Goal: Task Accomplishment & Management: Manage account settings

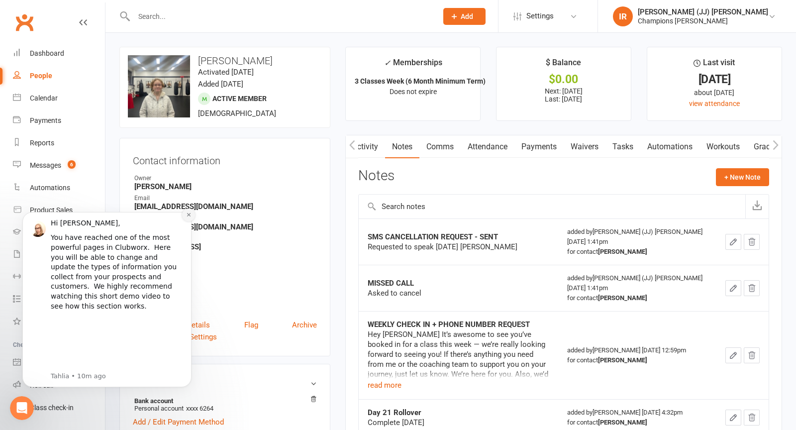
click at [188, 217] on icon "Dismiss notification" at bounding box center [188, 214] width 5 height 5
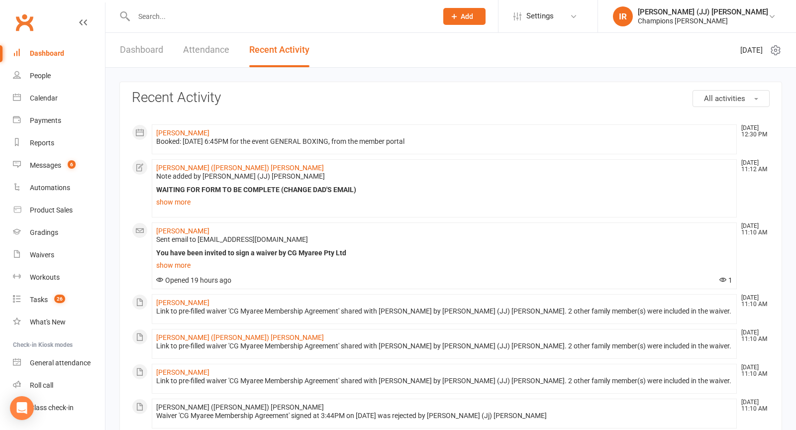
click at [224, 12] on input "text" at bounding box center [280, 16] width 299 height 14
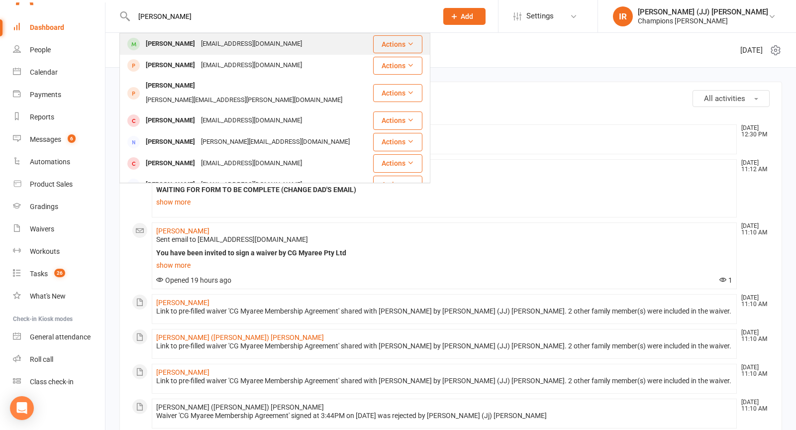
type input "Hayes Newman"
click at [210, 46] on div "hayesn38@gmail.com" at bounding box center [251, 44] width 107 height 14
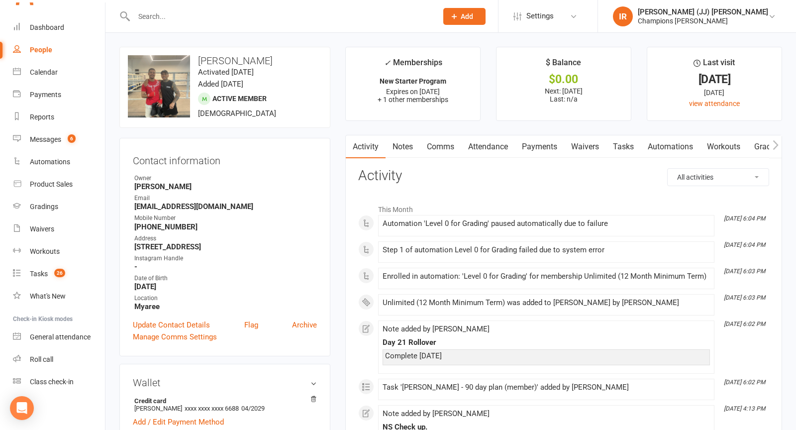
click at [256, 12] on input "text" at bounding box center [280, 16] width 299 height 14
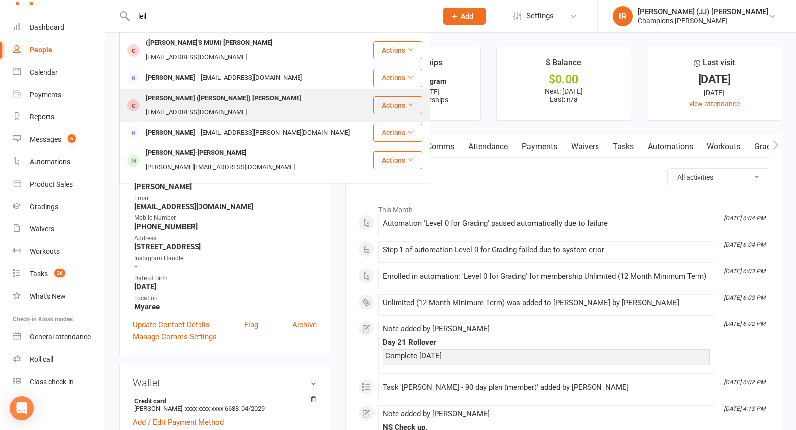
type input "leil"
click at [229, 89] on div "Leila (Lee-lah) Montgomery leilaloola09@gmail.com" at bounding box center [246, 105] width 252 height 33
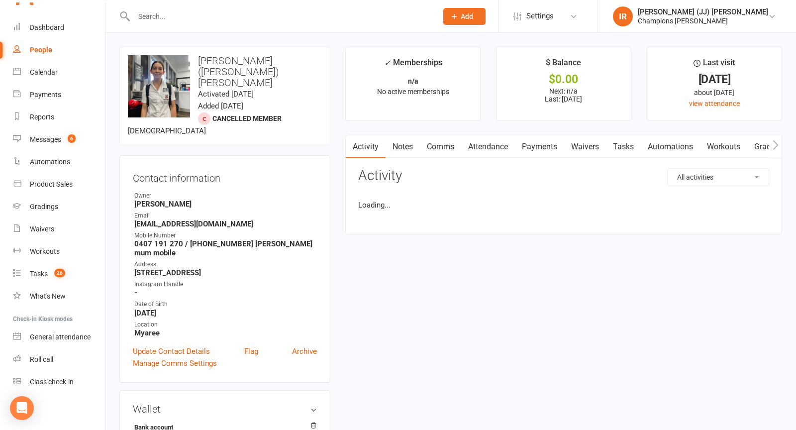
click at [536, 144] on link "Payments" at bounding box center [539, 146] width 49 height 23
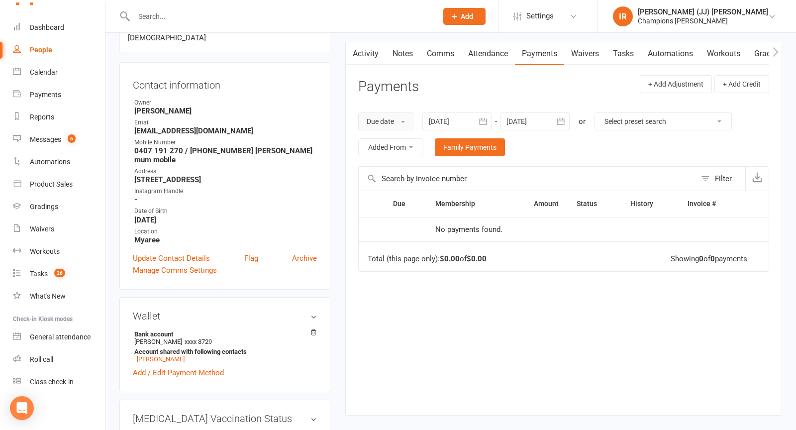
scroll to position [108, 0]
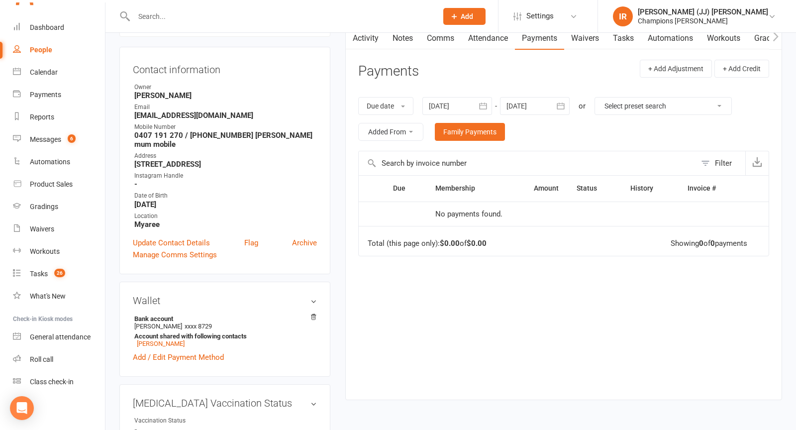
click at [366, 36] on link "Activity" at bounding box center [366, 38] width 40 height 23
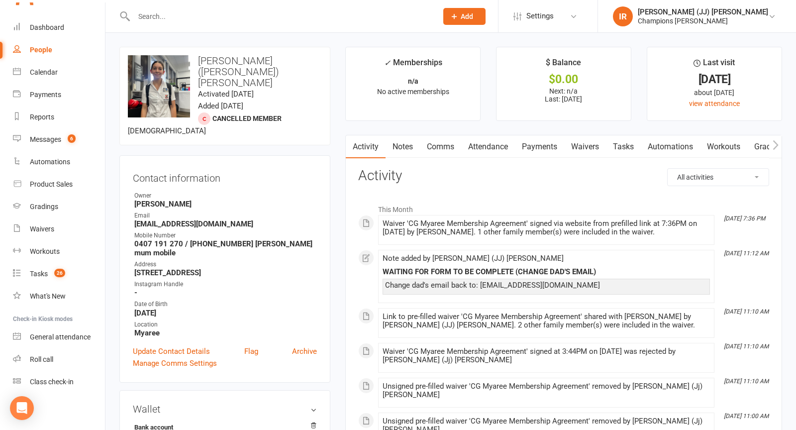
click at [404, 146] on link "Notes" at bounding box center [402, 146] width 34 height 23
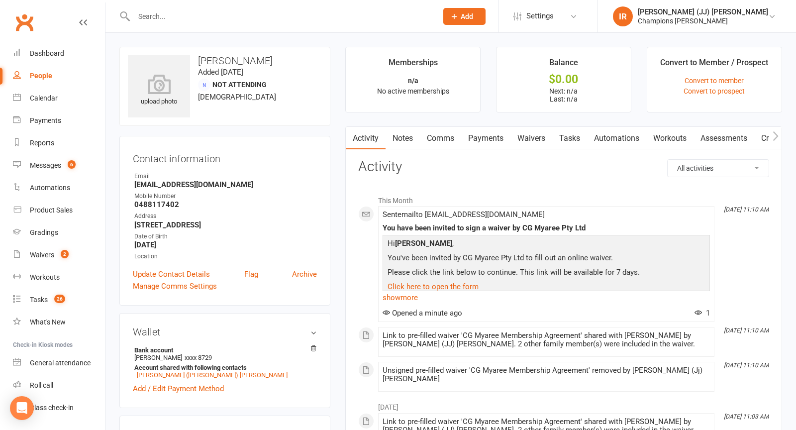
click at [50, 252] on div "Waivers" at bounding box center [42, 255] width 24 height 8
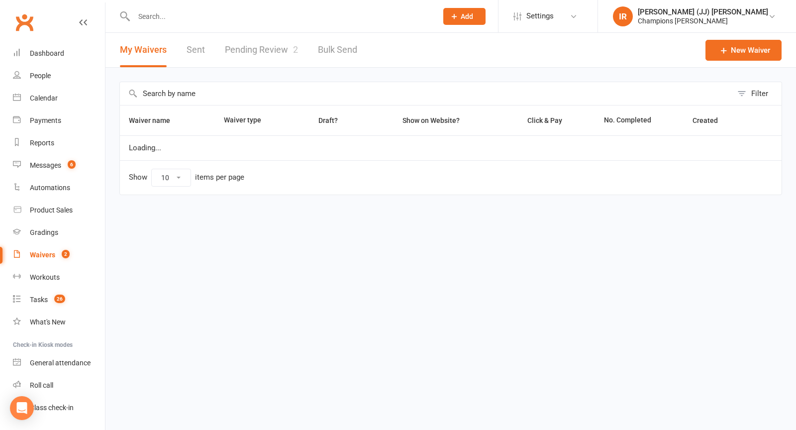
click at [269, 44] on link "Pending Review 2" at bounding box center [261, 50] width 73 height 34
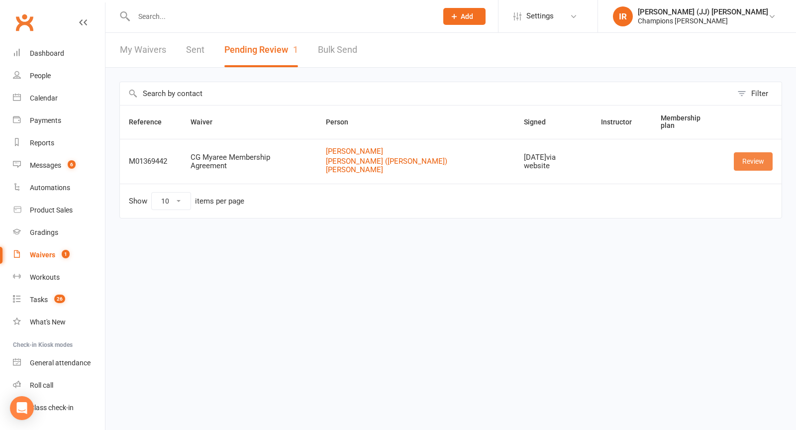
click at [746, 152] on link "Review" at bounding box center [753, 161] width 39 height 18
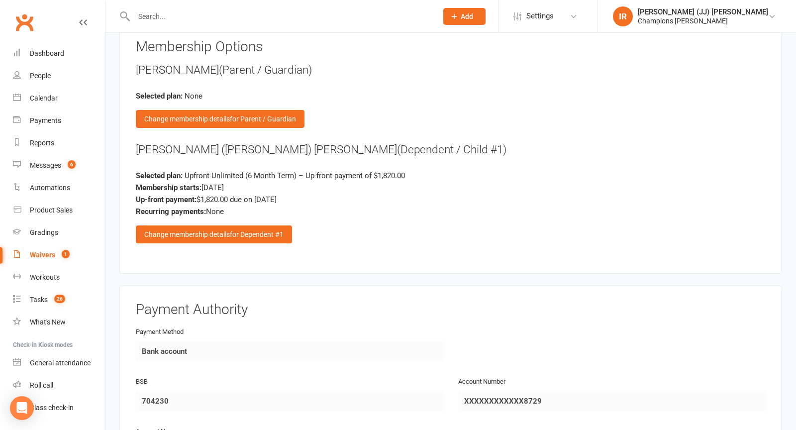
scroll to position [1331, 0]
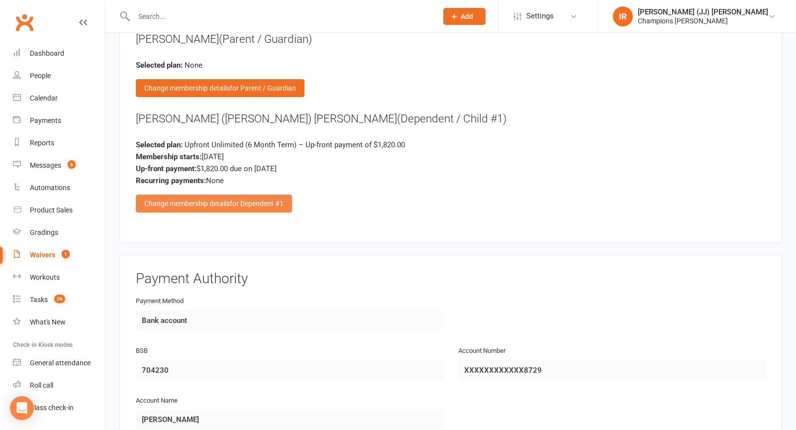
click at [265, 198] on div "Change membership details for Dependent #1" at bounding box center [214, 203] width 156 height 18
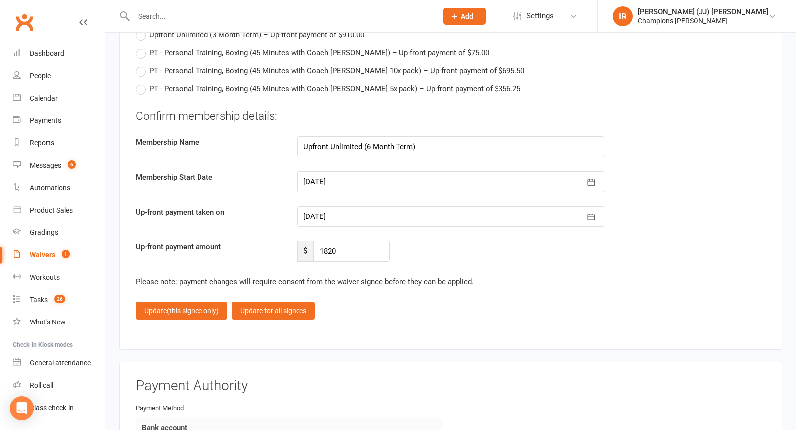
scroll to position [2027, 0]
click at [359, 170] on div at bounding box center [450, 180] width 307 height 21
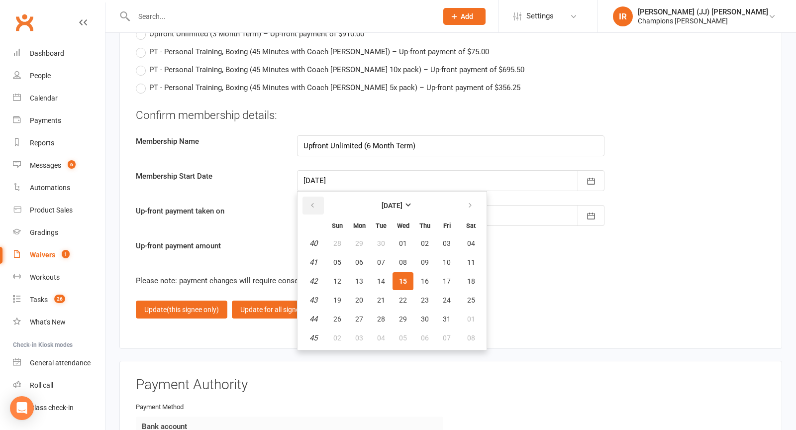
click at [315, 201] on icon "button" at bounding box center [312, 205] width 7 height 8
click at [377, 296] on span "23" at bounding box center [381, 300] width 8 height 8
type input "23 Sep 2025"
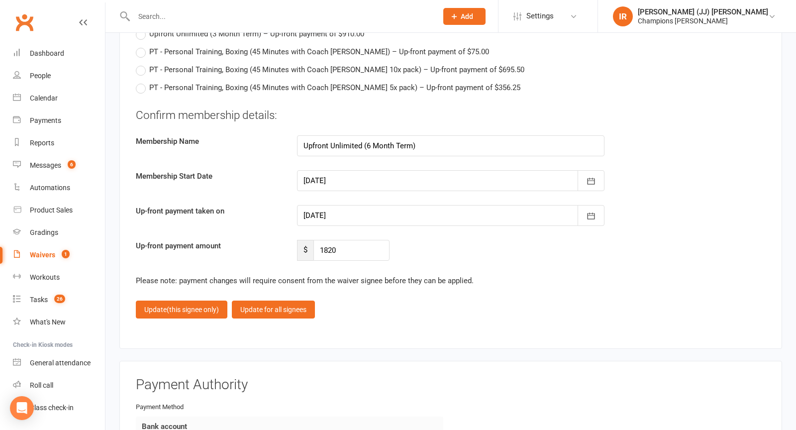
click at [342, 205] on div at bounding box center [450, 215] width 307 height 21
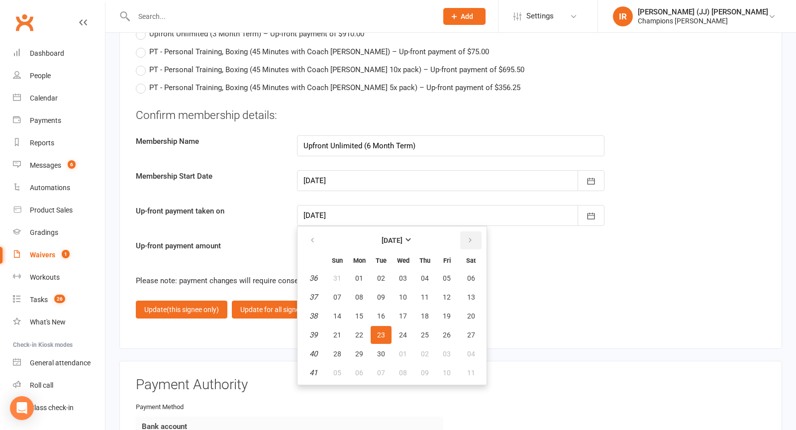
click at [467, 236] on icon "button" at bounding box center [470, 240] width 7 height 8
click at [443, 312] on span "17" at bounding box center [447, 316] width 8 height 8
type input "17 Oct 2025"
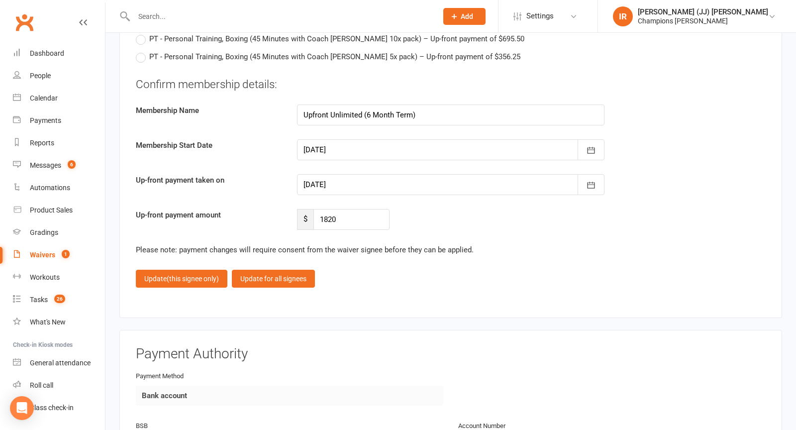
scroll to position [2062, 0]
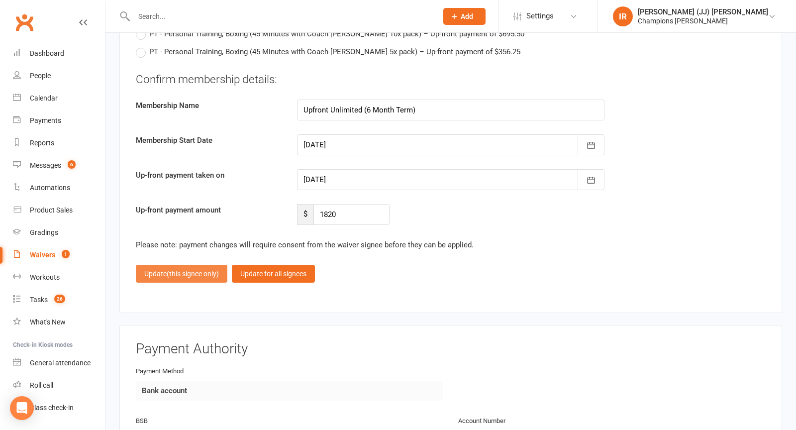
click at [190, 268] on button "Update (this signee only)" at bounding box center [182, 274] width 92 height 18
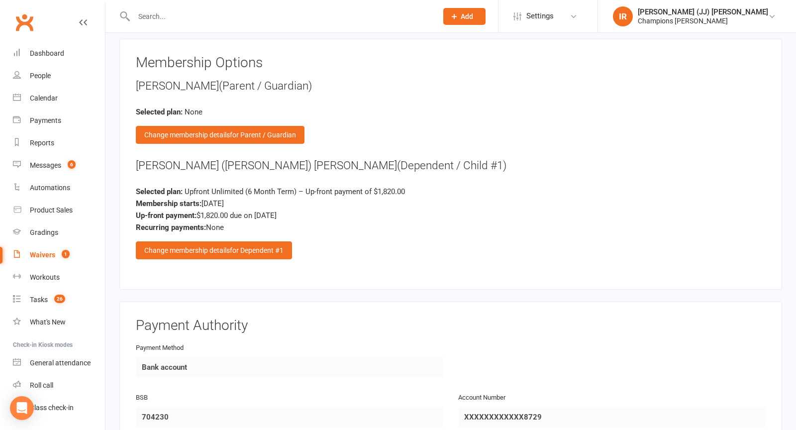
scroll to position [1549, 0]
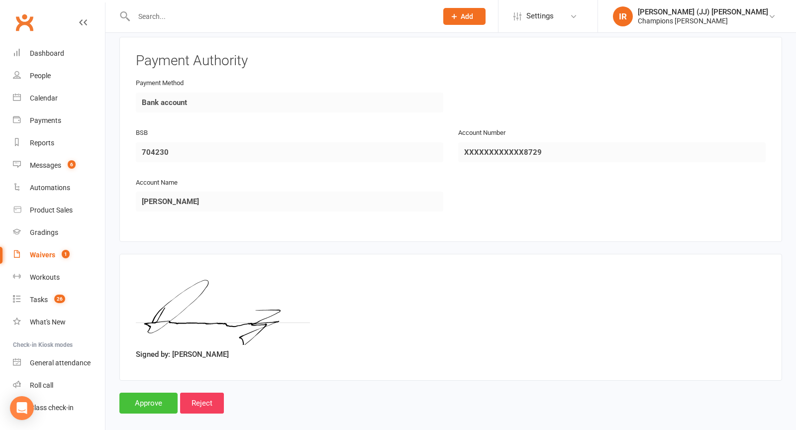
click at [150, 392] on input "Approve" at bounding box center [148, 402] width 58 height 21
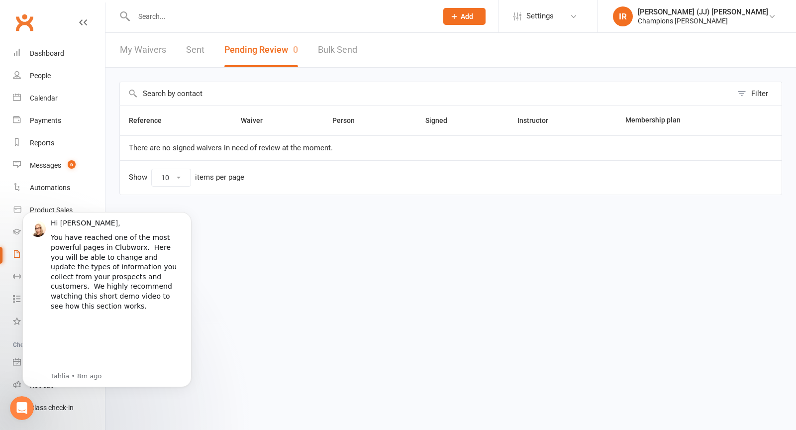
click at [366, 237] on html "Prospect Member Non-attending contact Class / event Appointment Grading event T…" at bounding box center [398, 118] width 796 height 237
click at [189, 217] on icon "Dismiss notification" at bounding box center [188, 214] width 5 height 5
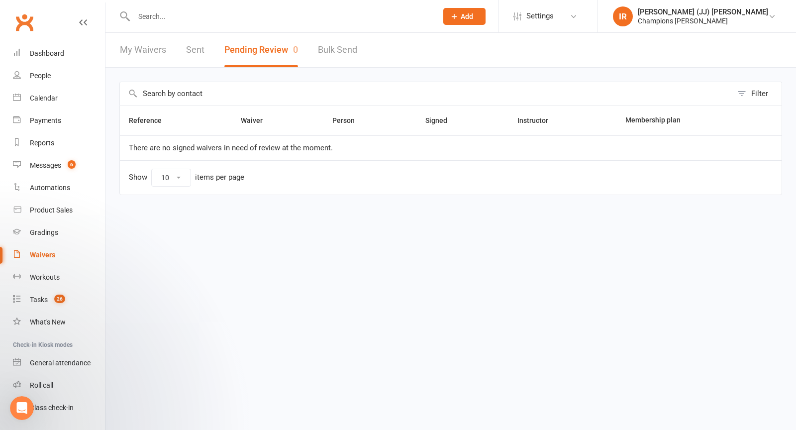
click at [240, 16] on input "text" at bounding box center [280, 16] width 299 height 14
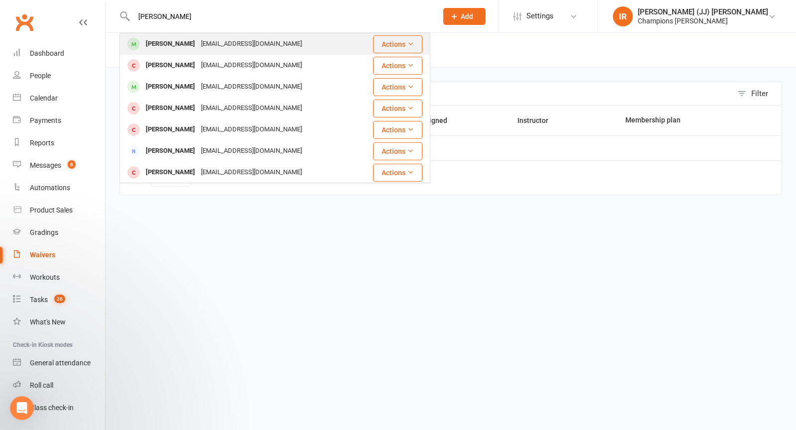
type input "sravan"
click at [202, 44] on div "tirunagarisravan@gmail.com" at bounding box center [251, 44] width 107 height 14
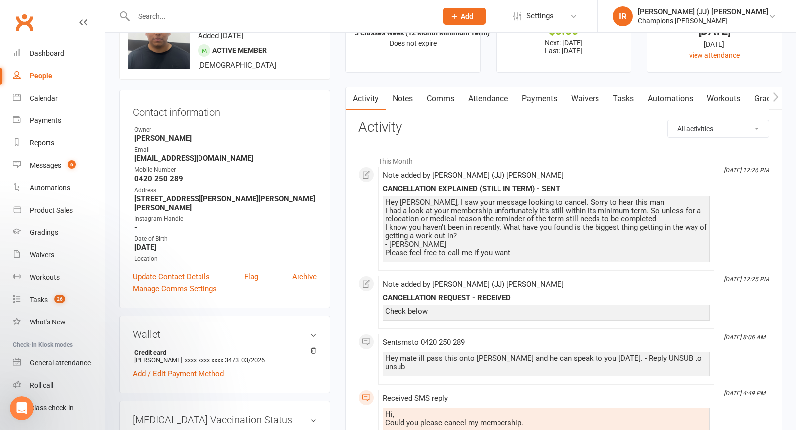
scroll to position [58, 0]
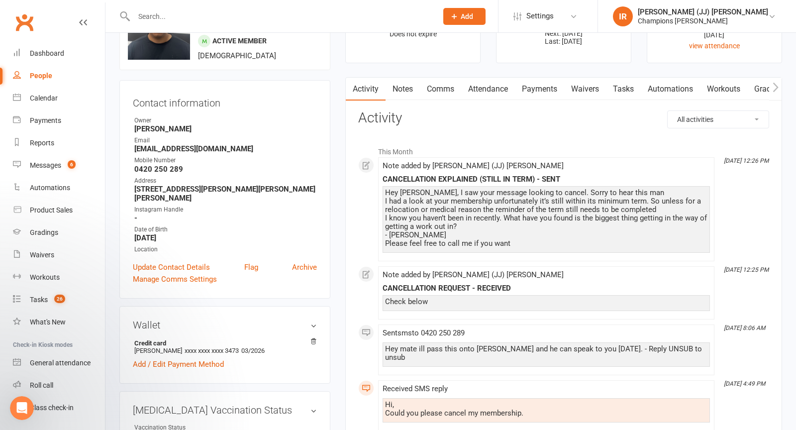
click at [544, 87] on link "Payments" at bounding box center [539, 89] width 49 height 23
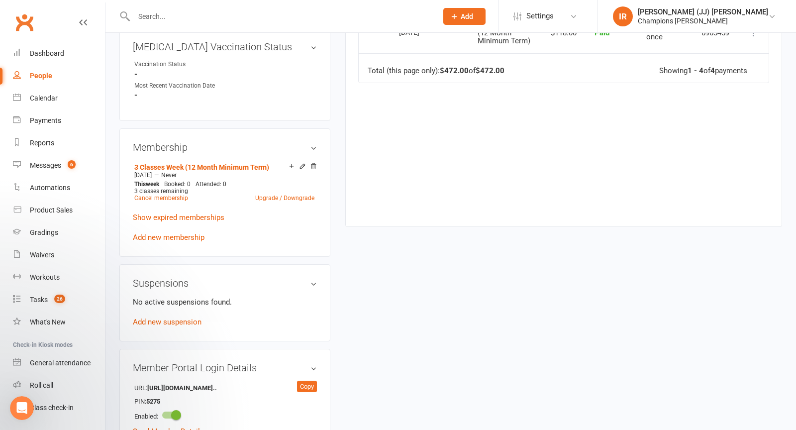
scroll to position [422, 0]
click at [167, 316] on link "Add new suspension" at bounding box center [167, 320] width 69 height 9
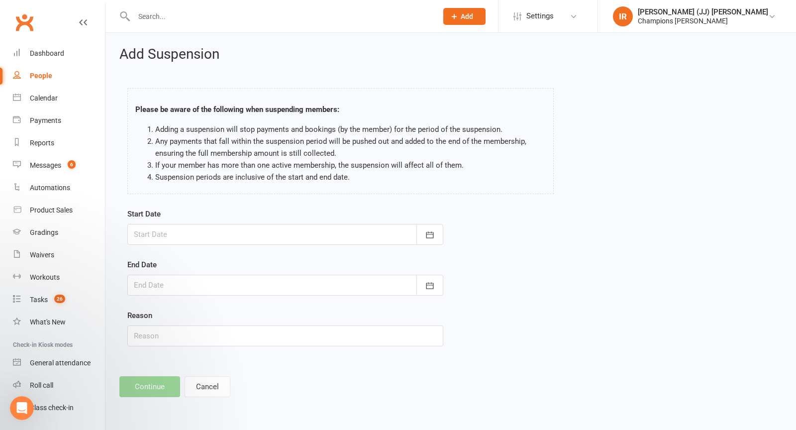
click at [270, 238] on div at bounding box center [285, 234] width 316 height 21
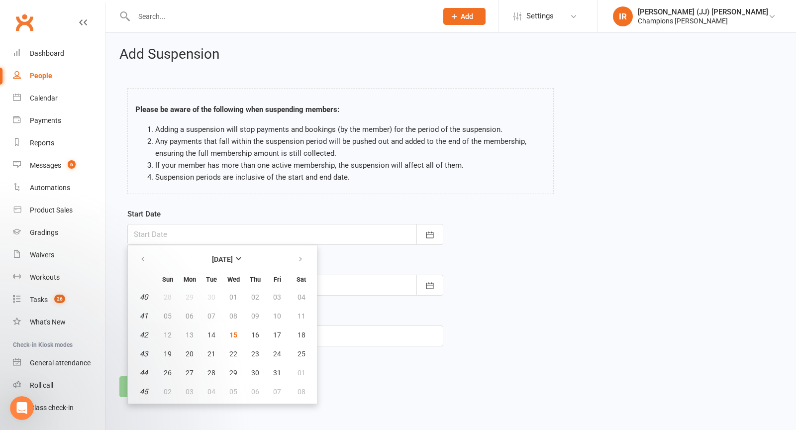
click at [402, 388] on footer "Continue Cancel" at bounding box center [450, 386] width 662 height 21
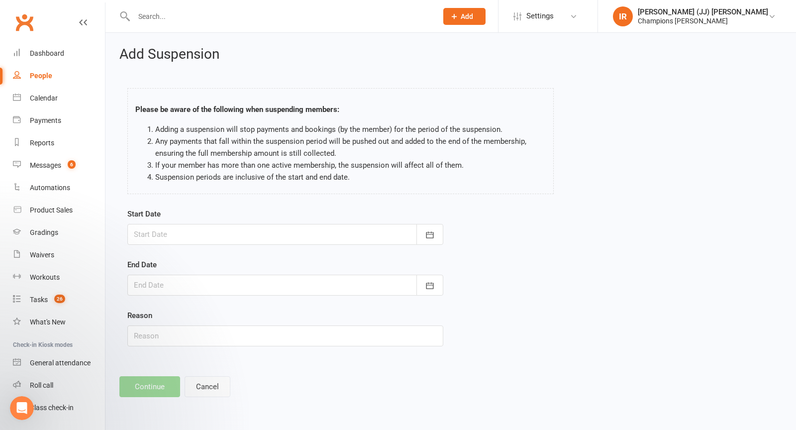
click at [187, 387] on button "Cancel" at bounding box center [208, 386] width 46 height 21
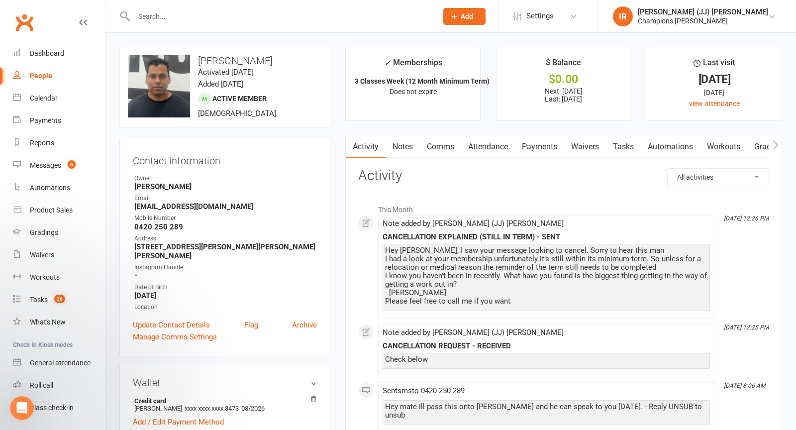
click at [585, 147] on link "Waivers" at bounding box center [585, 146] width 42 height 23
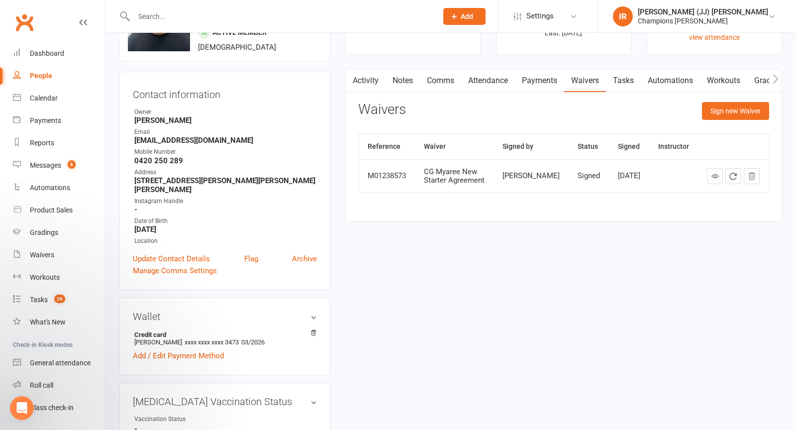
scroll to position [67, 0]
click at [375, 83] on link "Activity" at bounding box center [366, 80] width 40 height 23
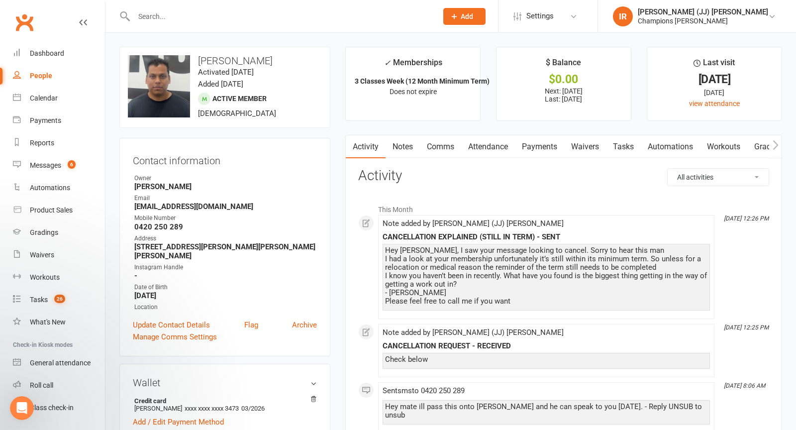
click at [491, 156] on link "Attendance" at bounding box center [488, 146] width 54 height 23
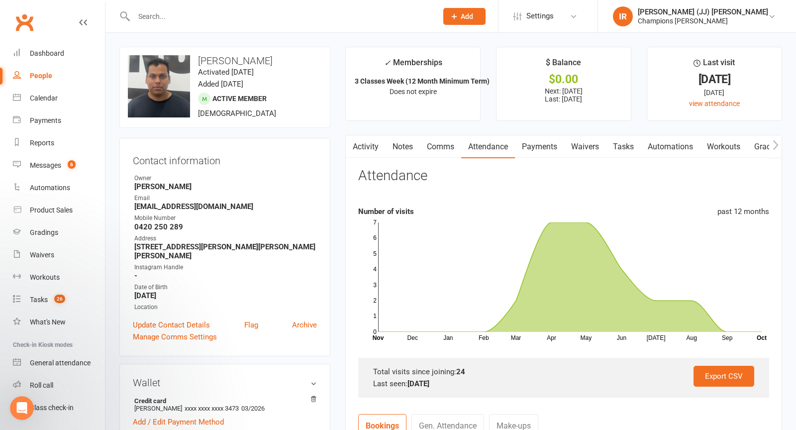
click at [367, 147] on link "Activity" at bounding box center [366, 146] width 40 height 23
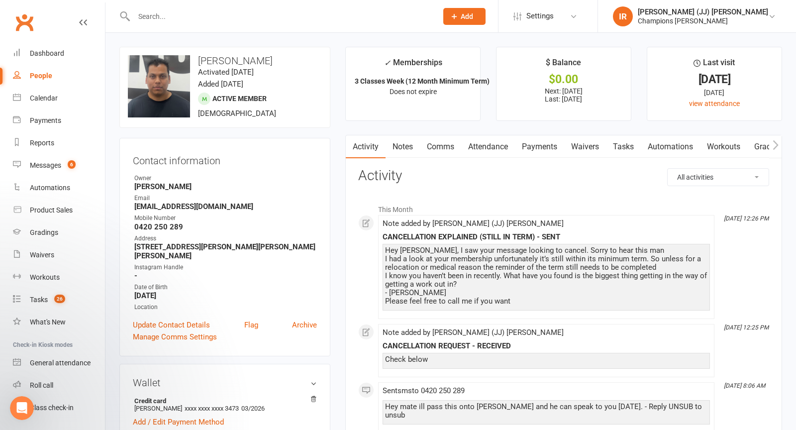
click at [498, 146] on link "Attendance" at bounding box center [488, 146] width 54 height 23
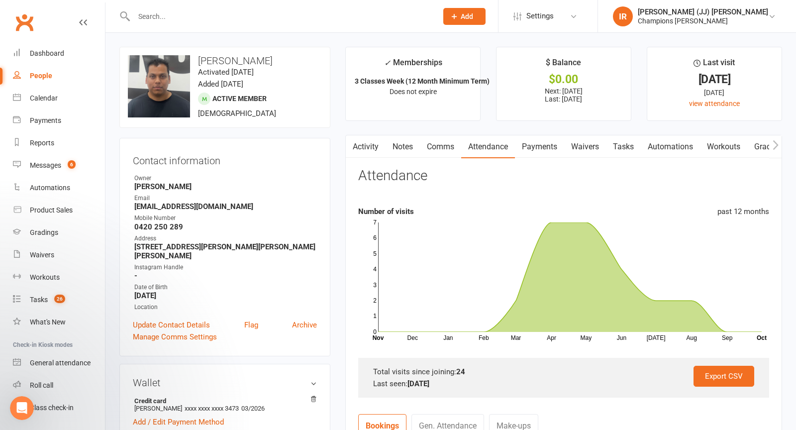
click at [535, 146] on link "Payments" at bounding box center [539, 146] width 49 height 23
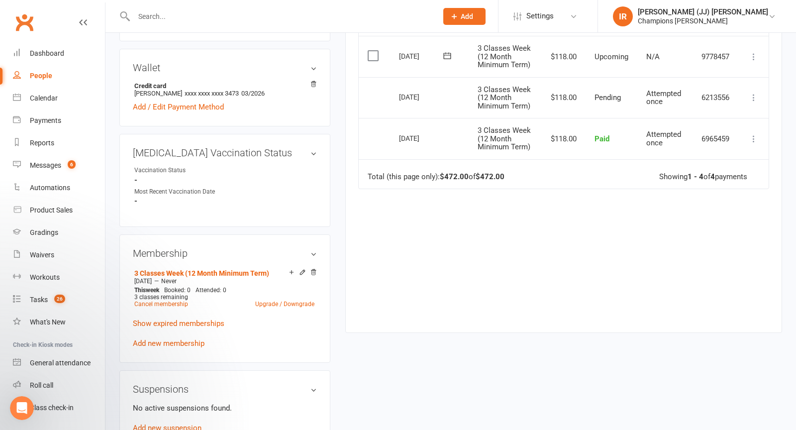
scroll to position [317, 0]
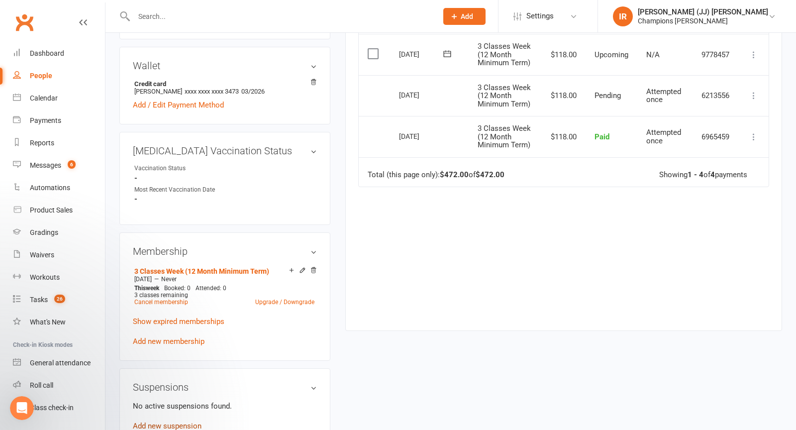
click at [174, 421] on link "Add new suspension" at bounding box center [167, 425] width 69 height 9
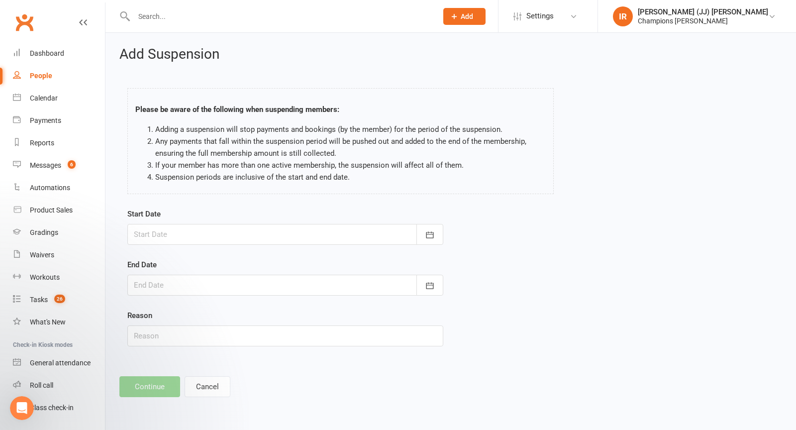
click at [358, 234] on div at bounding box center [285, 234] width 316 height 21
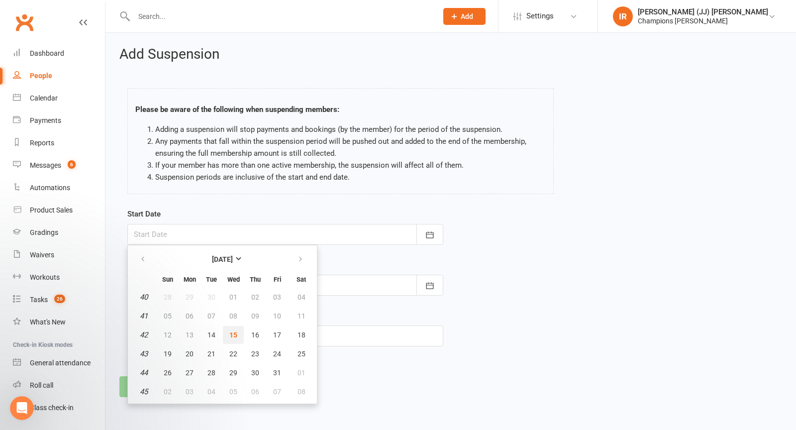
click at [236, 333] on button "15" at bounding box center [233, 335] width 21 height 18
type input "15 Oct 2025"
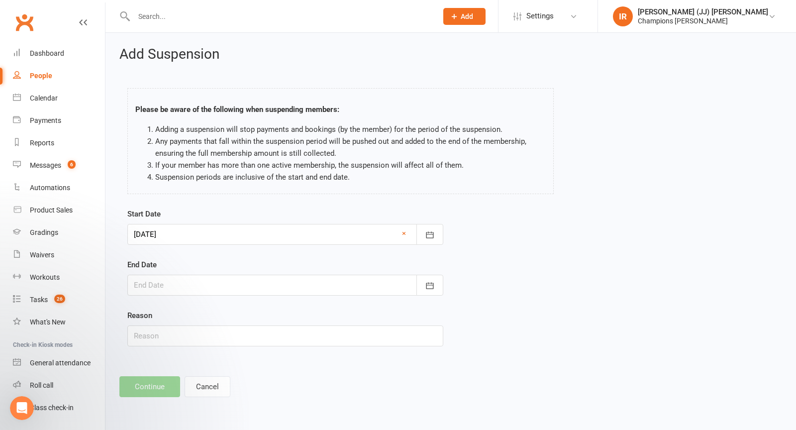
click at [266, 281] on div at bounding box center [285, 285] width 316 height 21
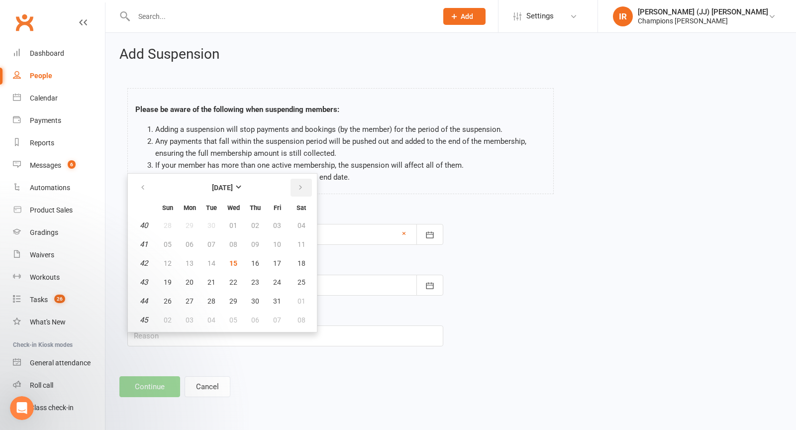
click at [293, 183] on button "button" at bounding box center [300, 188] width 21 height 18
click at [298, 186] on icon "button" at bounding box center [300, 188] width 7 height 8
click at [233, 244] on span "10" at bounding box center [233, 244] width 8 height 8
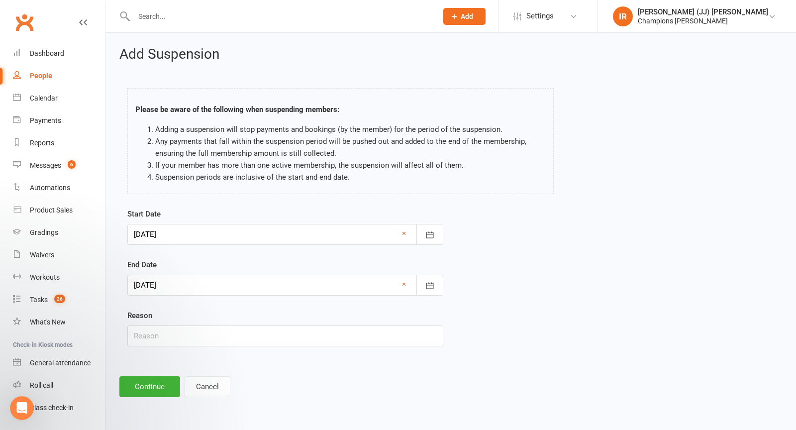
click at [216, 276] on div at bounding box center [285, 285] width 316 height 21
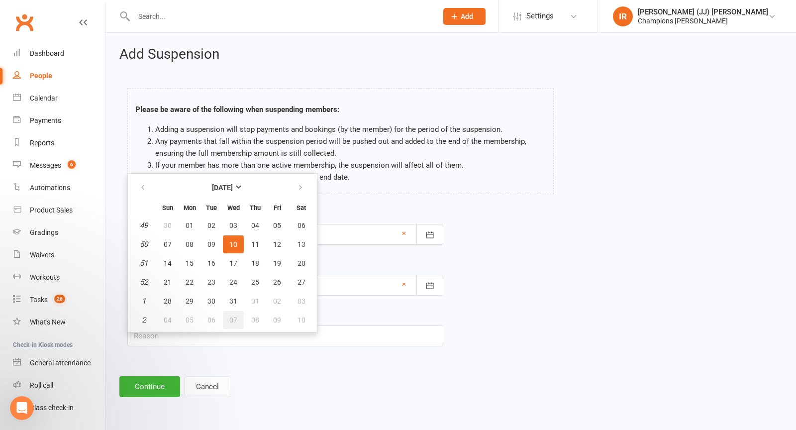
click at [234, 317] on span "07" at bounding box center [233, 320] width 8 height 8
type input "07 Jan 2026"
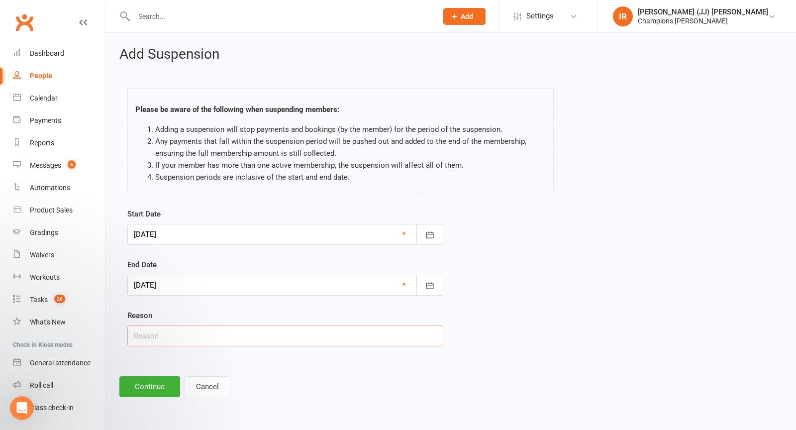
click at [239, 341] on input "text" at bounding box center [285, 335] width 316 height 21
click at [214, 342] on input "text" at bounding box center [285, 335] width 316 height 21
click at [166, 338] on input "Work Comitmments" at bounding box center [285, 335] width 316 height 21
click at [192, 336] on input "Work Commitmments" at bounding box center [285, 335] width 316 height 21
click at [234, 331] on input "Work Commitments" at bounding box center [285, 335] width 316 height 21
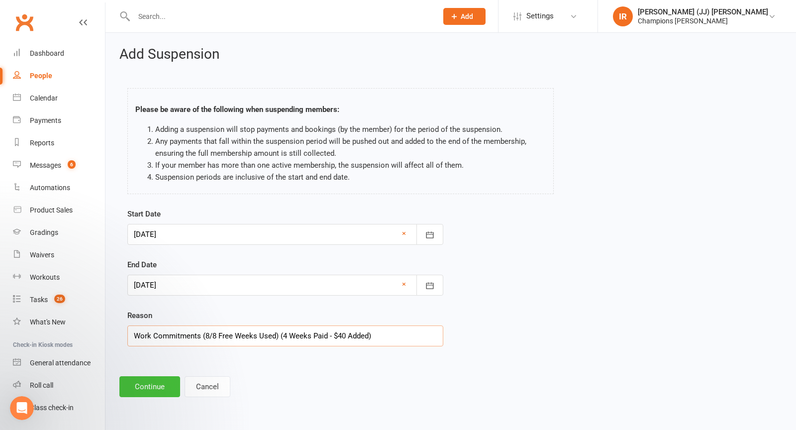
type input "Work Commitments (8/8 Free Weeks Used) (4 Weeks Paid - $40 Added)"
click at [150, 382] on button "Continue" at bounding box center [149, 386] width 61 height 21
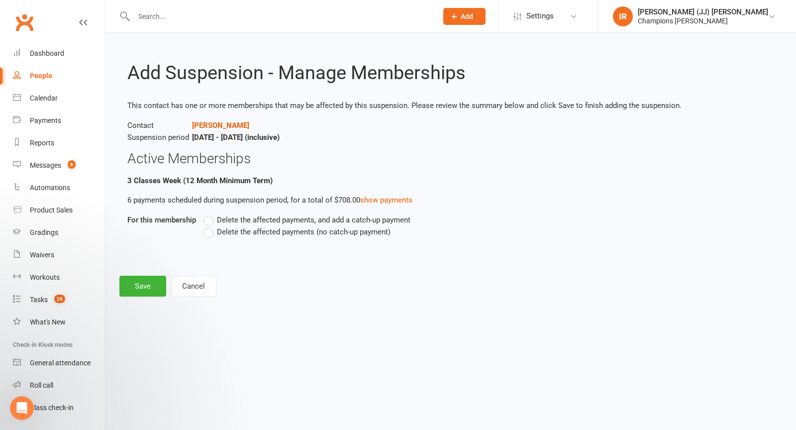
click at [246, 220] on span "Delete the affected payments, and add a catch-up payment" at bounding box center [313, 219] width 193 height 10
click at [210, 214] on input "Delete the affected payments, and add a catch-up payment" at bounding box center [206, 214] width 6 height 0
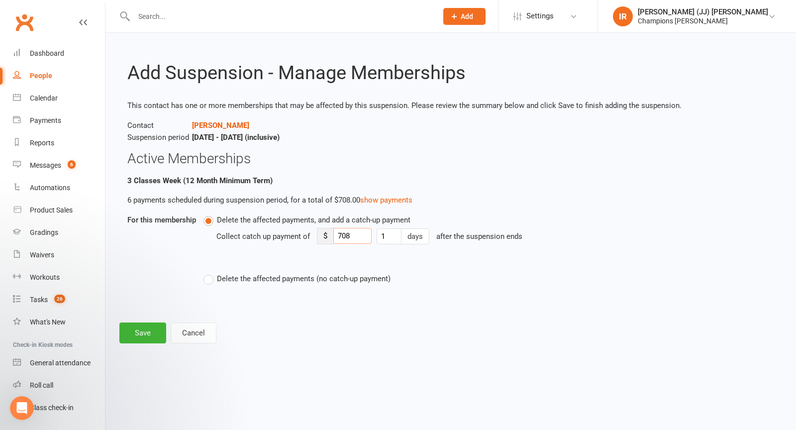
drag, startPoint x: 355, startPoint y: 240, endPoint x: 299, endPoint y: 240, distance: 55.7
click at [299, 240] on div "Collect catch up payment of $ 708 1 days after the suspension ends" at bounding box center [417, 243] width 403 height 35
type input "7"
type input "40"
click at [140, 338] on button "Save" at bounding box center [142, 332] width 47 height 21
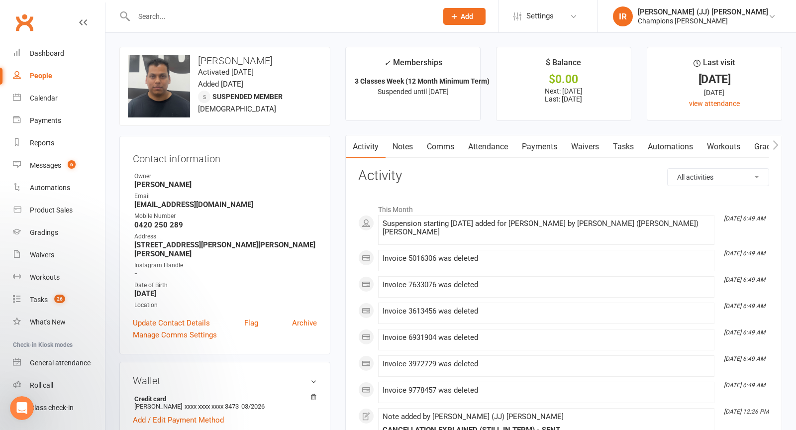
click at [211, 61] on h3 "Sravan Tirunagari" at bounding box center [225, 60] width 194 height 11
copy h3 "Sravan"
click at [400, 151] on link "Notes" at bounding box center [402, 146] width 34 height 23
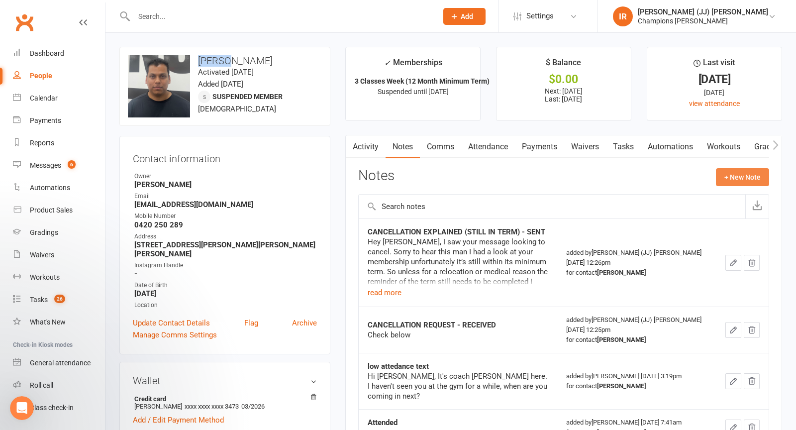
click at [736, 176] on button "+ New Note" at bounding box center [742, 177] width 53 height 18
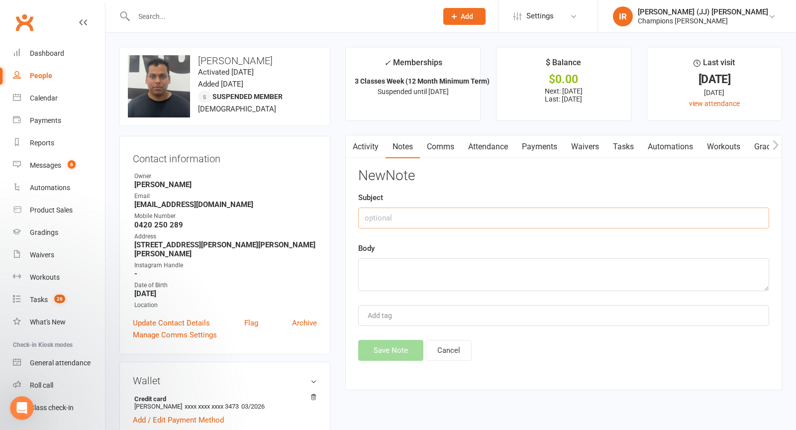
click at [562, 216] on input "text" at bounding box center [563, 217] width 411 height 21
type input "SMS SUSPENSION REQUEST - RECEIVED"
click at [526, 260] on textarea at bounding box center [563, 274] width 411 height 33
paste textarea "Hi JJ, Sorry I couldn’t reach you earlier. I’d really like to continue, but wit…"
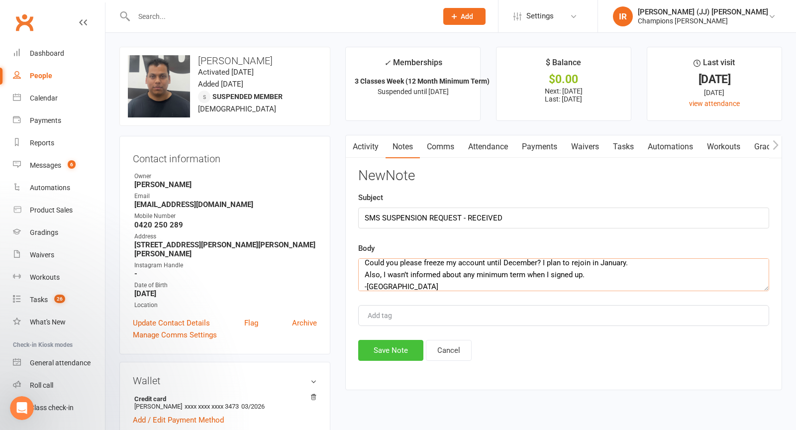
type textarea "Hi JJ, Sorry I couldn’t reach you earlier. I’d really like to continue, but wit…"
click at [389, 349] on button "Save Note" at bounding box center [390, 350] width 65 height 21
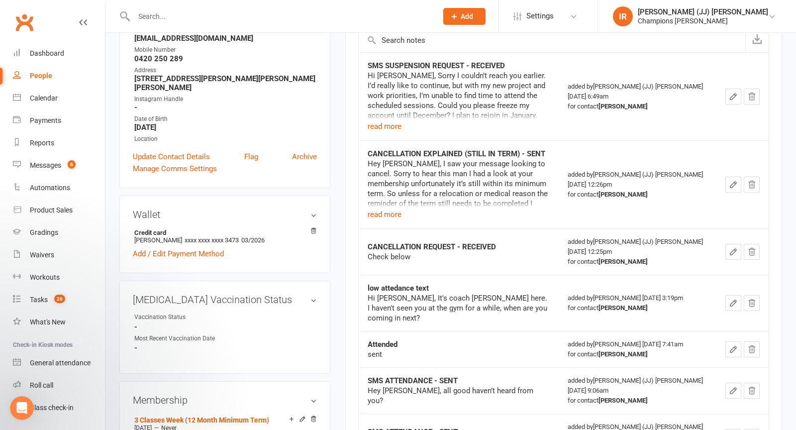
scroll to position [168, 0]
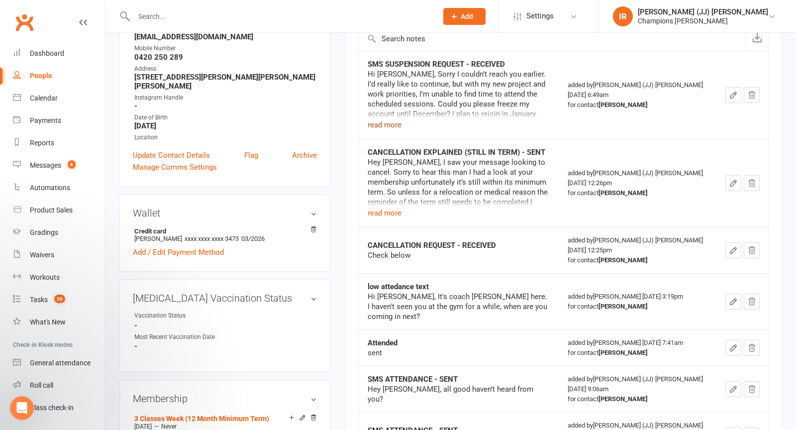
click at [385, 121] on button "read more" at bounding box center [385, 125] width 34 height 12
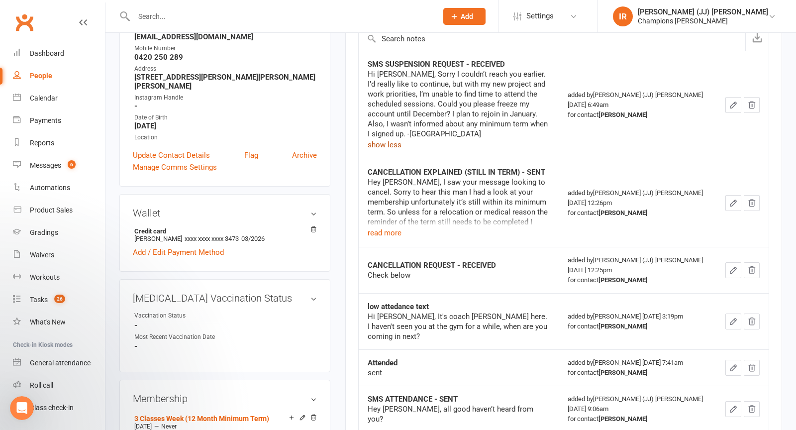
click at [387, 139] on button "show less" at bounding box center [385, 145] width 34 height 12
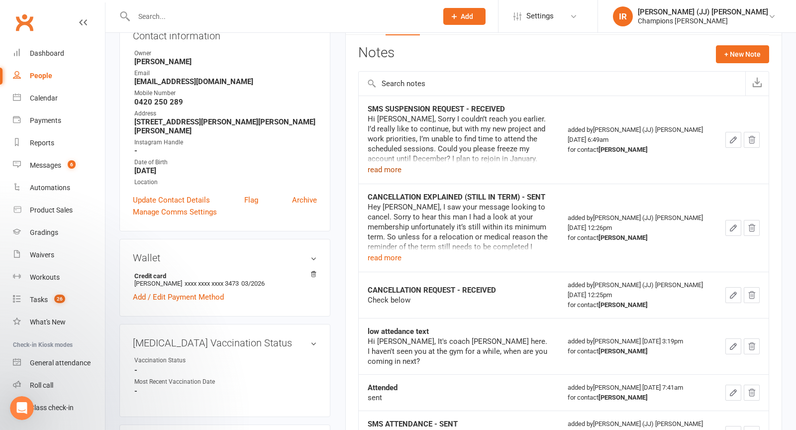
scroll to position [0, 0]
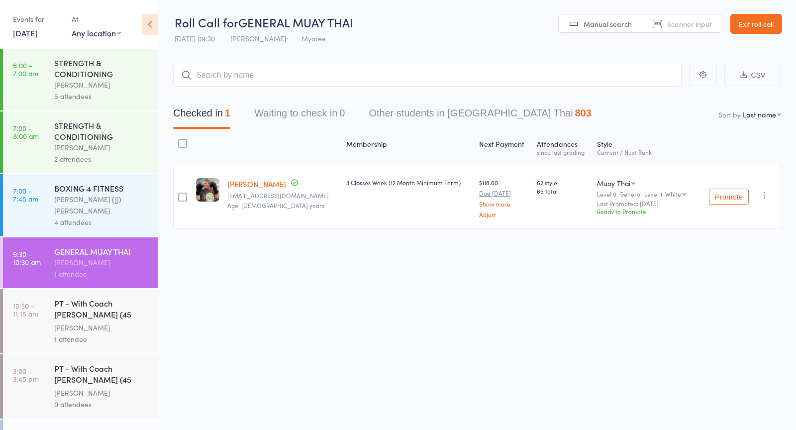
click at [27, 33] on link "14 Oct, 2025" at bounding box center [25, 32] width 24 height 11
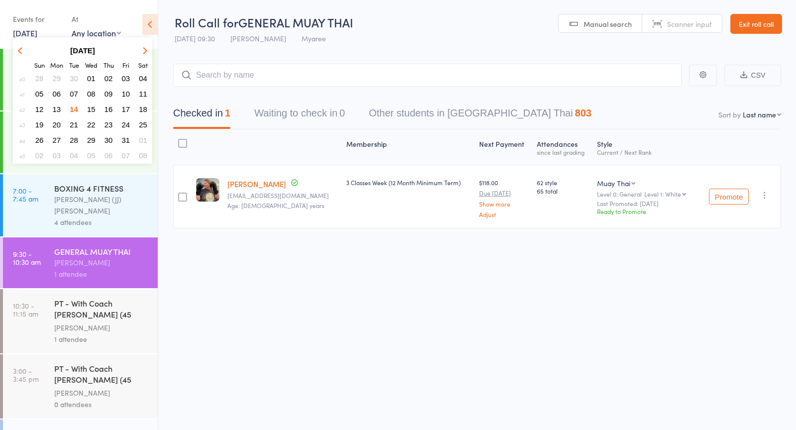
click at [94, 109] on span "15" at bounding box center [91, 109] width 8 height 8
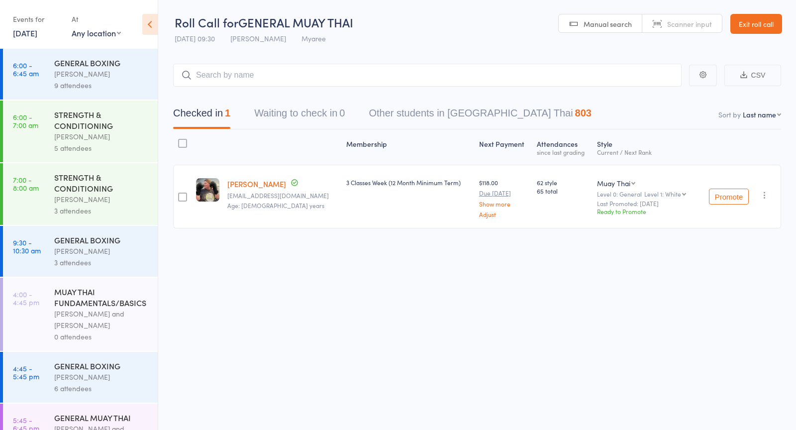
click at [80, 68] on div "GENERAL BOXING" at bounding box center [101, 62] width 95 height 11
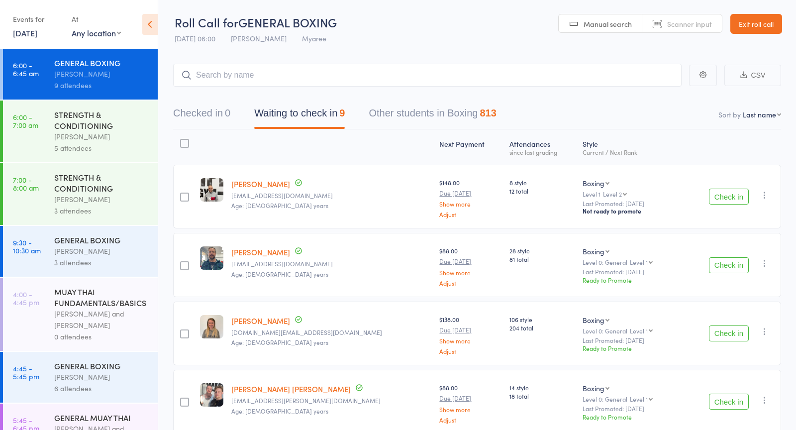
scroll to position [97, 0]
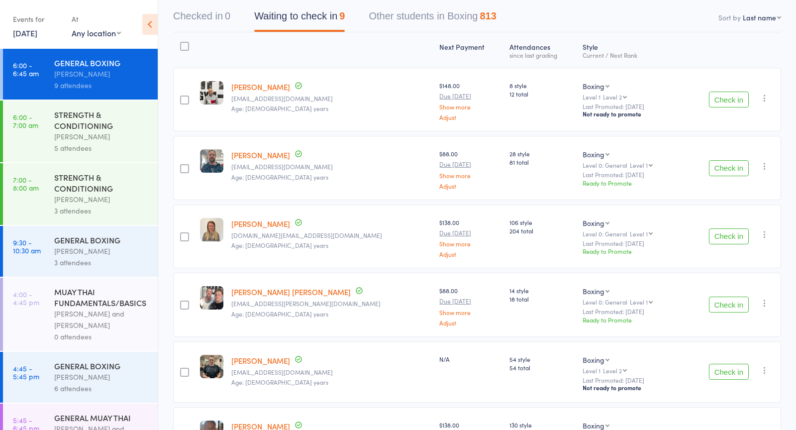
click at [735, 168] on button "Check in" at bounding box center [729, 168] width 40 height 16
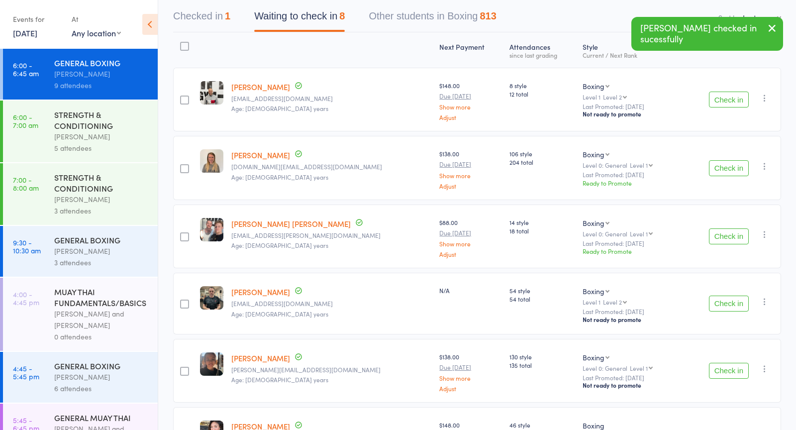
click at [727, 170] on button "Check in" at bounding box center [729, 168] width 40 height 16
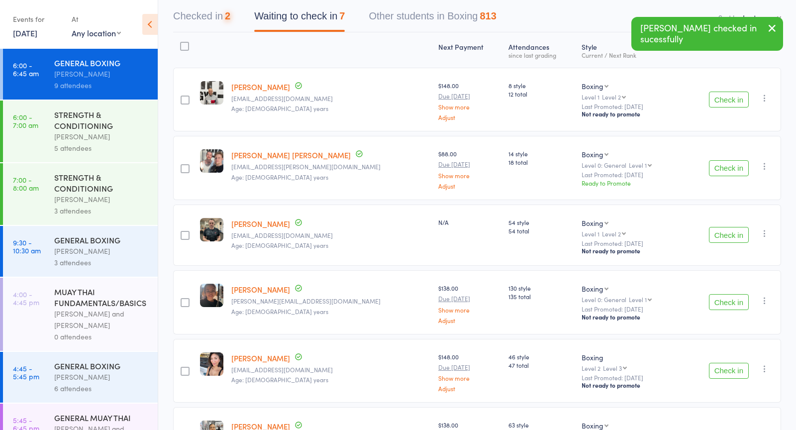
click at [727, 170] on button "Check in" at bounding box center [729, 168] width 40 height 16
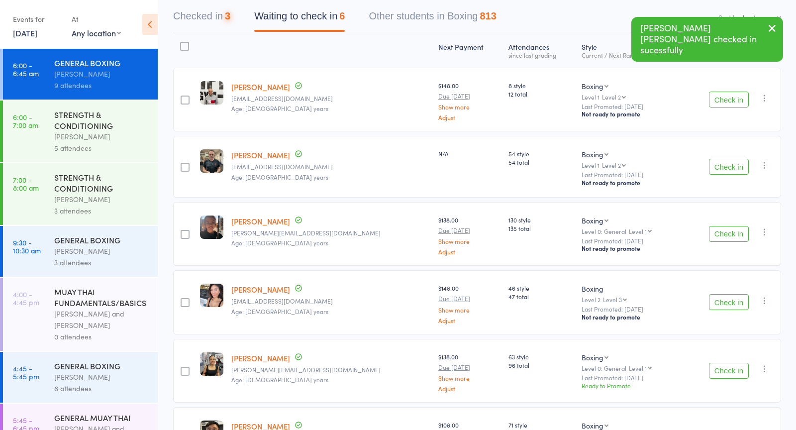
click at [727, 170] on button "Check in" at bounding box center [729, 167] width 40 height 16
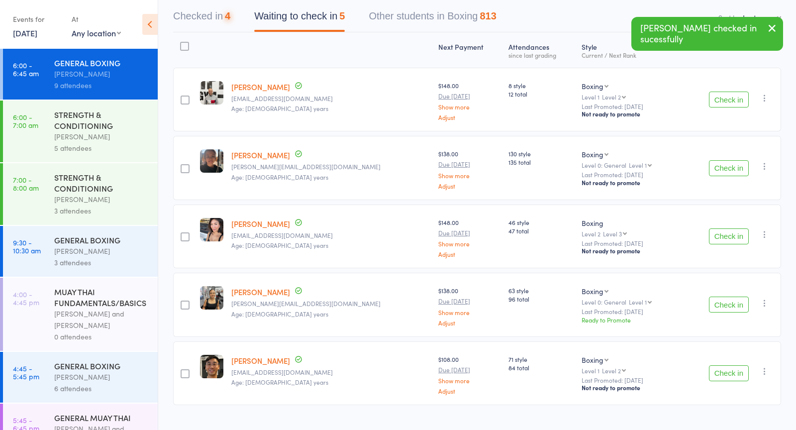
click at [727, 170] on button "Check in" at bounding box center [729, 168] width 40 height 16
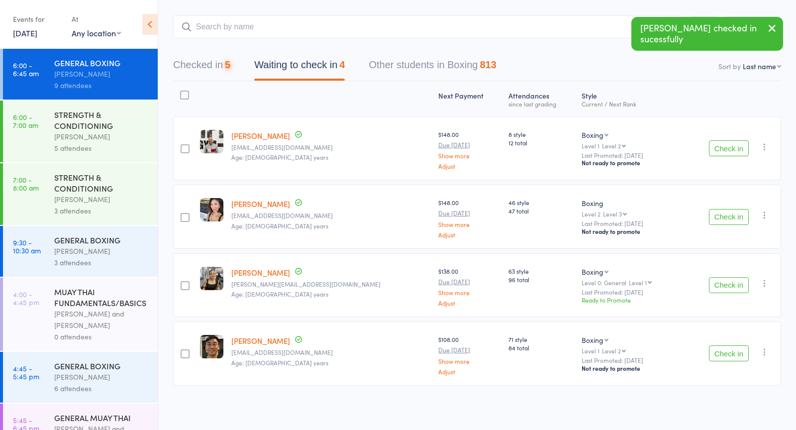
scroll to position [44, 0]
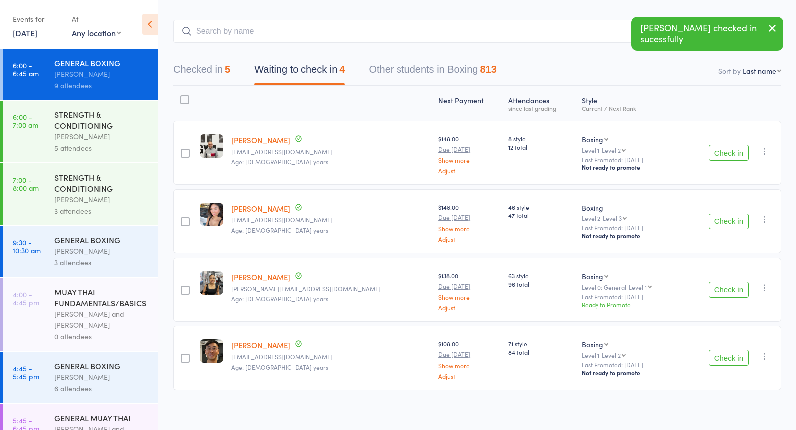
click at [727, 213] on button "Check in" at bounding box center [729, 221] width 40 height 16
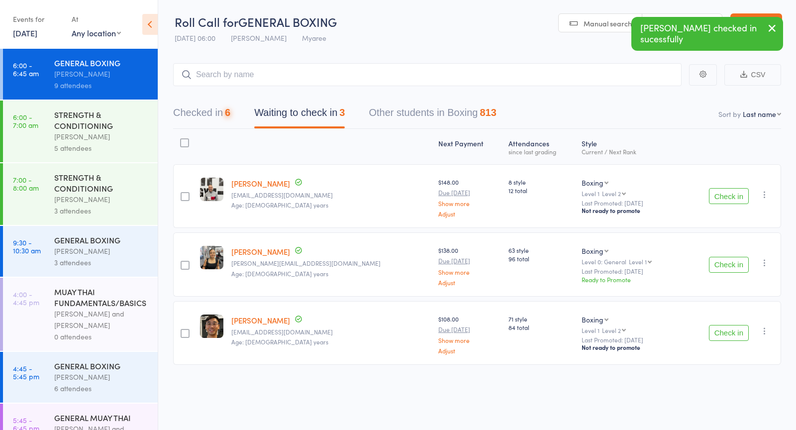
scroll to position [0, 0]
click at [720, 267] on button "Check in" at bounding box center [729, 265] width 40 height 16
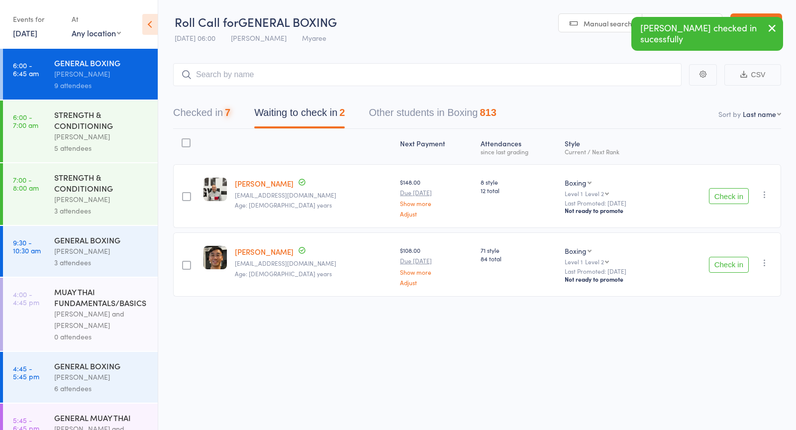
click at [720, 266] on button "Check in" at bounding box center [729, 265] width 40 height 16
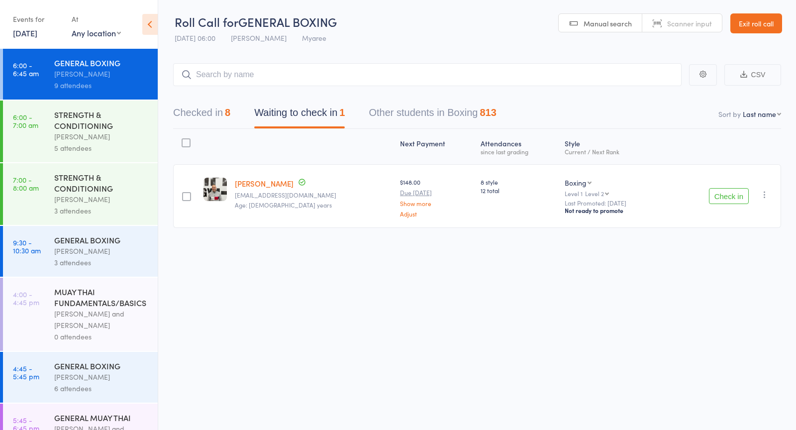
click at [87, 127] on div "STRENGTH & CONDITIONING" at bounding box center [101, 120] width 95 height 22
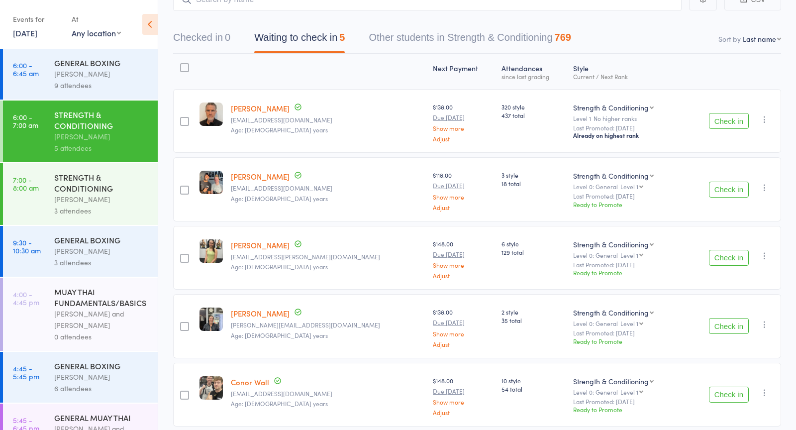
scroll to position [83, 0]
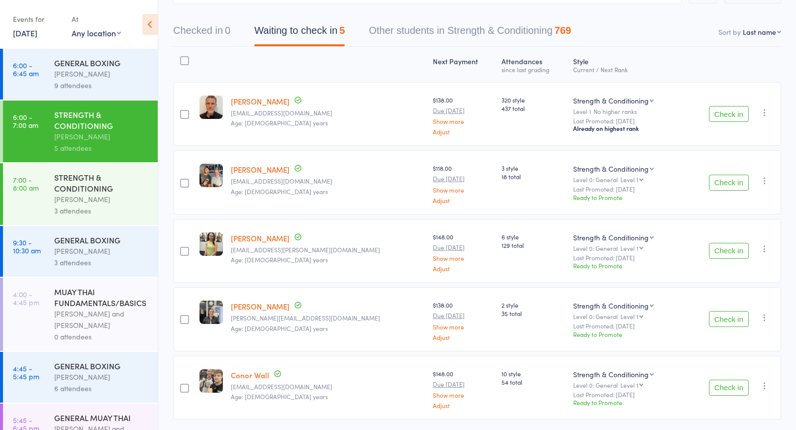
click at [736, 111] on button "Check in" at bounding box center [729, 114] width 40 height 16
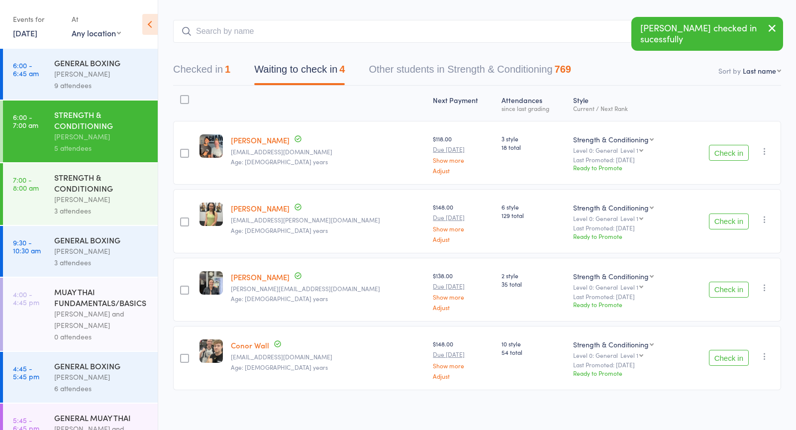
click at [733, 145] on button "Check in" at bounding box center [729, 153] width 40 height 16
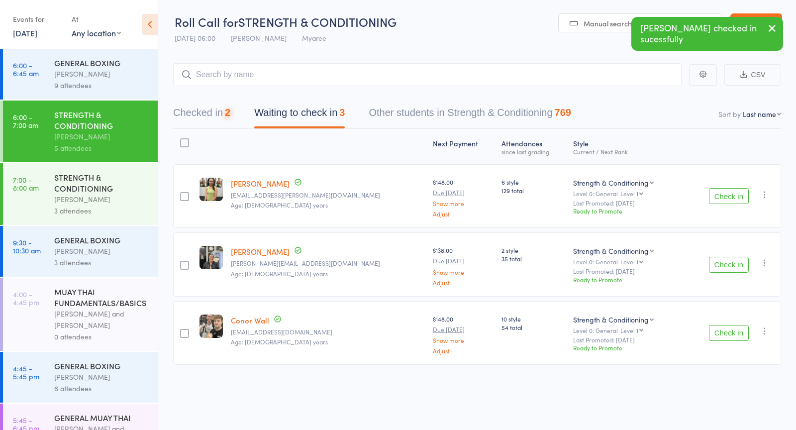
click at [726, 177] on div "Check in Check in Promote Send message Add Note Add Task Add Flag Remove Mark a…" at bounding box center [732, 196] width 98 height 64
click at [724, 203] on button "Check in" at bounding box center [729, 196] width 40 height 16
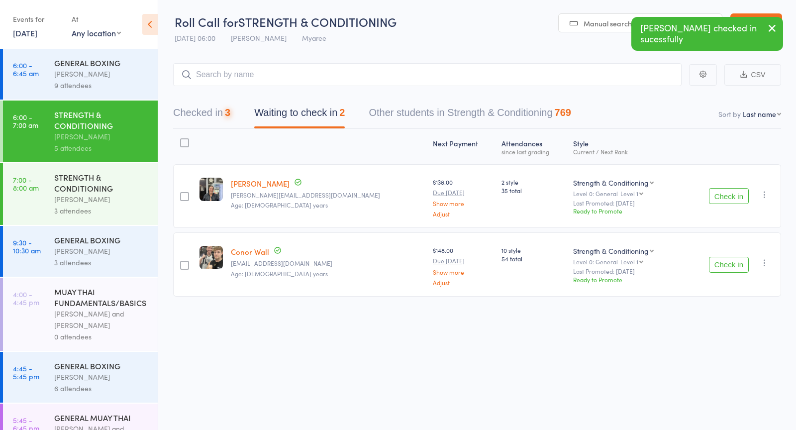
click at [724, 203] on button "Check in" at bounding box center [729, 196] width 40 height 16
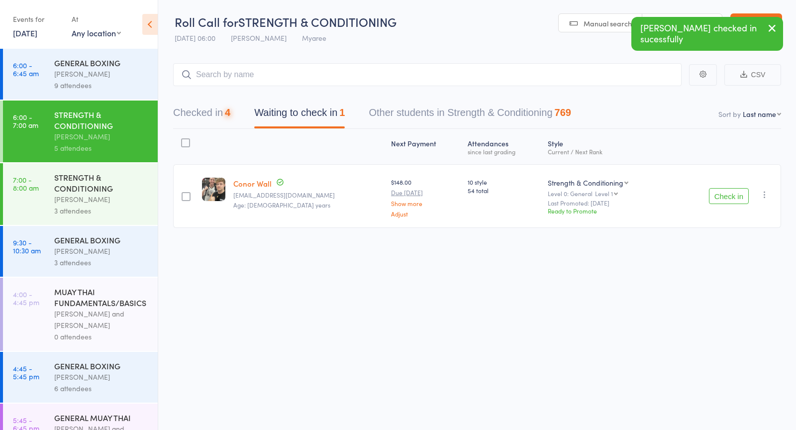
click at [724, 203] on button "Check in" at bounding box center [729, 196] width 40 height 16
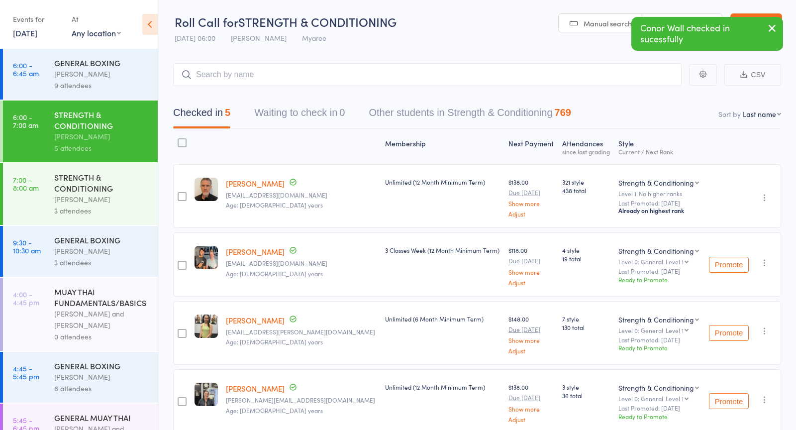
scroll to position [111, 0]
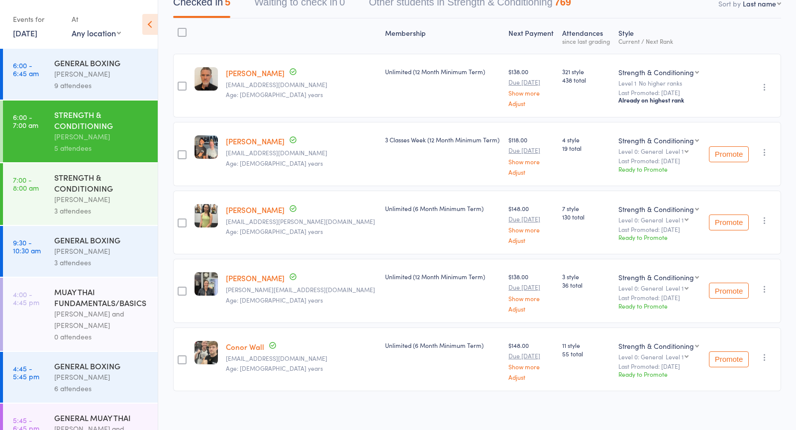
click at [96, 192] on div "STRENGTH & CONDITIONING" at bounding box center [101, 183] width 95 height 22
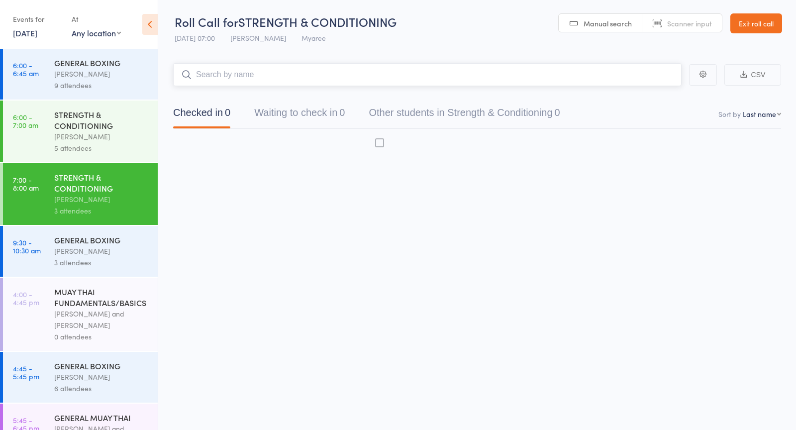
scroll to position [0, 0]
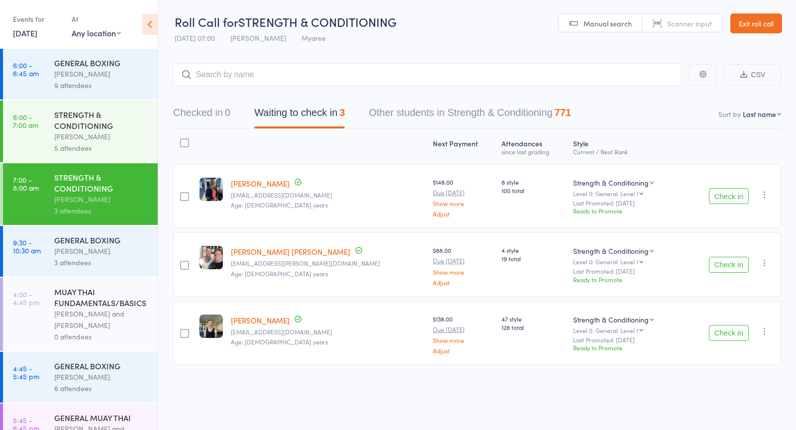
click at [49, 246] on link "9:30 - 10:30 am GENERAL BOXING Alessandro Coda 3 attendees" at bounding box center [80, 251] width 155 height 51
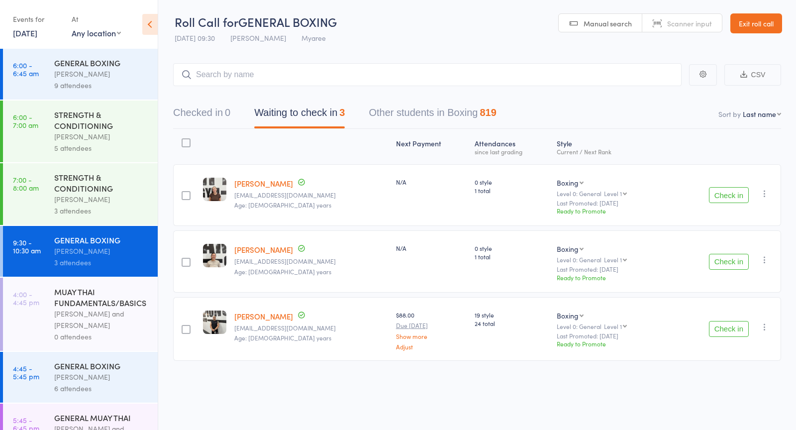
click at [91, 78] on div "[PERSON_NAME]" at bounding box center [101, 73] width 95 height 11
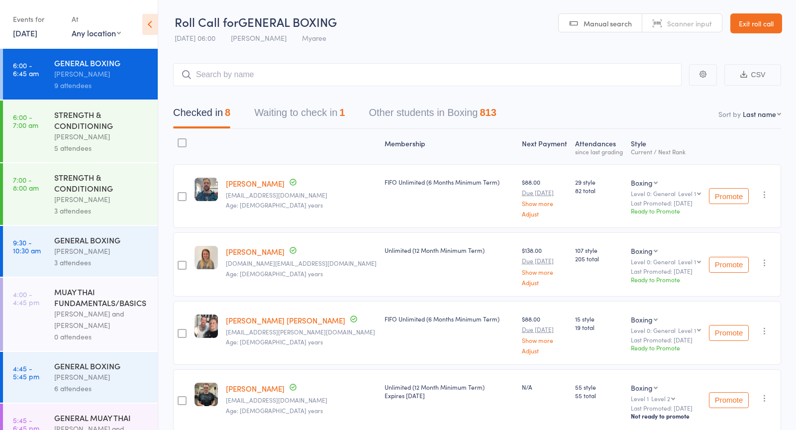
click at [78, 139] on div "[PERSON_NAME]" at bounding box center [101, 136] width 95 height 11
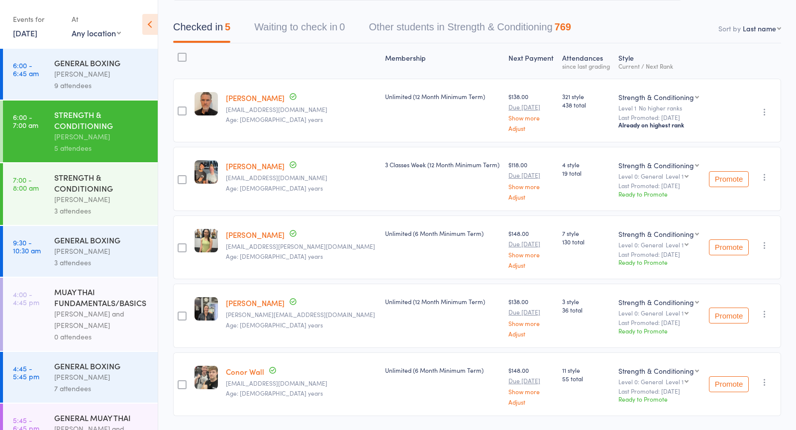
scroll to position [111, 0]
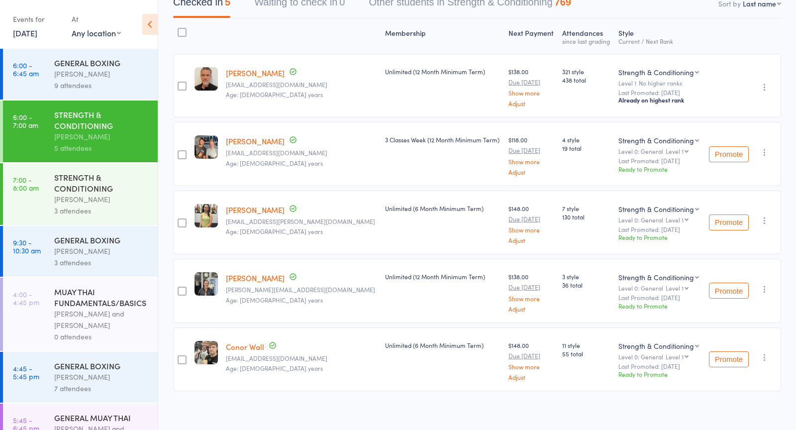
click at [68, 192] on div "STRENGTH & CONDITIONING" at bounding box center [101, 183] width 95 height 22
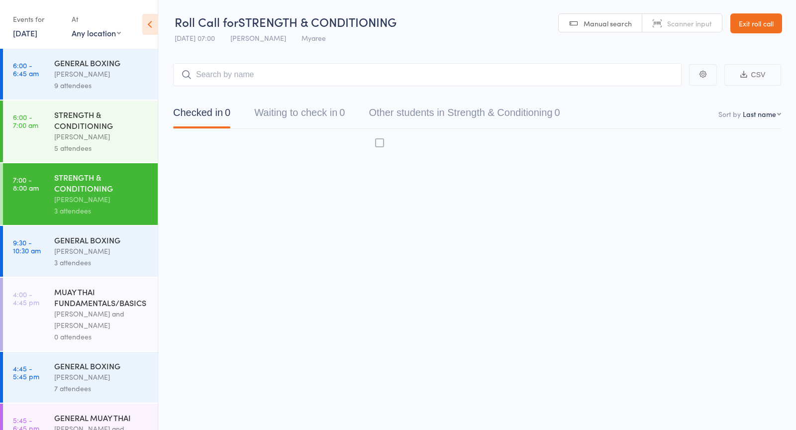
scroll to position [0, 0]
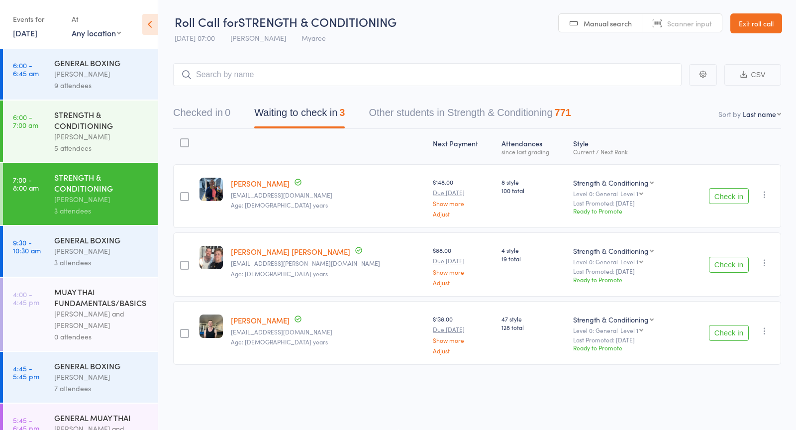
click at [735, 187] on div "Check in Check in Promote Send message Add Note Add Task Add Flag Remove Mark a…" at bounding box center [732, 196] width 98 height 64
click at [730, 193] on button "Check in" at bounding box center [729, 196] width 40 height 16
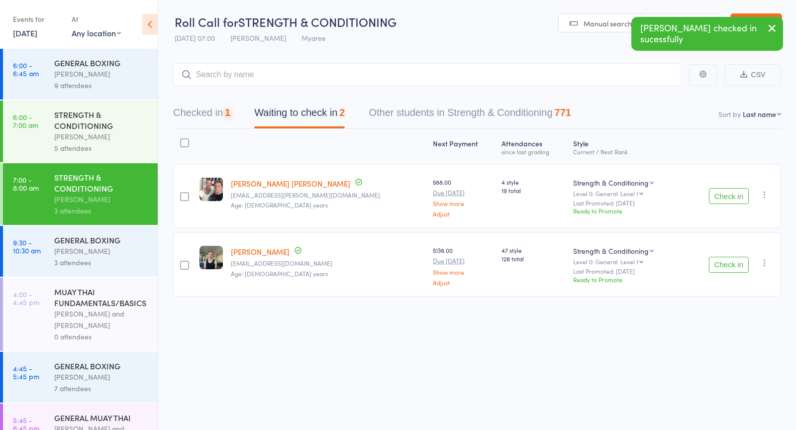
click at [729, 193] on button "Check in" at bounding box center [729, 196] width 40 height 16
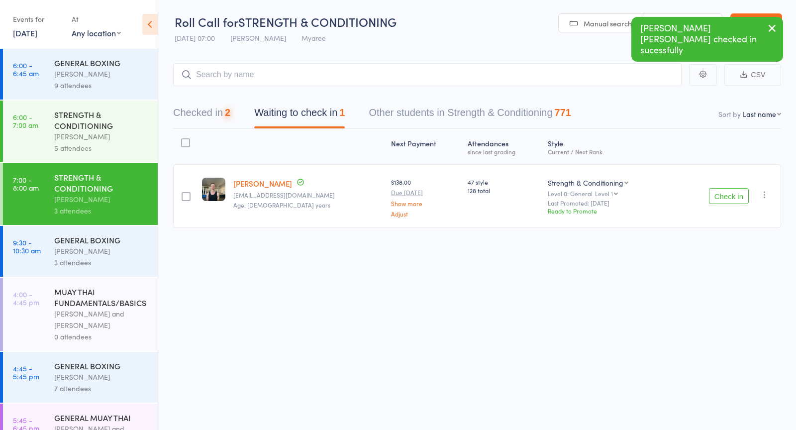
click at [729, 193] on button "Check in" at bounding box center [729, 196] width 40 height 16
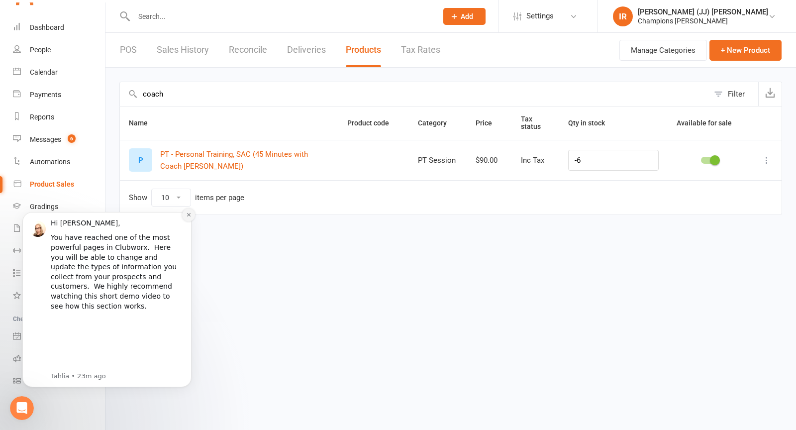
click at [190, 214] on icon "Dismiss notification" at bounding box center [188, 214] width 5 height 5
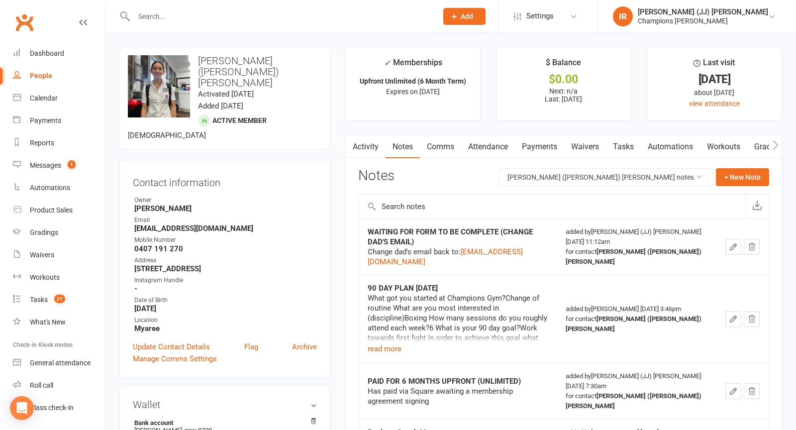
click at [530, 144] on link "Payments" at bounding box center [539, 146] width 49 height 23
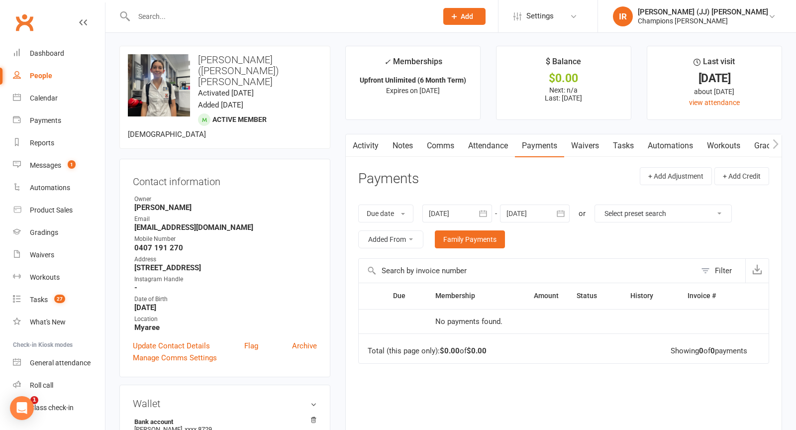
scroll to position [326, 0]
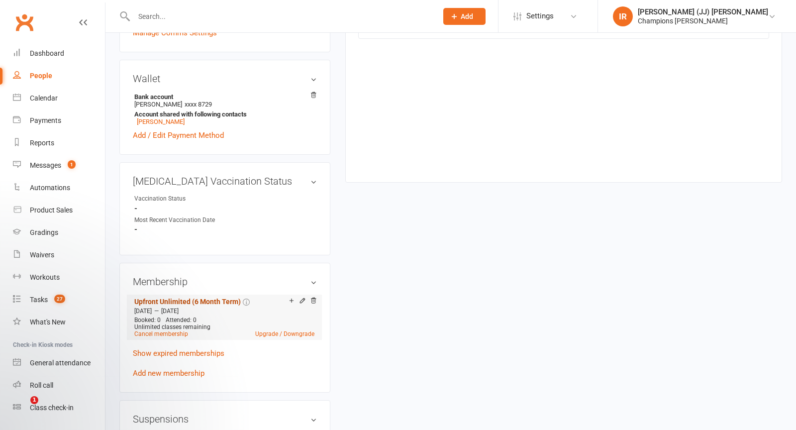
click at [218, 297] on link "Upfront Unlimited (6 Month Term)" at bounding box center [187, 301] width 106 height 8
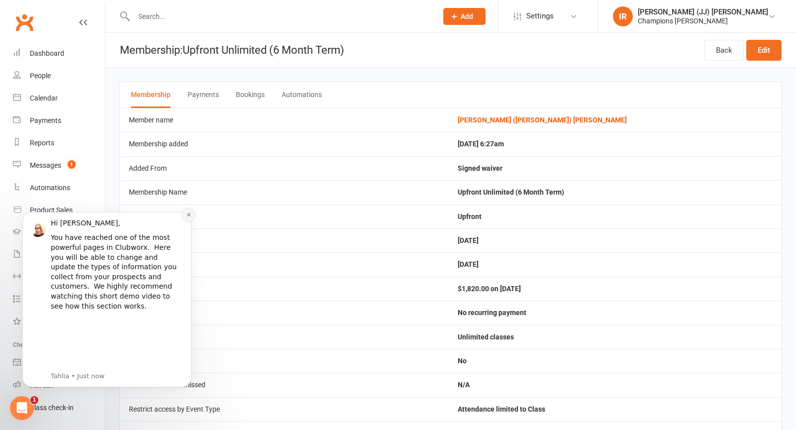
click at [193, 216] on button "Dismiss notification" at bounding box center [188, 214] width 13 height 13
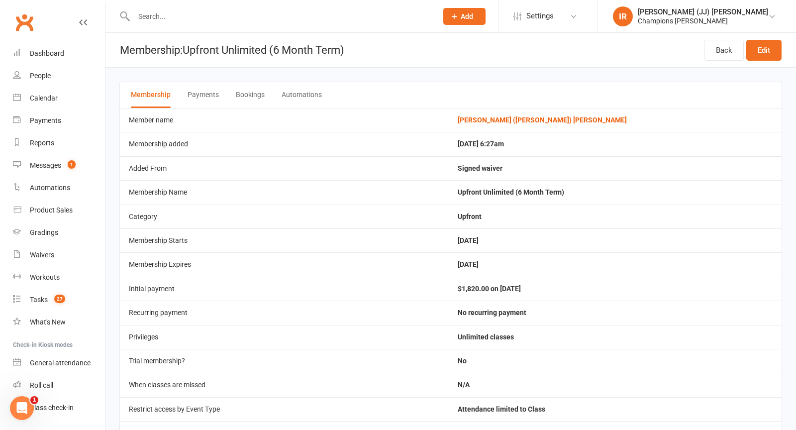
click at [211, 100] on button "Payments" at bounding box center [202, 95] width 31 height 26
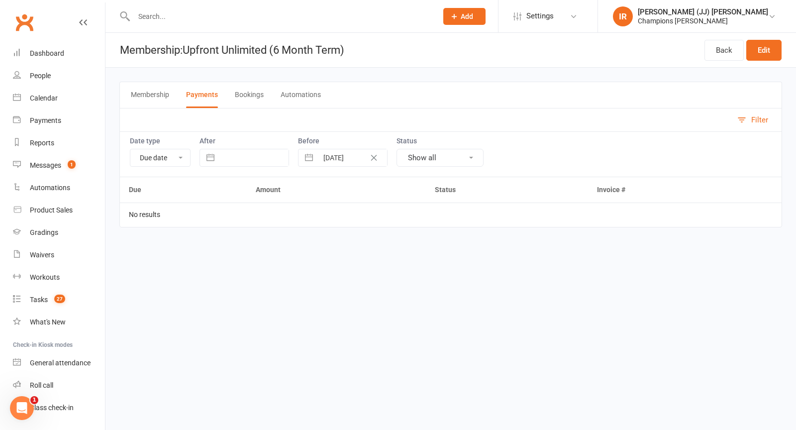
select select "8"
select select "2025"
select select "9"
select select "2025"
select select "10"
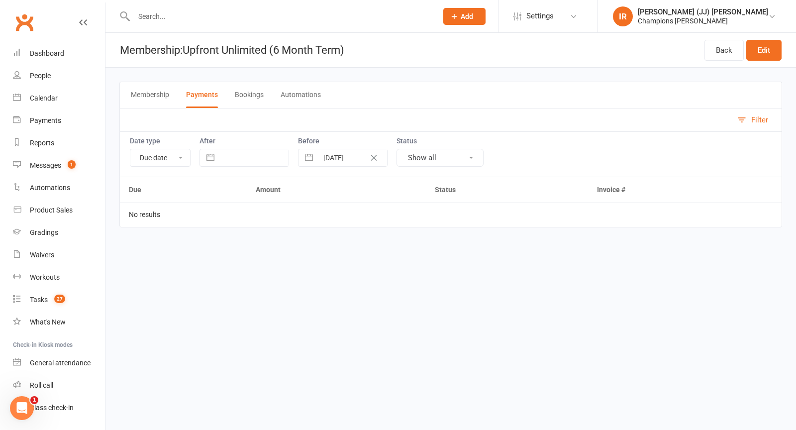
select select "2025"
click at [259, 160] on input "text" at bounding box center [253, 157] width 69 height 17
click at [275, 233] on td "1" at bounding box center [278, 234] width 19 height 19
type input "01 Oct 2025"
click at [482, 222] on td "Upcoming" at bounding box center [525, 214] width 178 height 24
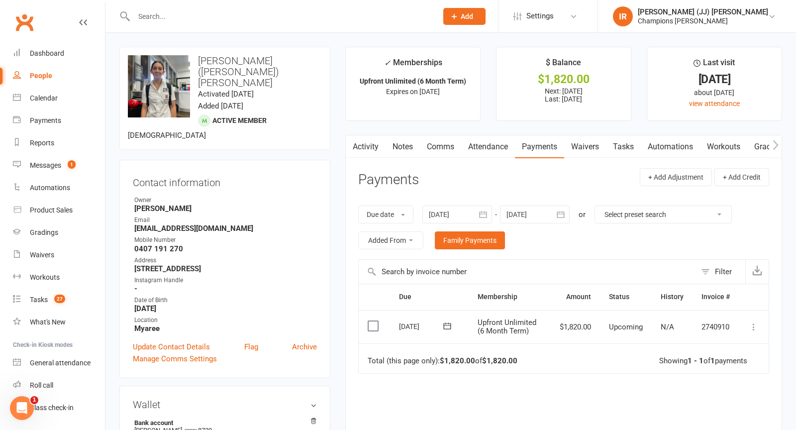
click at [752, 322] on icon at bounding box center [754, 327] width 10 height 10
click at [711, 359] on link "Mark as Paid (POS)" at bounding box center [709, 366] width 98 height 20
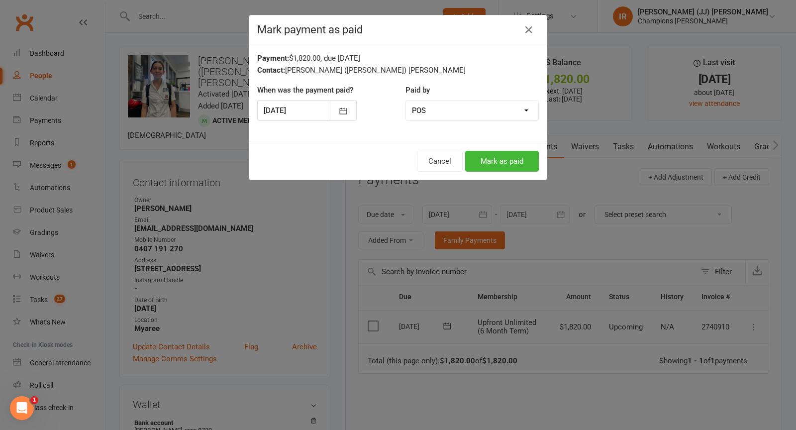
click at [324, 104] on div at bounding box center [306, 110] width 99 height 21
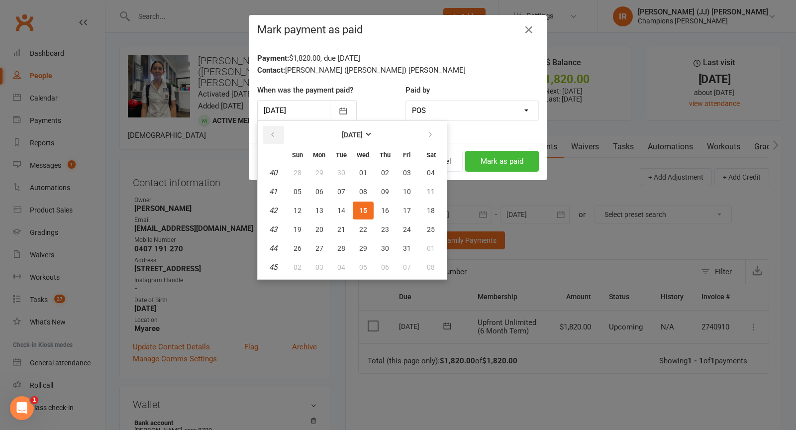
click at [276, 133] on button "button" at bounding box center [273, 135] width 21 height 18
click at [346, 212] on button "16" at bounding box center [341, 210] width 21 height 18
type input "16 Sep 2025"
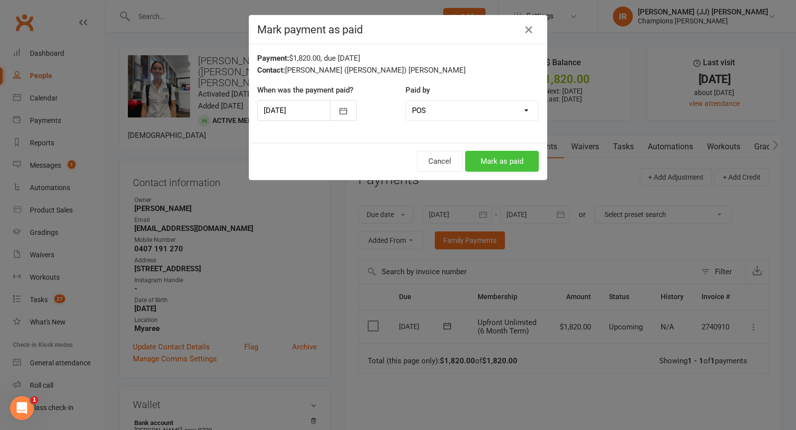
click at [500, 167] on button "Mark as paid" at bounding box center [502, 161] width 74 height 21
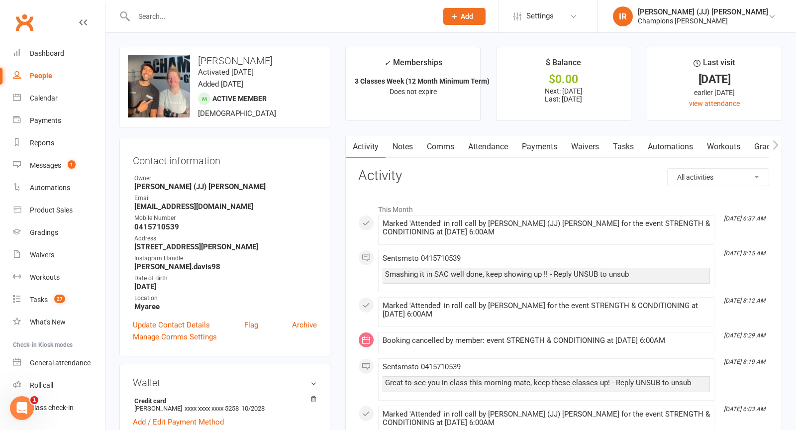
click at [532, 140] on link "Payments" at bounding box center [539, 146] width 49 height 23
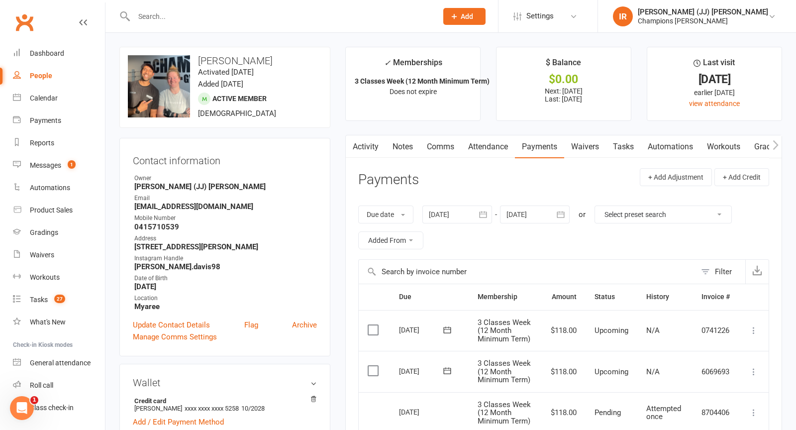
click at [586, 145] on link "Waivers" at bounding box center [585, 146] width 42 height 23
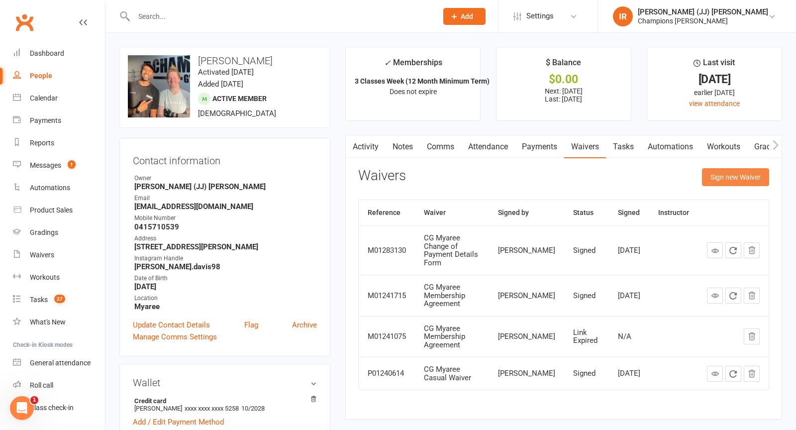
click at [742, 176] on button "Sign new Waiver" at bounding box center [735, 177] width 67 height 18
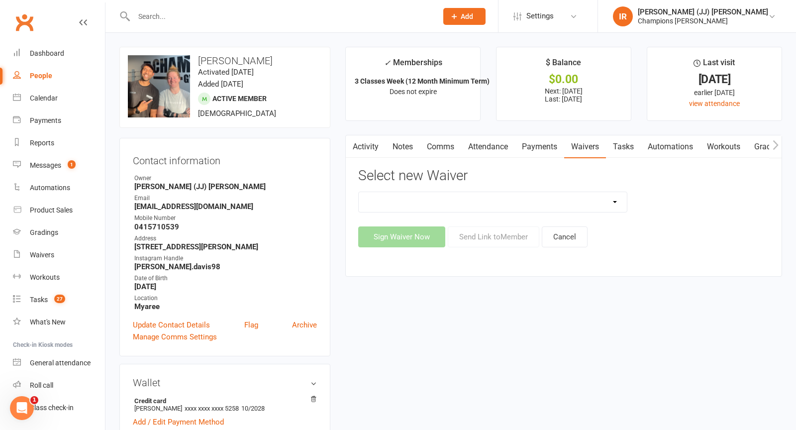
click at [500, 201] on select "90 Day Plan Casual Waiver (STAFF ONLY) CG Myaree Cancellation Form CG Myaree Ca…" at bounding box center [493, 202] width 268 height 20
select select "8786"
click at [359, 192] on select "90 Day Plan Casual Waiver (STAFF ONLY) CG Myaree Cancellation Form CG Myaree Ca…" at bounding box center [493, 202] width 268 height 20
click at [406, 241] on button "Sign Waiver Now" at bounding box center [401, 236] width 87 height 21
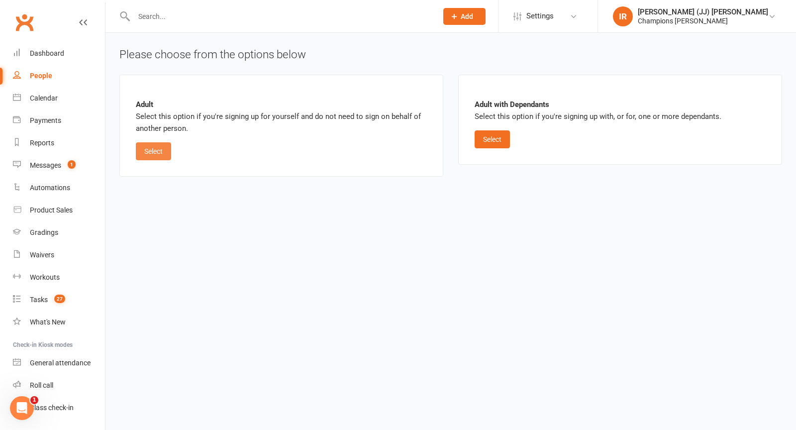
click at [153, 146] on button "Select" at bounding box center [153, 151] width 35 height 18
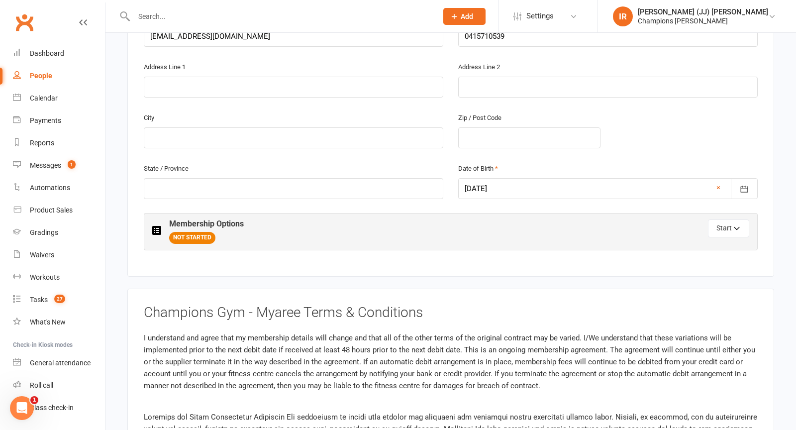
scroll to position [354, 0]
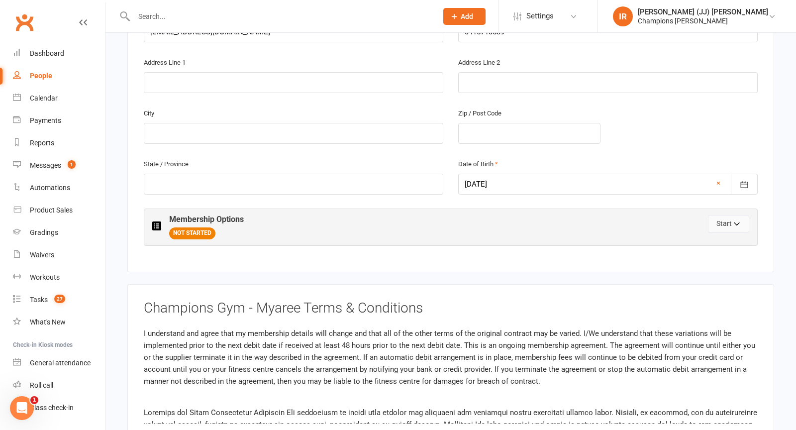
click at [736, 222] on icon "button" at bounding box center [737, 225] width 7 height 7
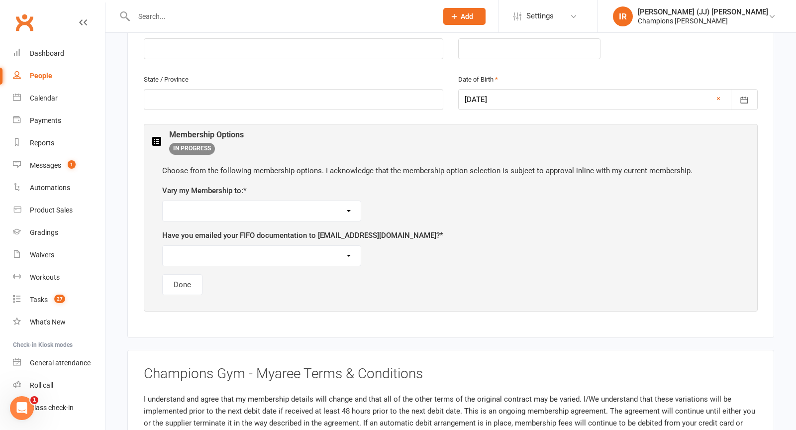
scroll to position [459, 0]
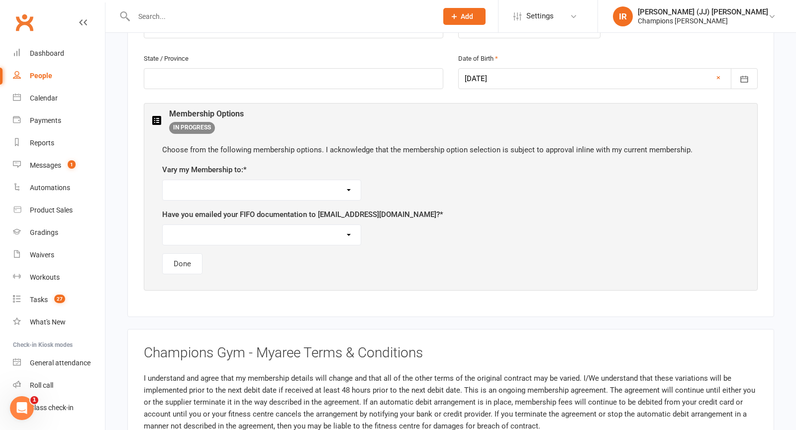
click at [225, 183] on select "Unlimited 12 Month Upfront Membership ($3380) Unlimited ($69 per week) 12 Month…" at bounding box center [262, 190] width 198 height 20
select select "Unlimited ($69 per week) 12 Month Minimum Term"
click at [163, 180] on select "Unlimited 12 Month Upfront Membership ($3380) Unlimited ($69 per week) 12 Month…" at bounding box center [262, 190] width 198 height 20
click at [191, 259] on button "Done" at bounding box center [182, 263] width 40 height 21
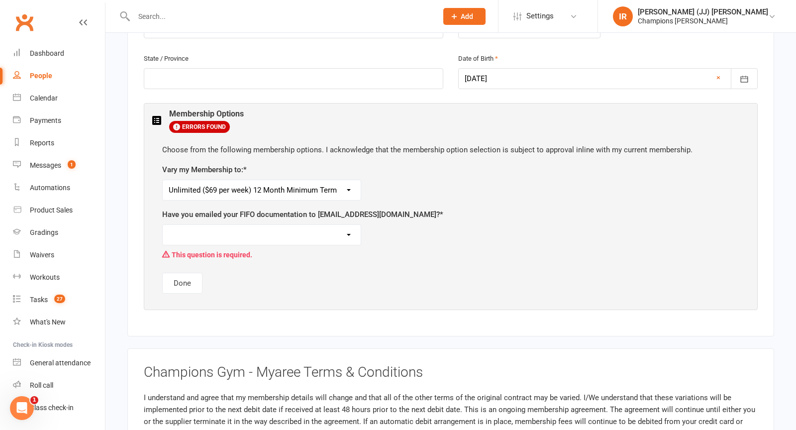
click at [195, 238] on select "Yes No, I am not choosing a FIFO membership" at bounding box center [262, 235] width 198 height 20
click at [163, 225] on select "Yes No, I am not choosing a FIFO membership" at bounding box center [262, 235] width 198 height 20
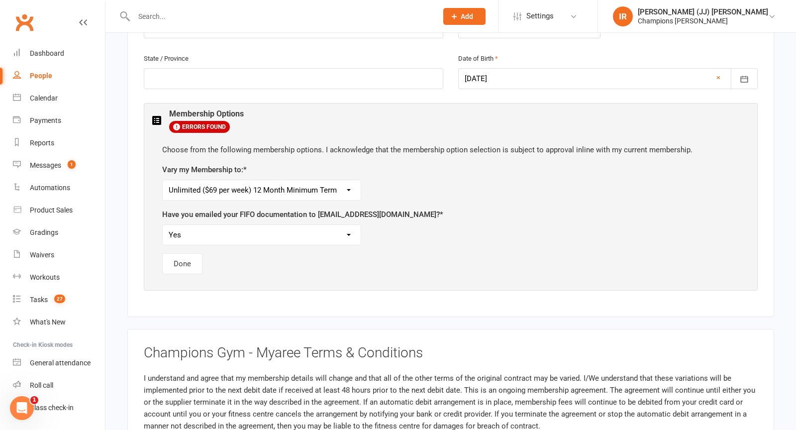
click at [192, 239] on div "Choose from the following membership options. I acknowledge that the membership…" at bounding box center [450, 209] width 597 height 150
click at [197, 233] on select "Yes No, I am not choosing a FIFO membership" at bounding box center [262, 235] width 198 height 20
select select "No, I am not choosing a FIFO membership"
click at [163, 225] on select "Yes No, I am not choosing a FIFO membership" at bounding box center [262, 235] width 198 height 20
click at [198, 242] on div "Choose from the following membership options. I acknowledge that the membership…" at bounding box center [450, 209] width 597 height 150
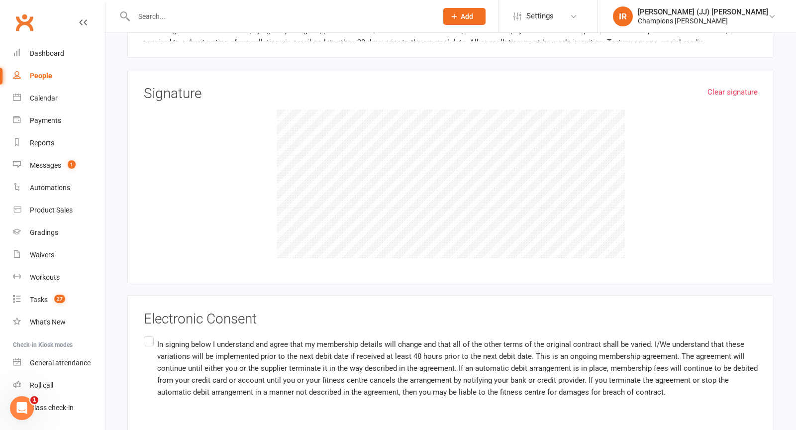
scroll to position [1052, 0]
click at [146, 335] on label "In signing below I understand and agree that my membership details will change …" at bounding box center [451, 368] width 614 height 67
click at [146, 335] on input "In signing below I understand and agree that my membership details will change …" at bounding box center [147, 335] width 6 height 0
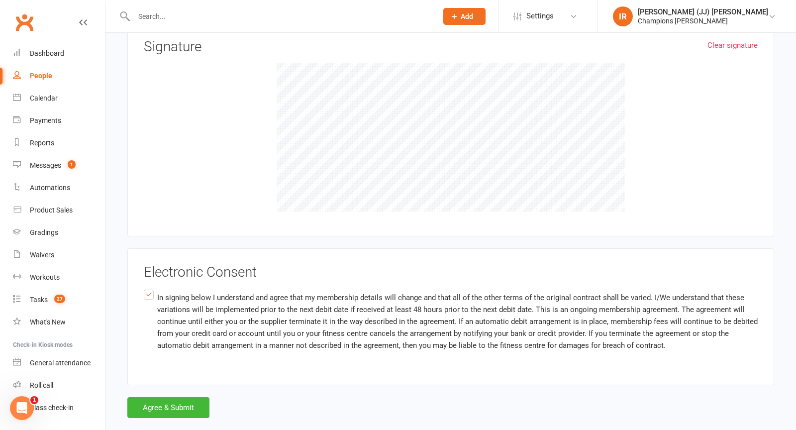
scroll to position [1109, 0]
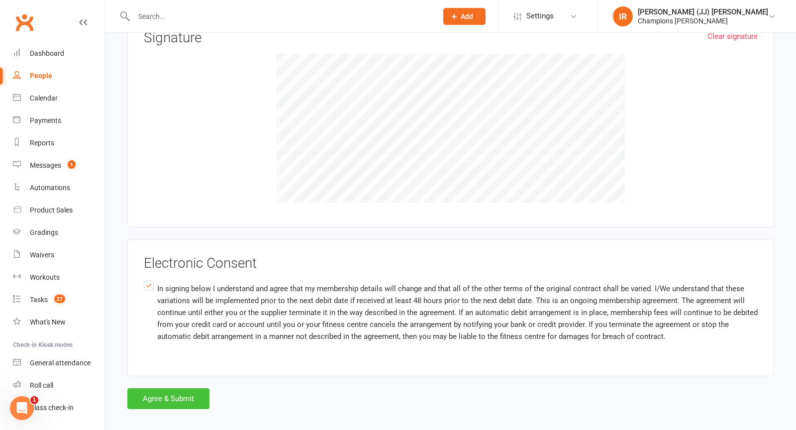
click at [156, 390] on button "Agree & Submit" at bounding box center [168, 398] width 82 height 21
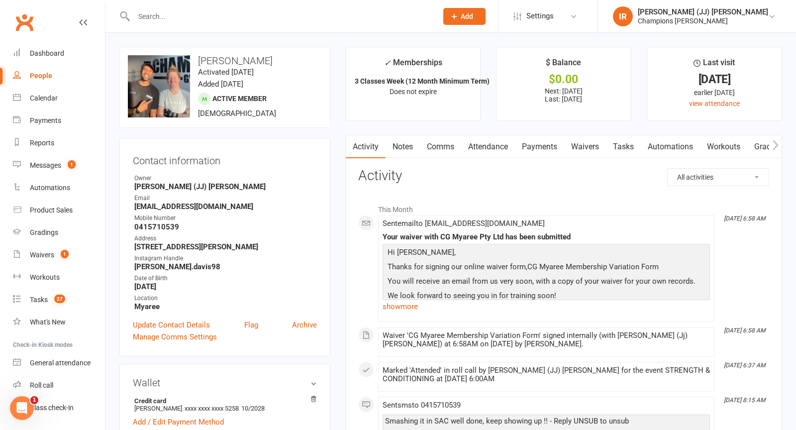
click at [481, 143] on link "Attendance" at bounding box center [488, 146] width 54 height 23
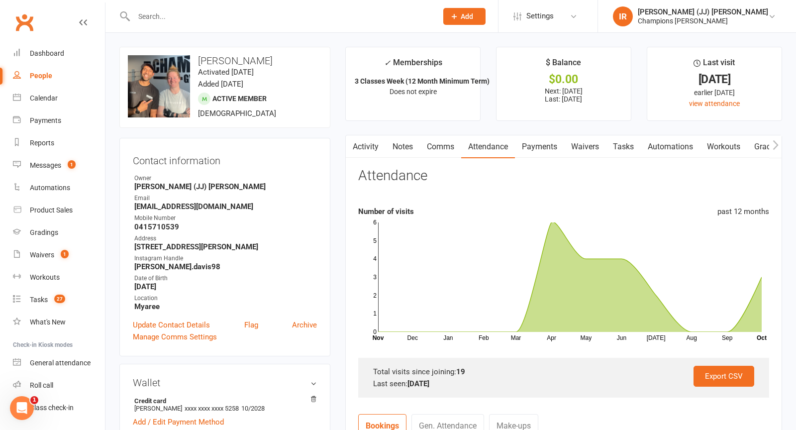
click at [370, 142] on link "Activity" at bounding box center [366, 146] width 40 height 23
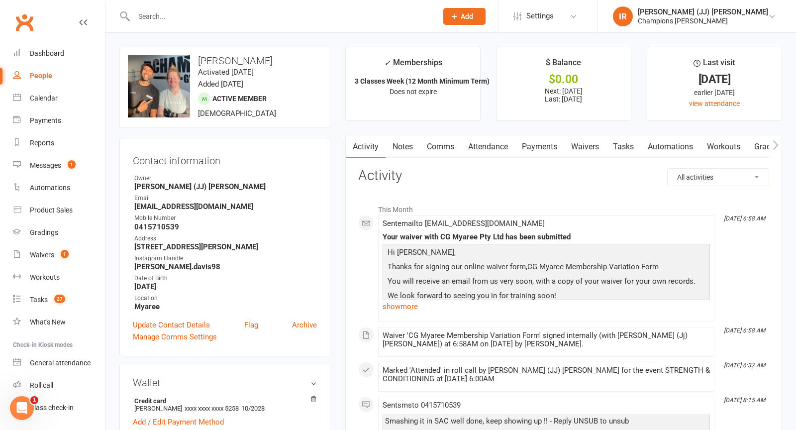
click at [598, 147] on link "Waivers" at bounding box center [585, 146] width 42 height 23
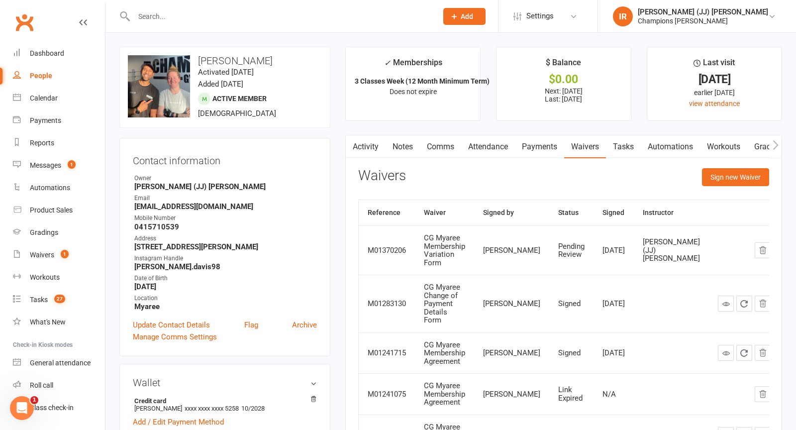
click at [368, 146] on link "Activity" at bounding box center [366, 146] width 40 height 23
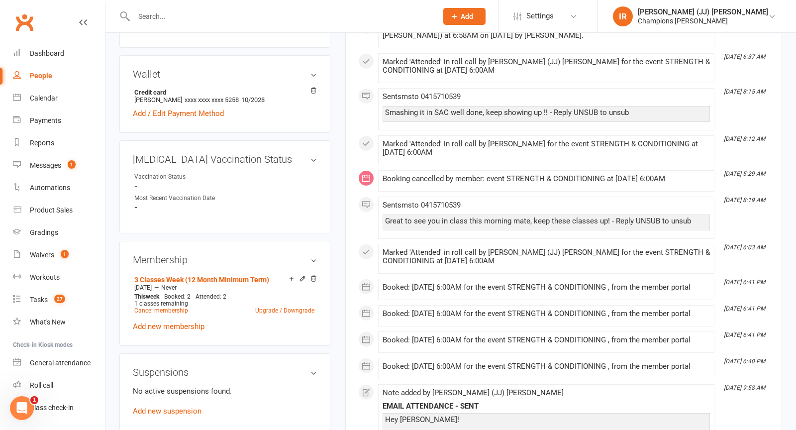
scroll to position [310, 0]
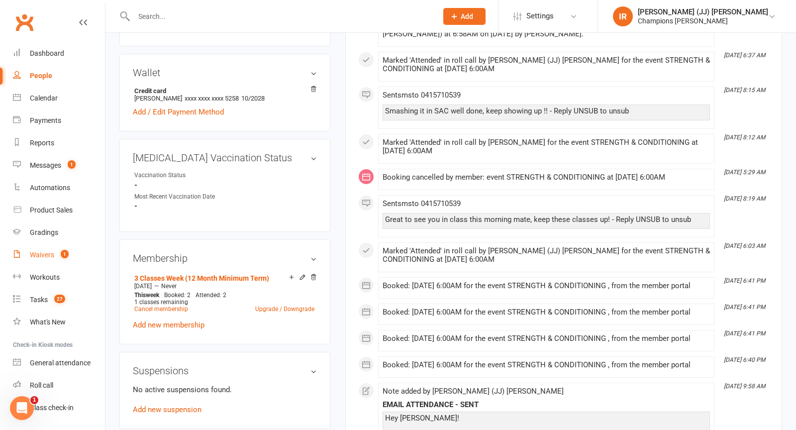
click at [52, 265] on link "Waivers 1" at bounding box center [59, 255] width 92 height 22
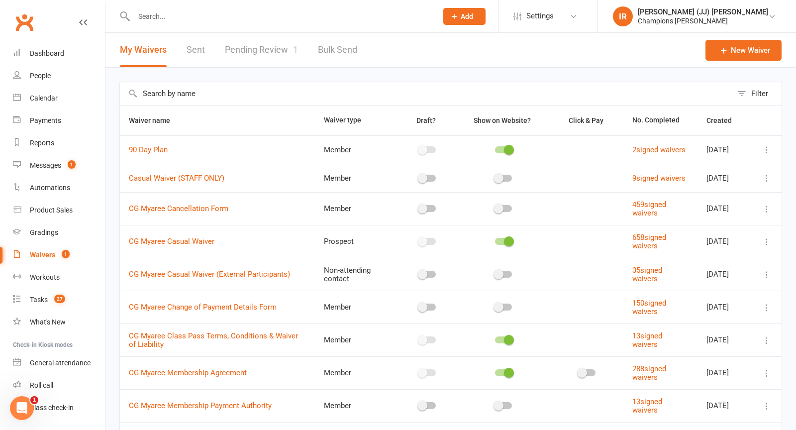
click at [241, 42] on link "Pending Review 1" at bounding box center [261, 50] width 73 height 34
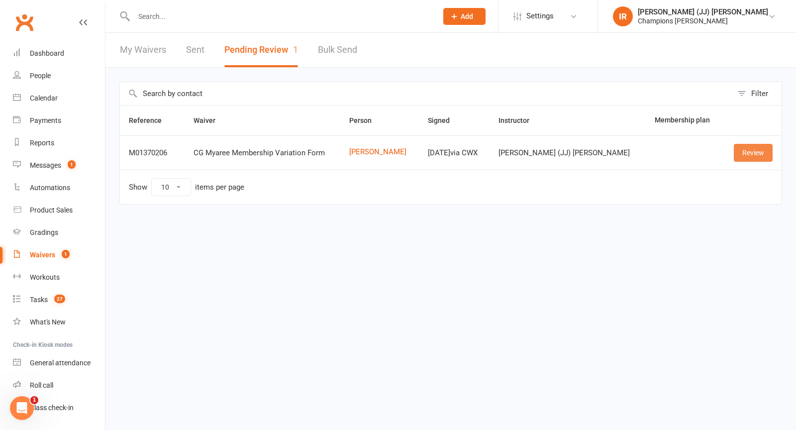
click at [755, 157] on link "Review" at bounding box center [753, 153] width 39 height 18
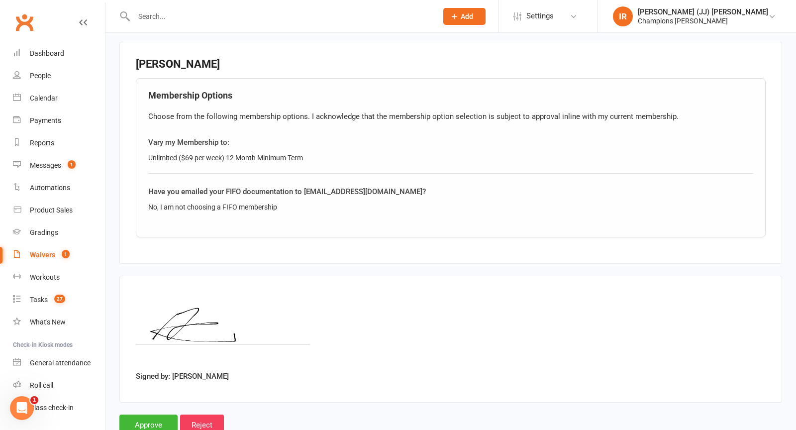
scroll to position [476, 0]
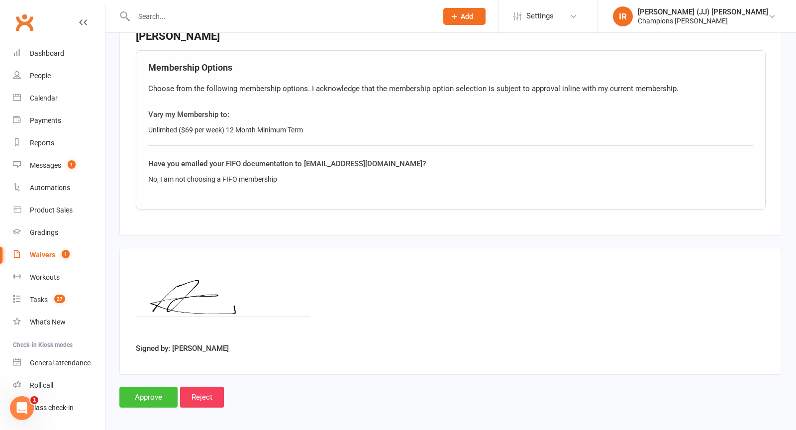
click at [139, 392] on input "Approve" at bounding box center [148, 396] width 58 height 21
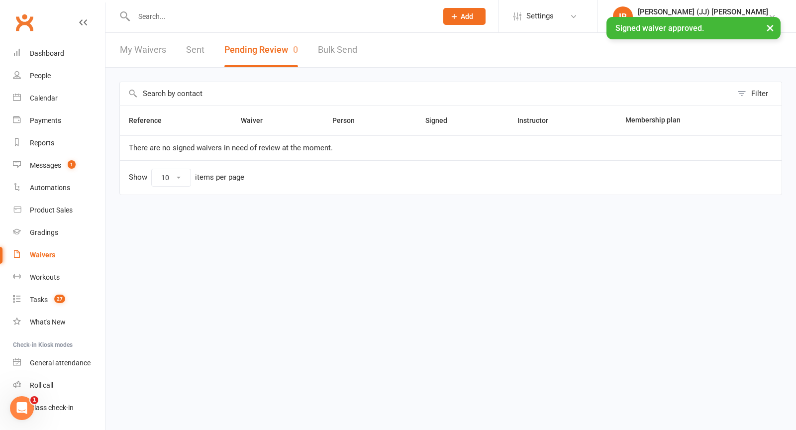
click at [259, 13] on input "text" at bounding box center [280, 16] width 299 height 14
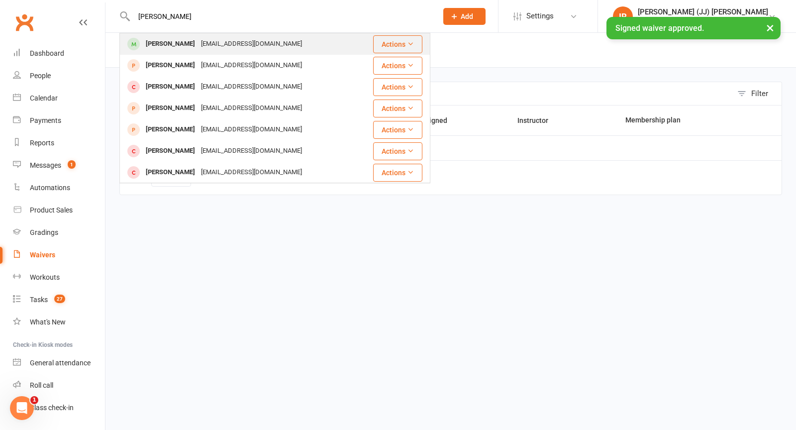
type input "samantha"
click at [228, 48] on div "Samantha.davis98@outlook.com" at bounding box center [251, 44] width 107 height 14
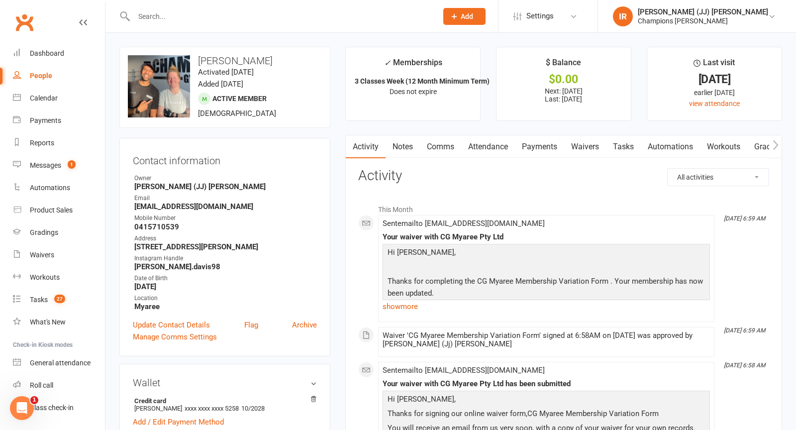
click at [392, 147] on link "Notes" at bounding box center [402, 146] width 34 height 23
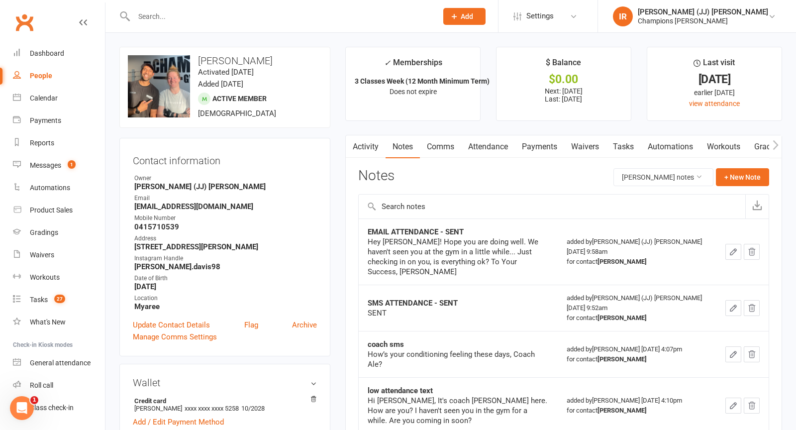
click at [363, 145] on link "Activity" at bounding box center [366, 146] width 40 height 23
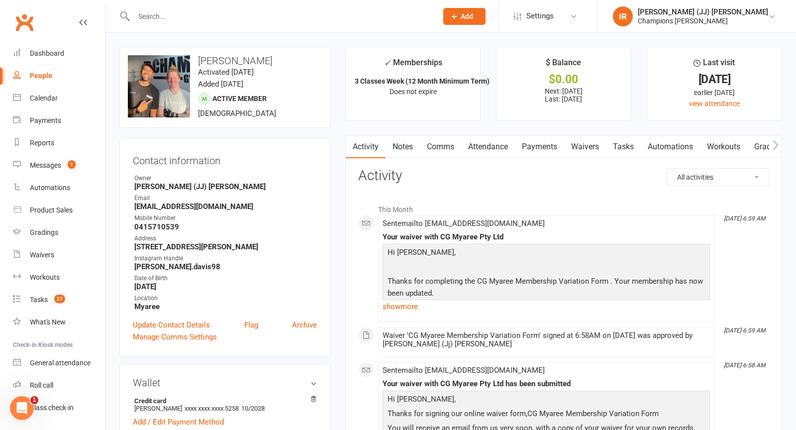
click at [530, 147] on link "Payments" at bounding box center [539, 146] width 49 height 23
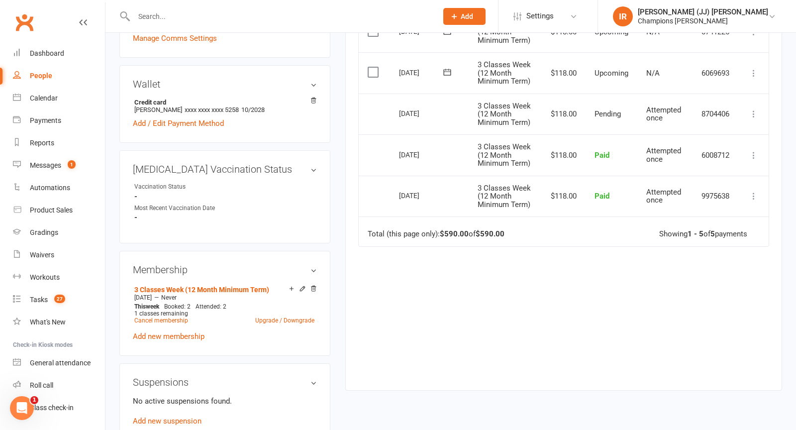
scroll to position [299, 0]
click at [262, 316] on link "Upgrade / Downgrade" at bounding box center [284, 319] width 59 height 7
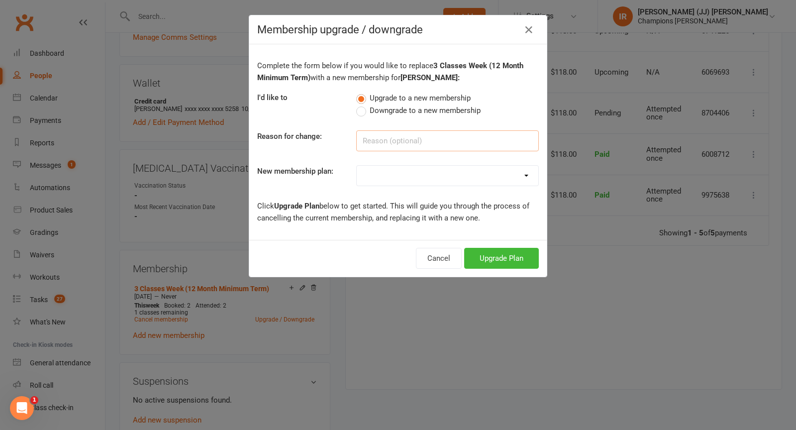
click at [442, 142] on input at bounding box center [447, 140] width 183 height 21
type input "Wants more classes"
click at [507, 254] on button "Upgrade Plan" at bounding box center [501, 258] width 75 height 21
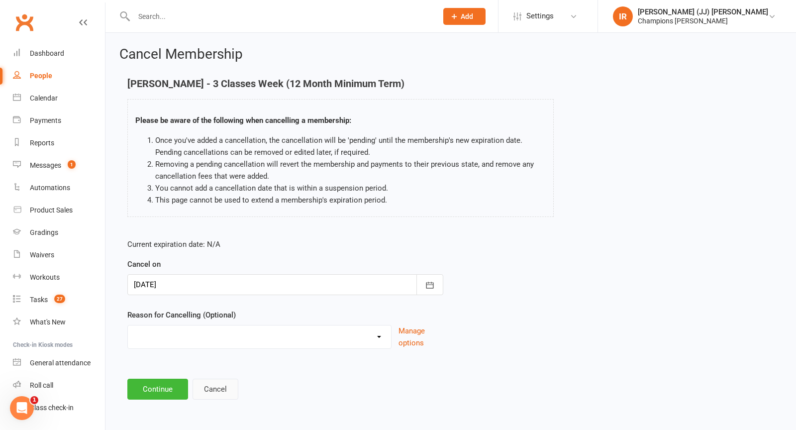
click at [215, 385] on button "Cancel" at bounding box center [215, 388] width 46 height 21
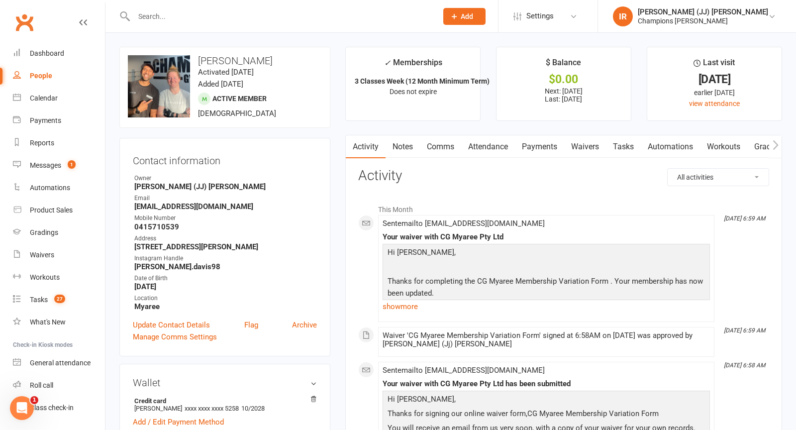
click at [529, 144] on link "Payments" at bounding box center [539, 146] width 49 height 23
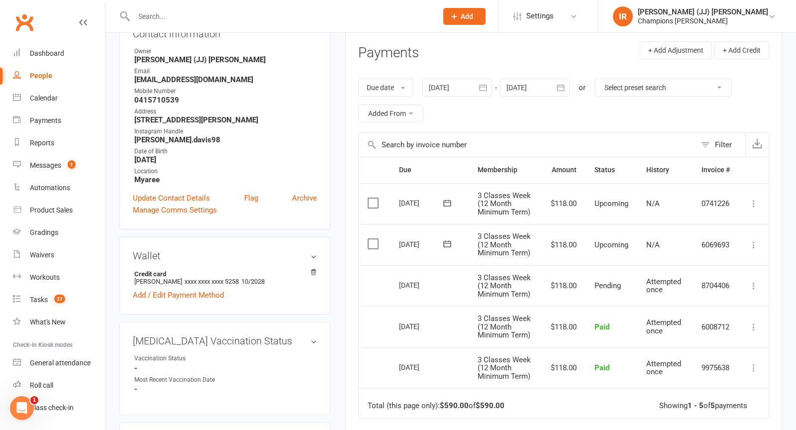
scroll to position [30, 0]
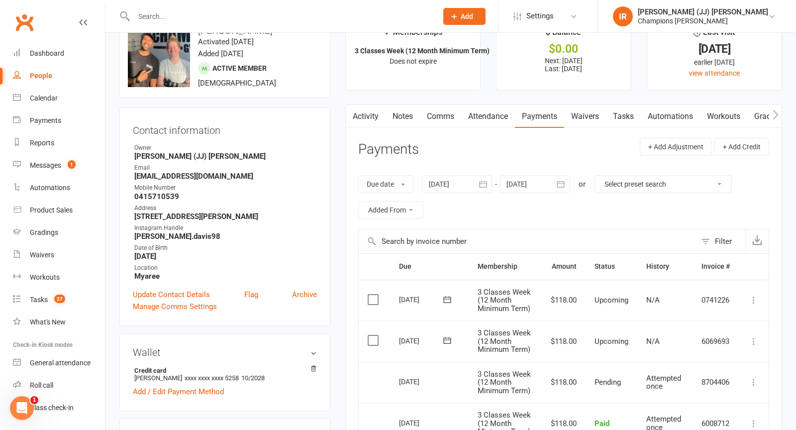
click at [366, 118] on link "Activity" at bounding box center [366, 116] width 40 height 23
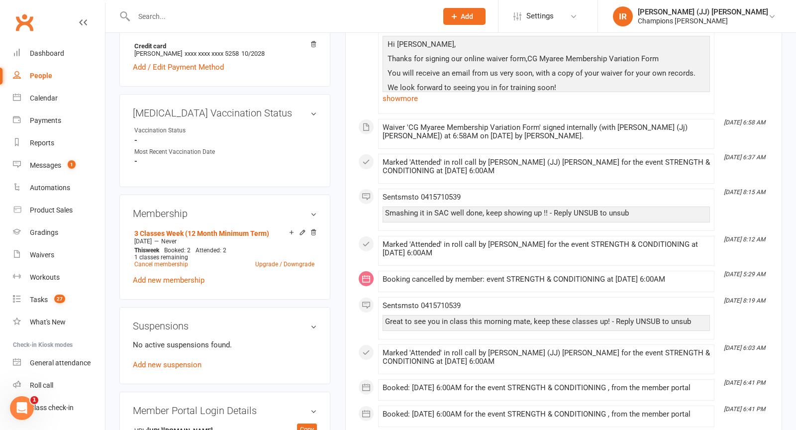
scroll to position [390, 0]
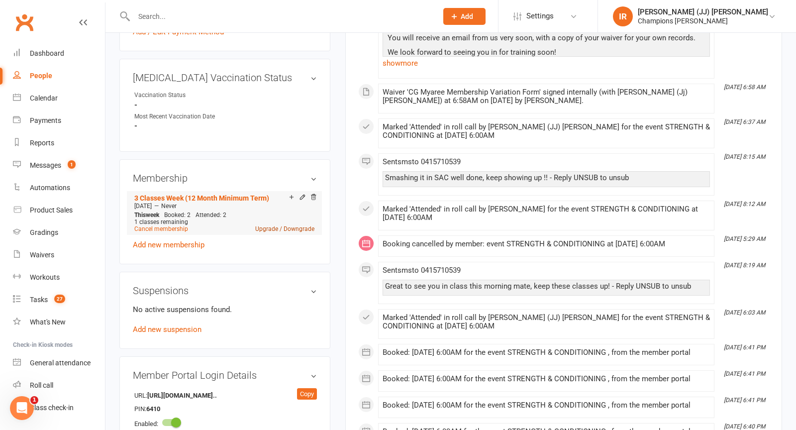
click at [266, 227] on link "Upgrade / Downgrade" at bounding box center [284, 228] width 59 height 7
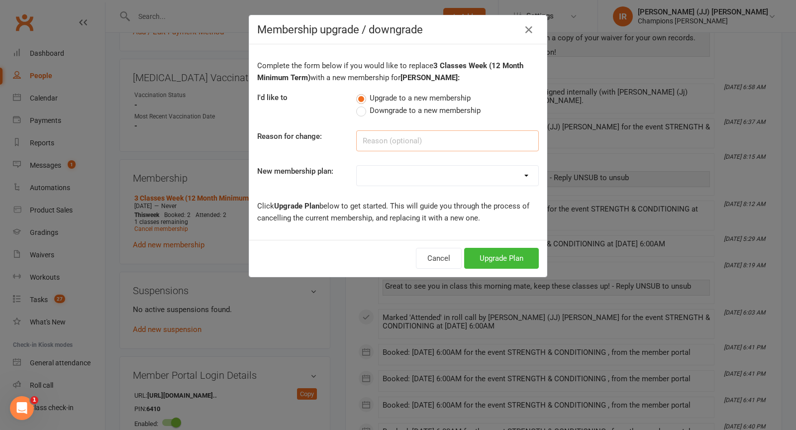
click at [409, 147] on input at bounding box center [447, 140] width 183 height 21
type input "More classes"
click at [442, 261] on button "Cancel" at bounding box center [439, 258] width 46 height 21
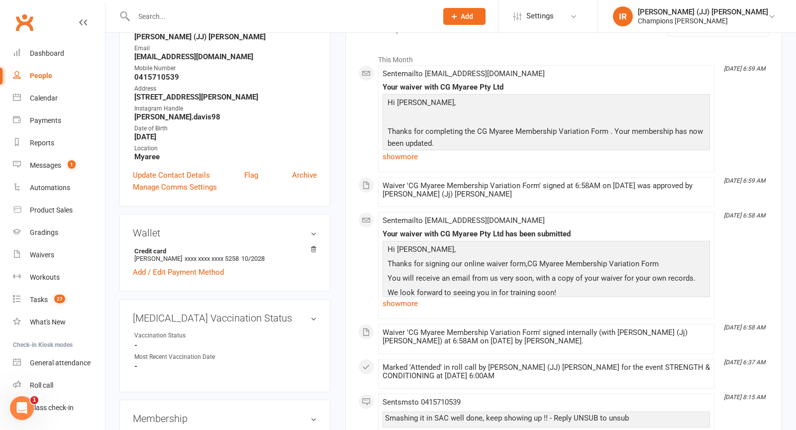
scroll to position [102, 0]
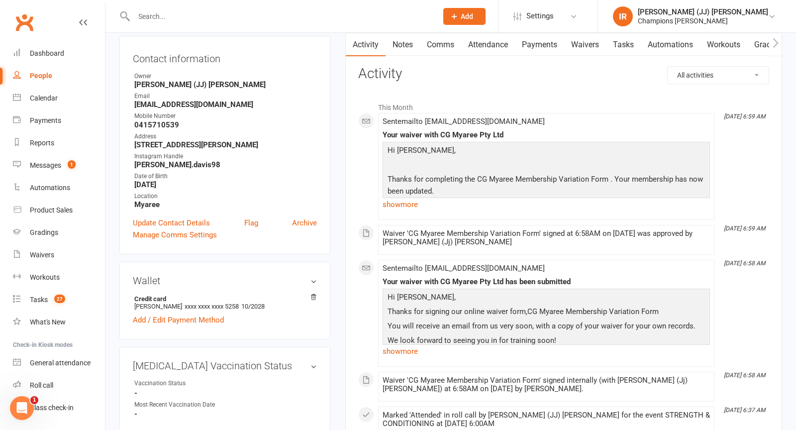
click at [547, 45] on link "Payments" at bounding box center [539, 44] width 49 height 23
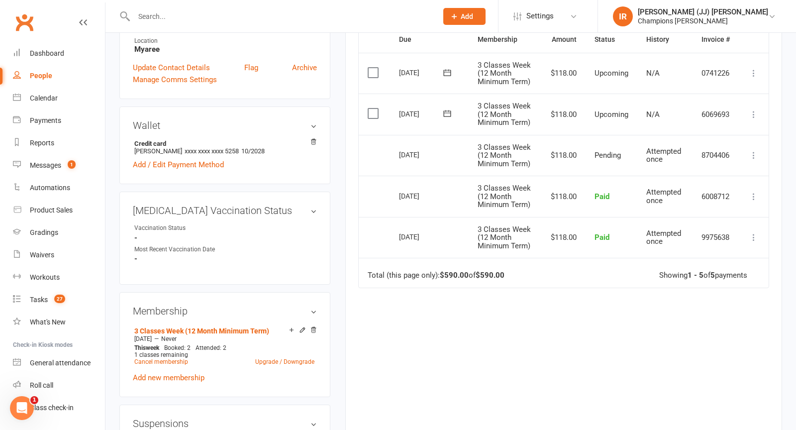
scroll to position [276, 0]
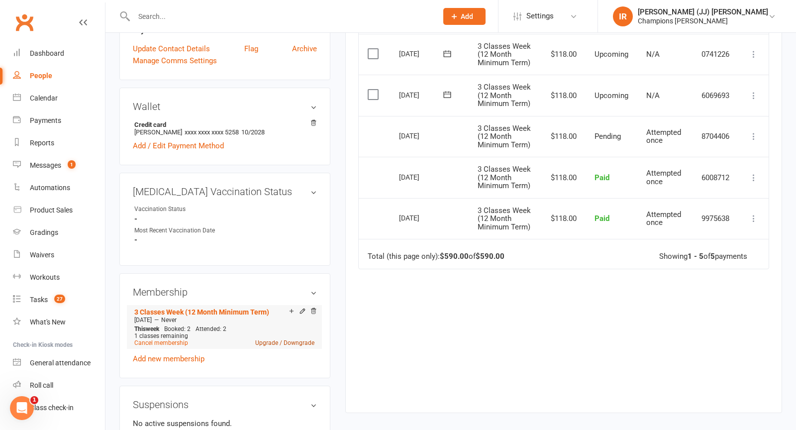
click at [266, 340] on link "Upgrade / Downgrade" at bounding box center [284, 342] width 59 height 7
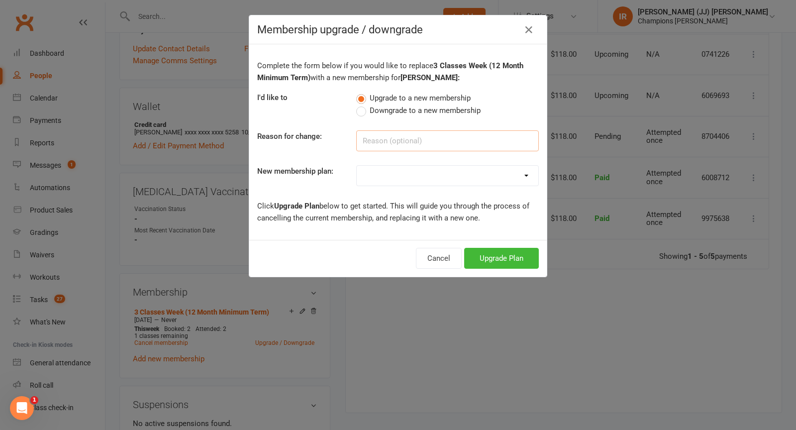
click at [388, 149] on input at bounding box center [447, 140] width 183 height 21
type input "More Classes"
click at [399, 171] on select "New Starter Program FIFO New Starter Program Unlimited (12 Month Minimum Term) …" at bounding box center [448, 176] width 182 height 20
select select "2"
click at [357, 166] on select "New Starter Program FIFO New Starter Program Unlimited (12 Month Minimum Term) …" at bounding box center [448, 176] width 182 height 20
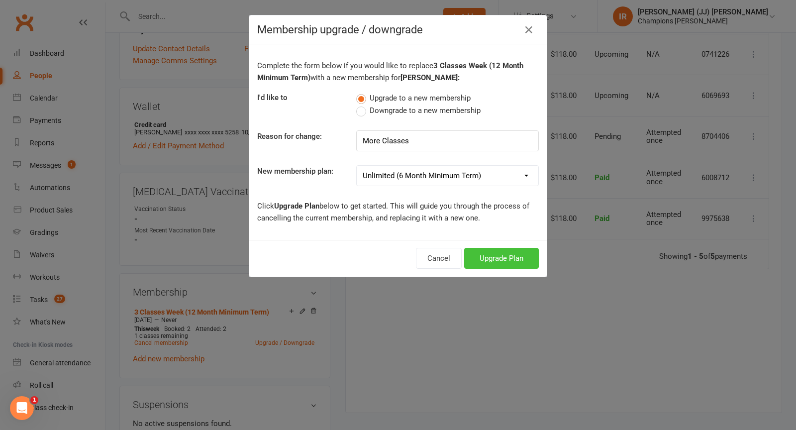
click at [487, 256] on button "Upgrade Plan" at bounding box center [501, 258] width 75 height 21
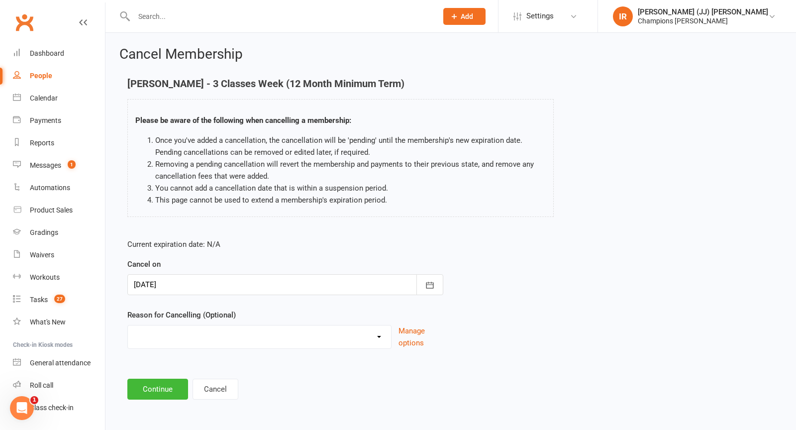
click at [252, 329] on select "Club Transfer Cooling off Period (within 7 days) Debt Collection Downgrade of M…" at bounding box center [259, 335] width 263 height 20
click at [245, 338] on select "Club Transfer Cooling off Period (within 7 days) Debt Collection Downgrade of M…" at bounding box center [259, 335] width 263 height 20
select select "11"
click at [128, 325] on select "Club Transfer Cooling off Period (within 7 days) Debt Collection Downgrade of M…" at bounding box center [259, 335] width 263 height 20
click at [166, 390] on button "Continue" at bounding box center [157, 388] width 61 height 21
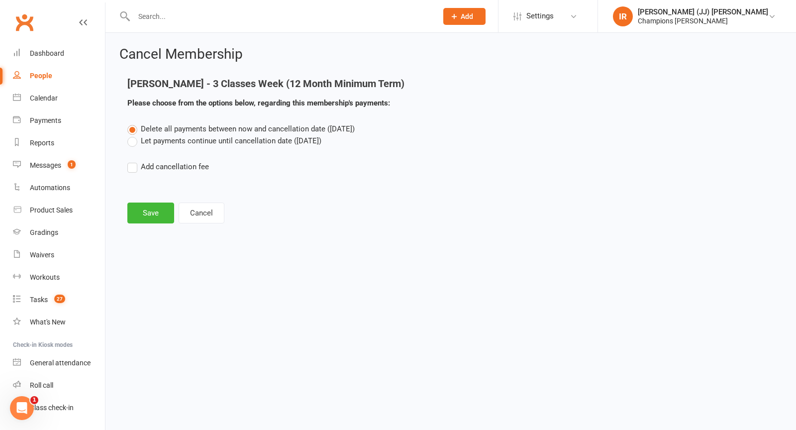
click at [183, 135] on label "Let payments continue until cancellation date (Oct 15, 2025)" at bounding box center [224, 141] width 194 height 12
click at [134, 135] on input "Let payments continue until cancellation date (Oct 15, 2025)" at bounding box center [130, 135] width 6 height 0
click at [183, 135] on label "Let payments continue until cancellation date (Oct 15, 2025)" at bounding box center [224, 141] width 194 height 12
click at [134, 135] on input "Let payments continue until cancellation date (Oct 15, 2025)" at bounding box center [130, 135] width 6 height 0
click at [180, 128] on span "Delete all payments between now and cancellation date (Oct 15, 2025)" at bounding box center [248, 128] width 214 height 9
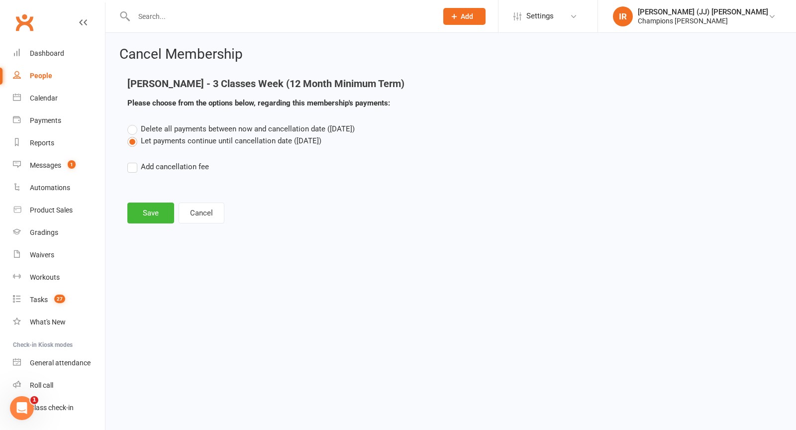
click at [134, 123] on input "Delete all payments between now and cancellation date (Oct 15, 2025)" at bounding box center [130, 123] width 6 height 0
click at [183, 141] on label "Let payments continue until cancellation date (Oct 15, 2025)" at bounding box center [224, 141] width 194 height 12
click at [134, 135] on input "Let payments continue until cancellation date (Oct 15, 2025)" at bounding box center [130, 135] width 6 height 0
click at [158, 215] on button "Save" at bounding box center [150, 212] width 47 height 21
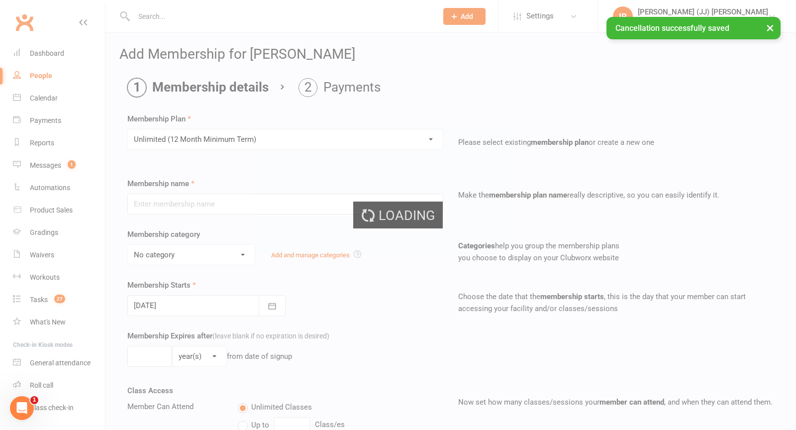
type input "Unlimited (12 Month Minimum Term)"
select select "8"
select select "1"
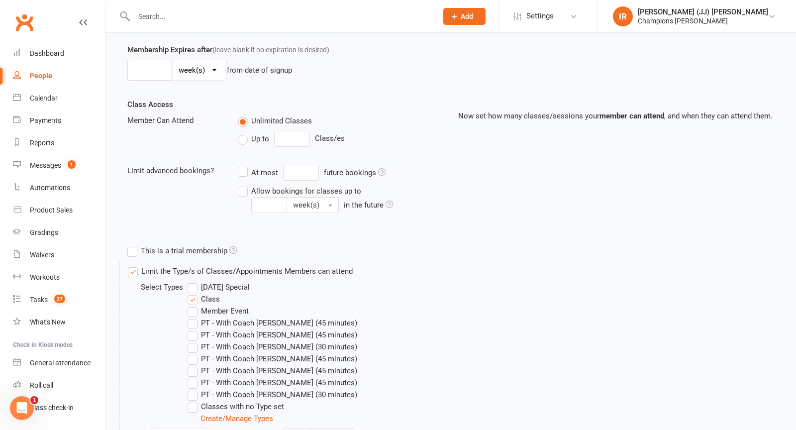
scroll to position [397, 0]
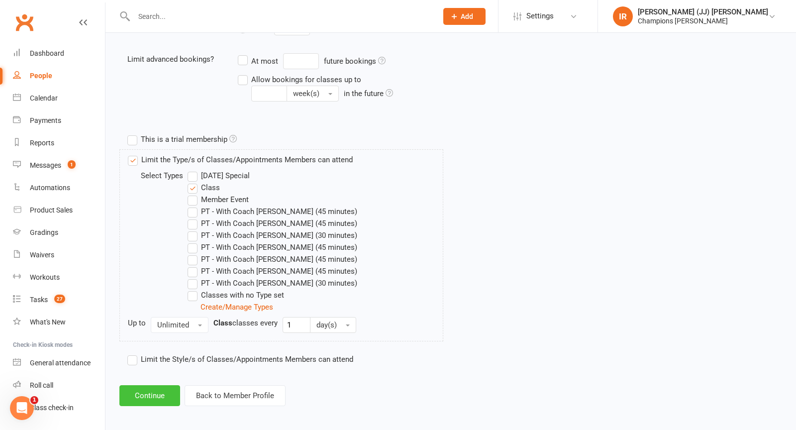
click at [156, 396] on button "Continue" at bounding box center [149, 395] width 61 height 21
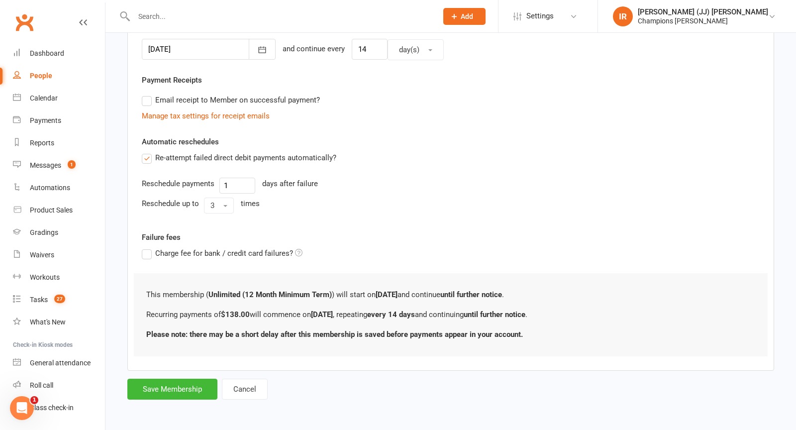
scroll to position [0, 0]
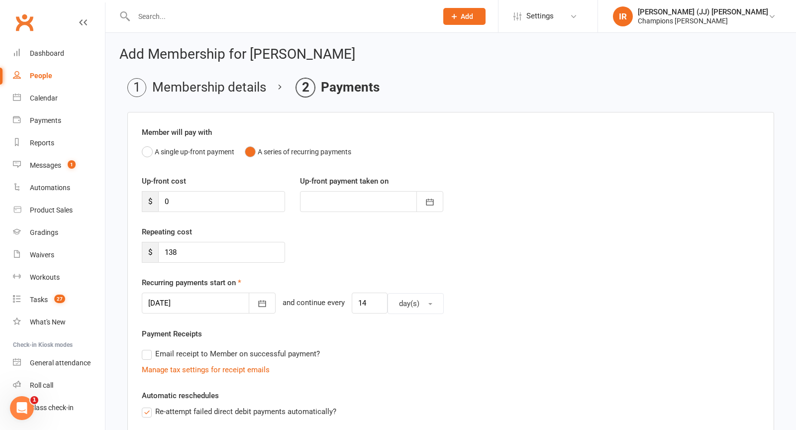
click at [205, 299] on div at bounding box center [209, 302] width 134 height 21
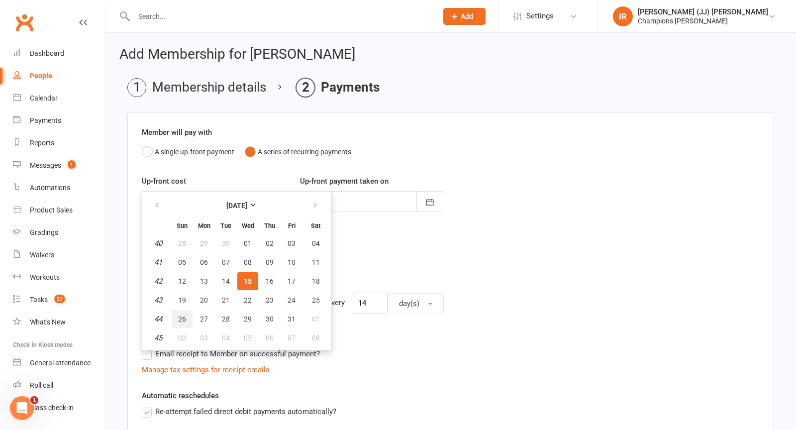
click at [183, 316] on span "26" at bounding box center [182, 319] width 8 height 8
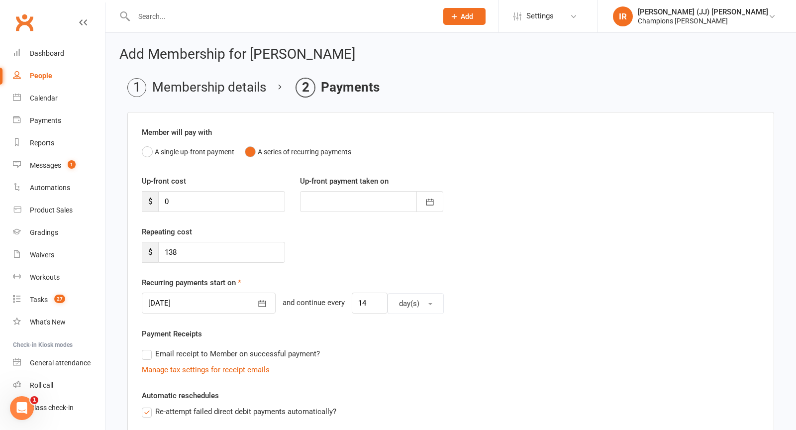
click at [214, 296] on div at bounding box center [209, 302] width 134 height 21
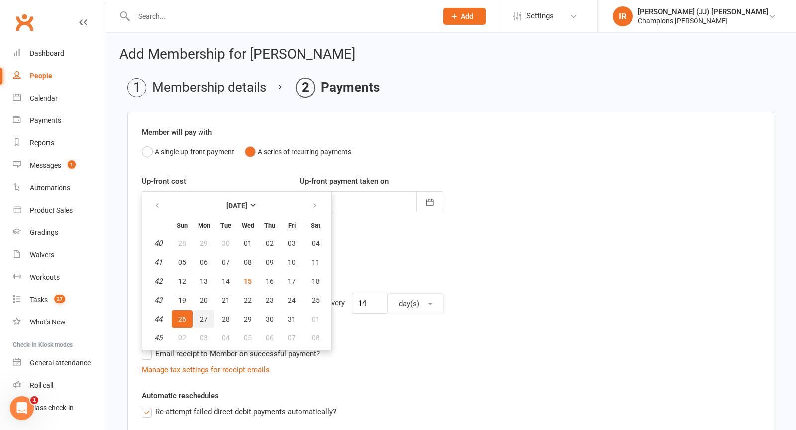
click at [202, 311] on button "27" at bounding box center [203, 319] width 21 height 18
type input "27 Oct 2025"
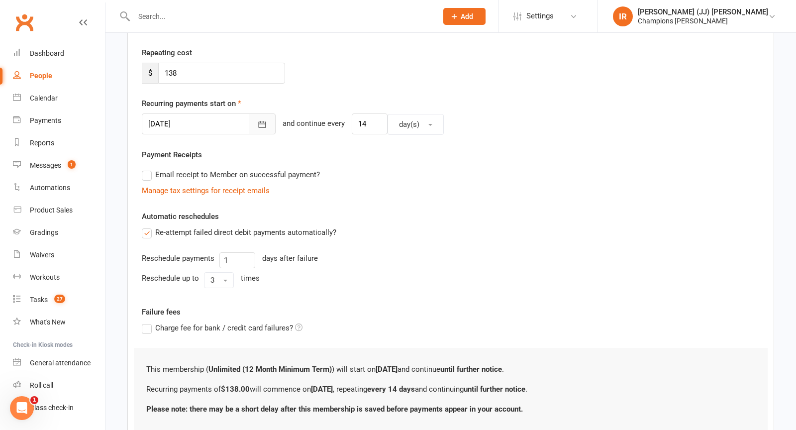
scroll to position [250, 0]
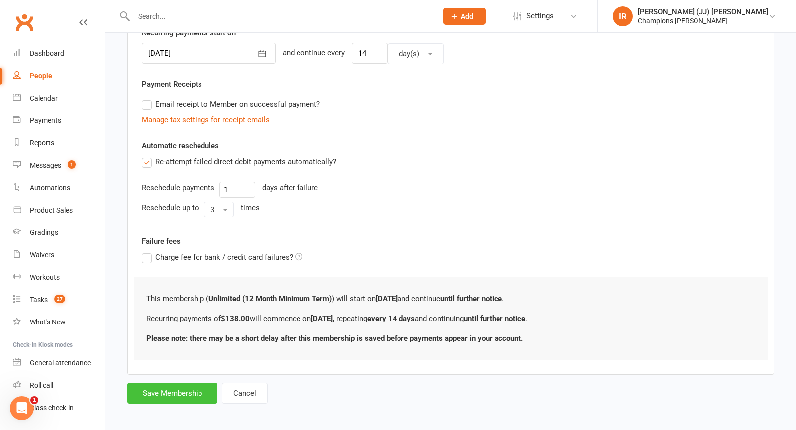
click at [185, 390] on button "Save Membership" at bounding box center [172, 392] width 90 height 21
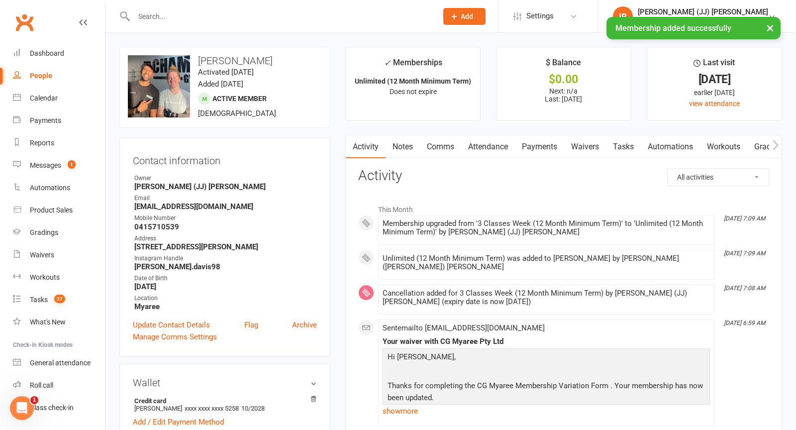
click at [522, 146] on link "Payments" at bounding box center [539, 146] width 49 height 23
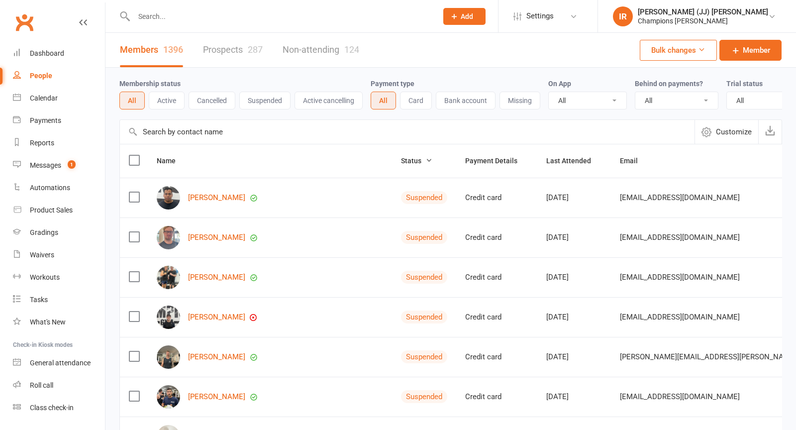
select select "25"
click at [48, 121] on div "Payments" at bounding box center [45, 120] width 31 height 8
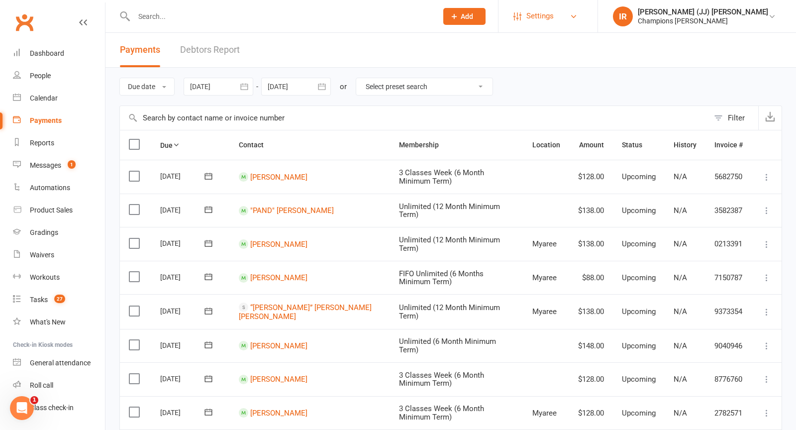
click at [554, 17] on span "Settings" at bounding box center [539, 16] width 27 height 22
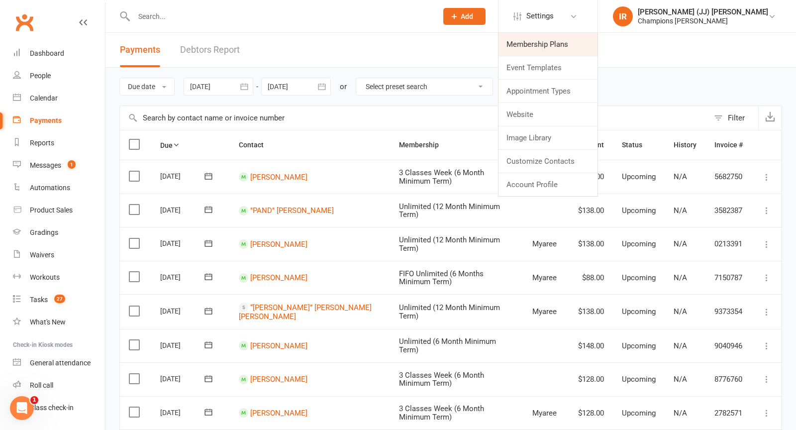
click at [579, 47] on link "Membership Plans" at bounding box center [547, 44] width 99 height 23
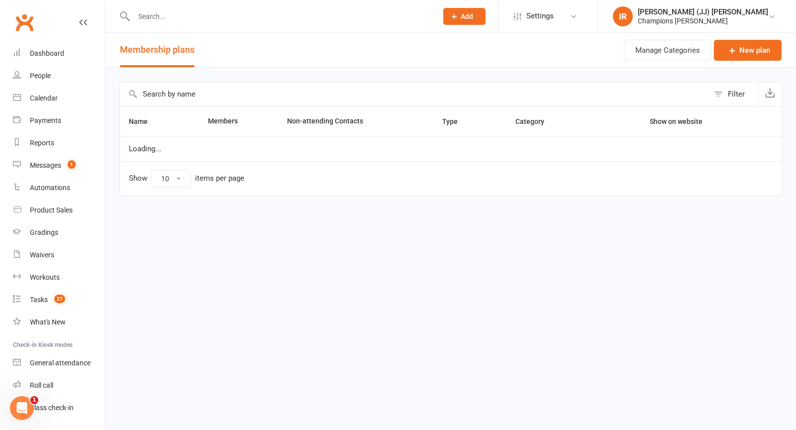
select select "100"
click at [287, 86] on input "text" at bounding box center [414, 94] width 589 height 24
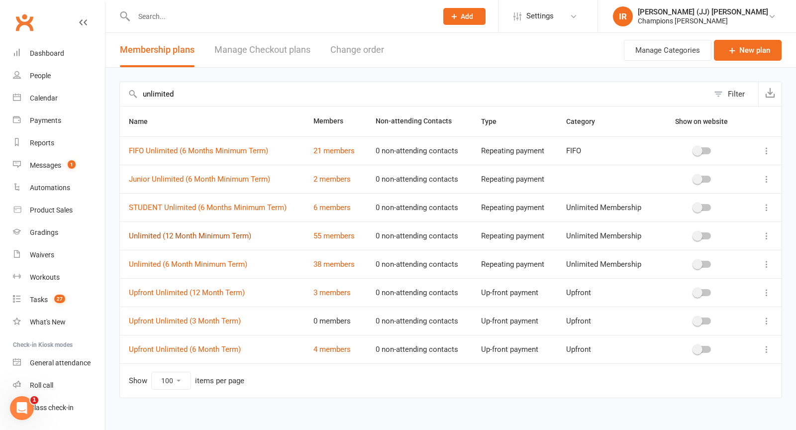
type input "unlimited"
click at [219, 231] on link "Unlimited (12 Month Minimum Term)" at bounding box center [190, 235] width 122 height 9
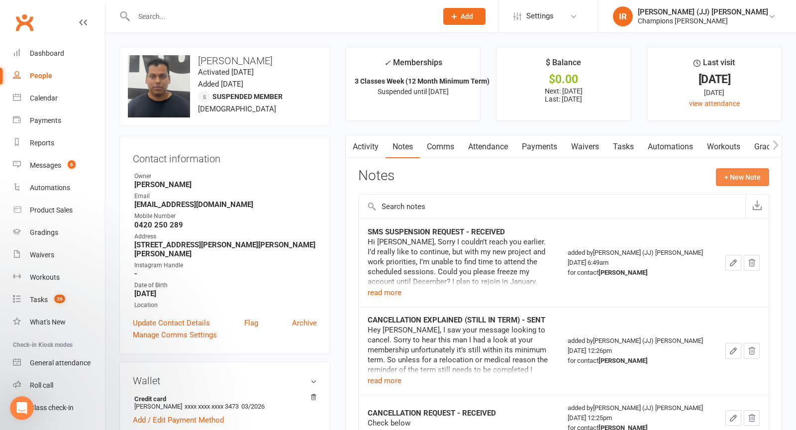
click at [723, 175] on button "+ New Note" at bounding box center [742, 177] width 53 height 18
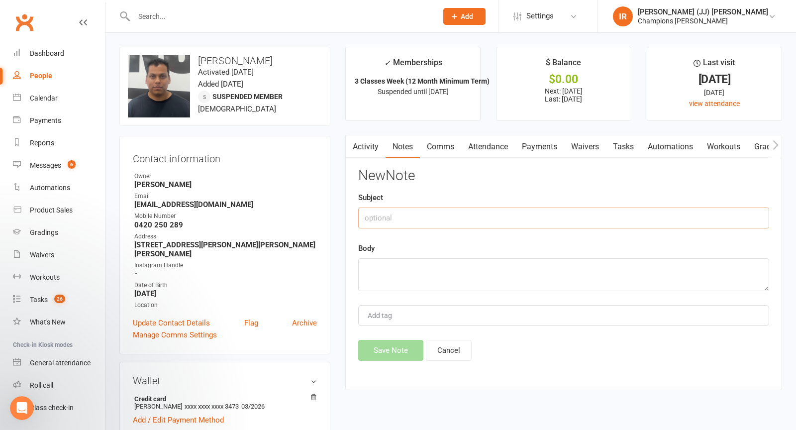
click at [510, 221] on input "text" at bounding box center [563, 217] width 411 height 21
type input "SMS SUSPENSION ACTIONED - SENT"
click at [414, 256] on div "Body" at bounding box center [563, 266] width 411 height 49
click at [405, 271] on textarea at bounding box center [563, 274] width 411 height 33
paste textarea "Hey Sravan, yeah that’s all good man. I can suspend your membership until then.…"
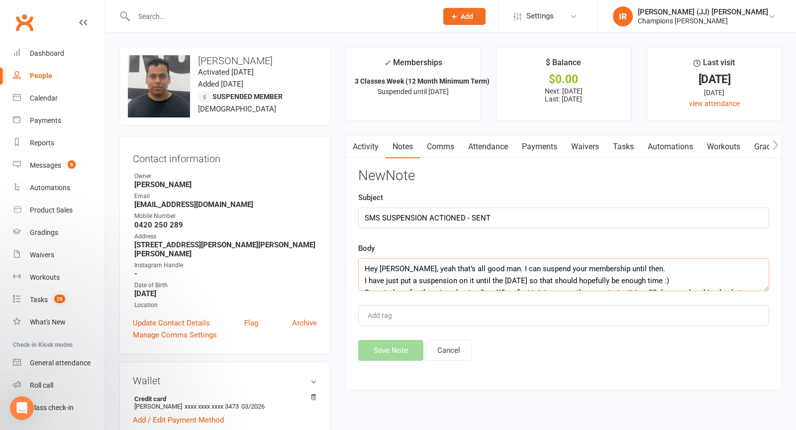
scroll to position [30, 0]
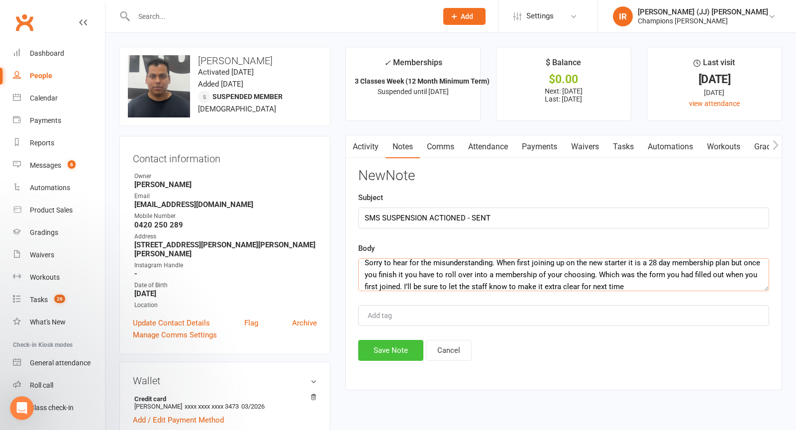
type textarea "Hey Sravan, yeah that’s all good man. I can suspend your membership until then.…"
click at [383, 347] on button "Save Note" at bounding box center [390, 350] width 65 height 21
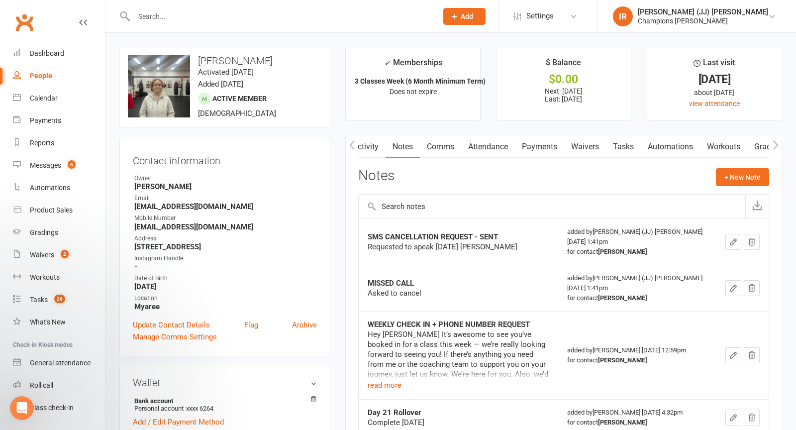
scroll to position [0, 0]
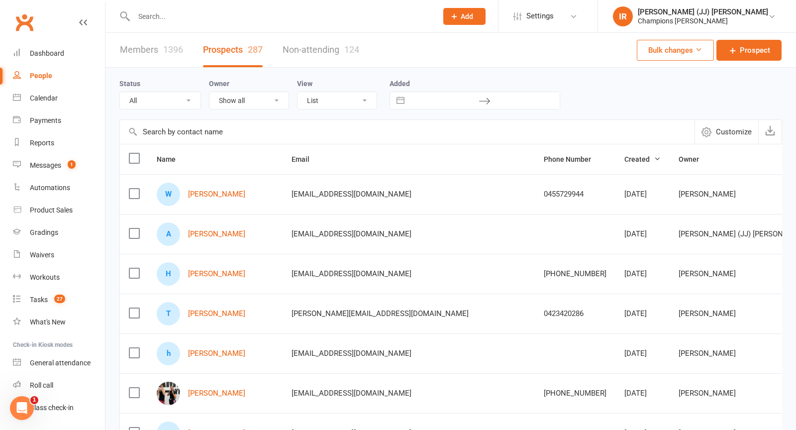
click at [187, 14] on input "text" at bounding box center [280, 16] width 299 height 14
click at [51, 142] on div "Reports" at bounding box center [42, 143] width 24 height 8
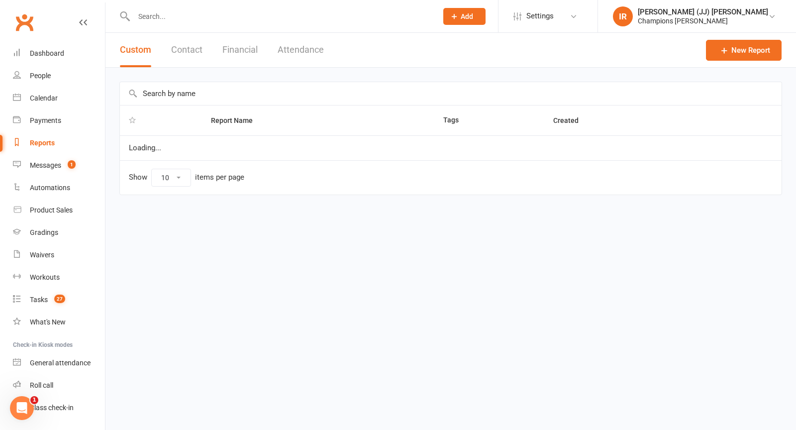
click at [298, 68] on div "Report Name Tags Created Loading... Show 10 25 50 100 items per page" at bounding box center [450, 145] width 690 height 155
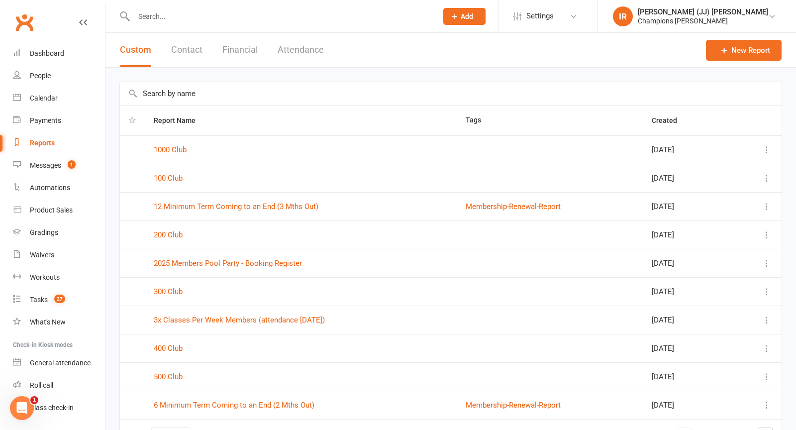
click at [297, 31] on div at bounding box center [274, 16] width 311 height 32
click at [297, 47] on button "Attendance" at bounding box center [301, 50] width 46 height 34
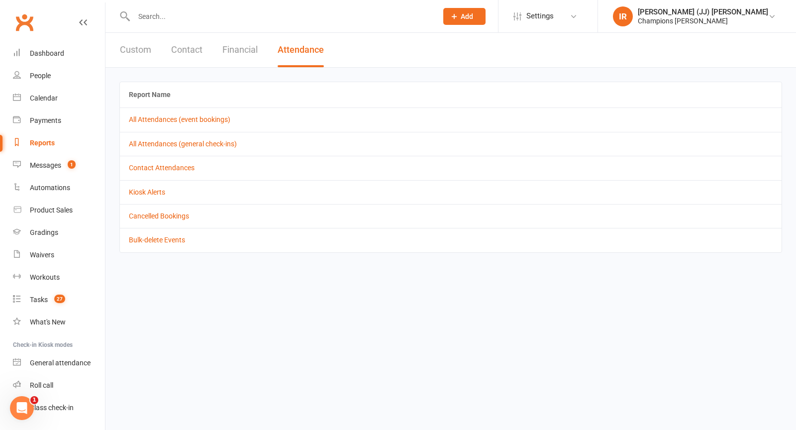
click at [189, 124] on td "All Attendances (event bookings)" at bounding box center [450, 119] width 661 height 24
click at [185, 115] on link "All Attendances (event bookings)" at bounding box center [179, 119] width 101 height 8
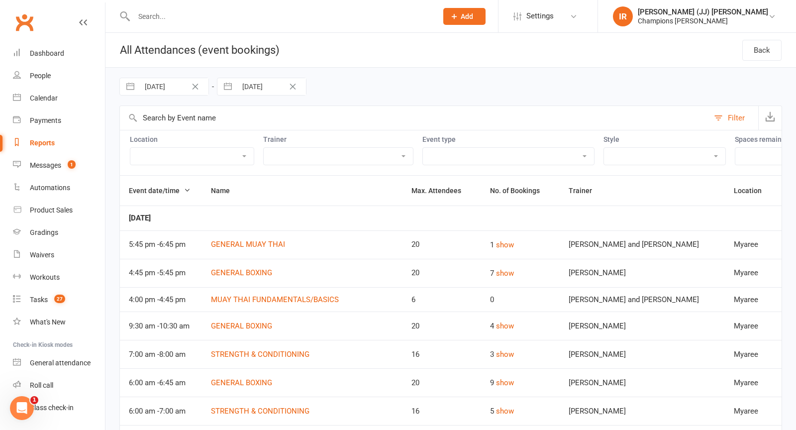
select select "8"
select select "2025"
select select "9"
select select "2025"
select select "10"
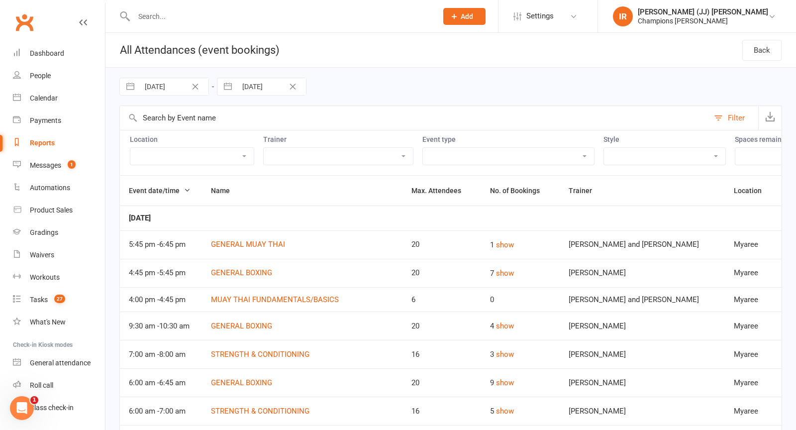
select select "2025"
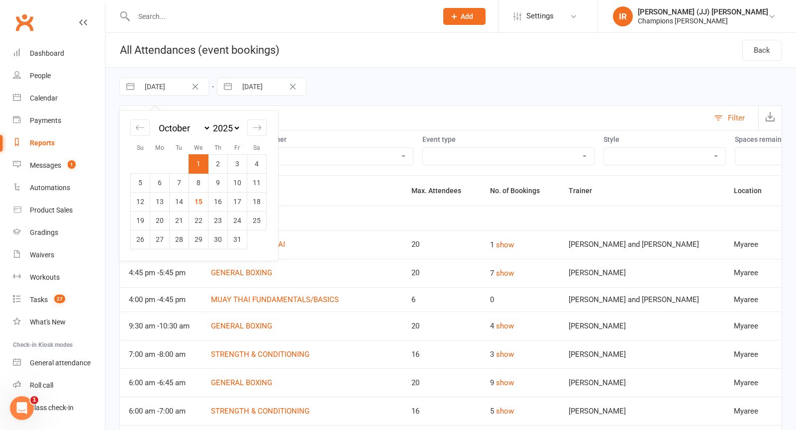
click at [168, 87] on input "01 Oct 2025" at bounding box center [173, 86] width 69 height 17
click at [142, 187] on td "5" at bounding box center [140, 182] width 19 height 19
type input "05 Oct 2025"
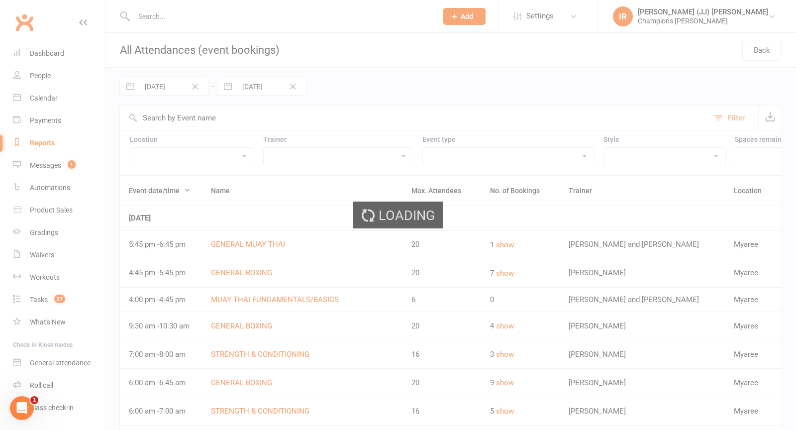
click at [238, 84] on div "Loading" at bounding box center [398, 215] width 796 height 430
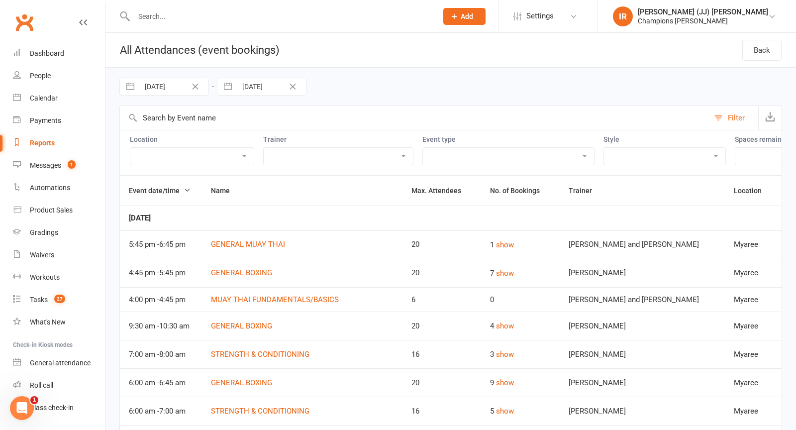
click at [249, 83] on input "15 Oct 2025" at bounding box center [271, 86] width 69 height 17
select select "8"
select select "2025"
select select "9"
select select "2025"
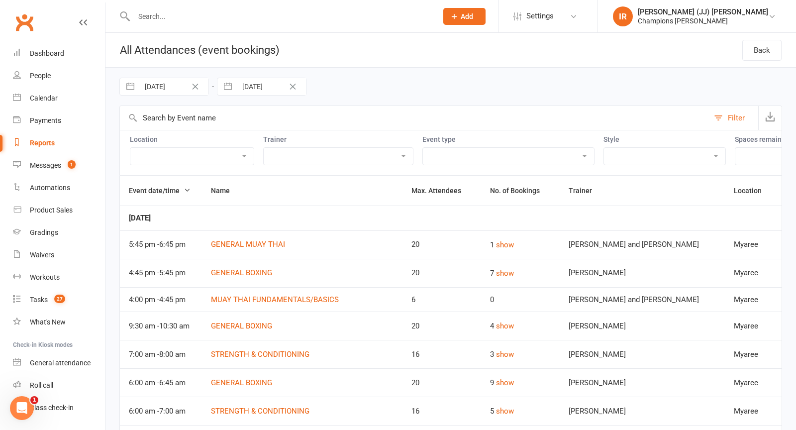
select select "10"
select select "2025"
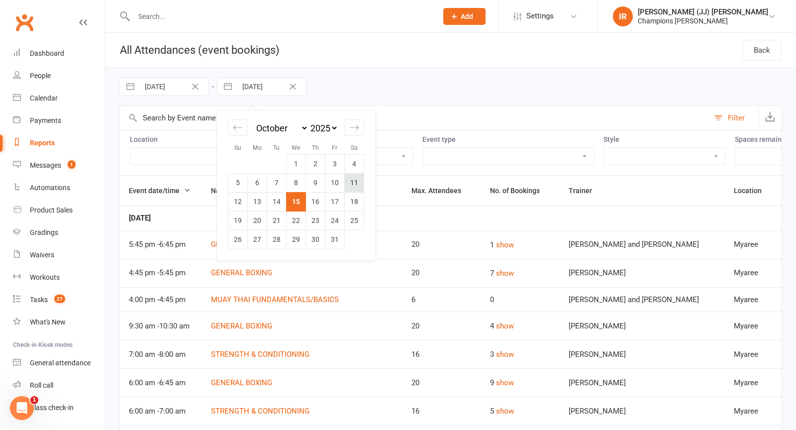
click at [355, 185] on td "11" at bounding box center [354, 182] width 19 height 19
type input "11 Oct 2025"
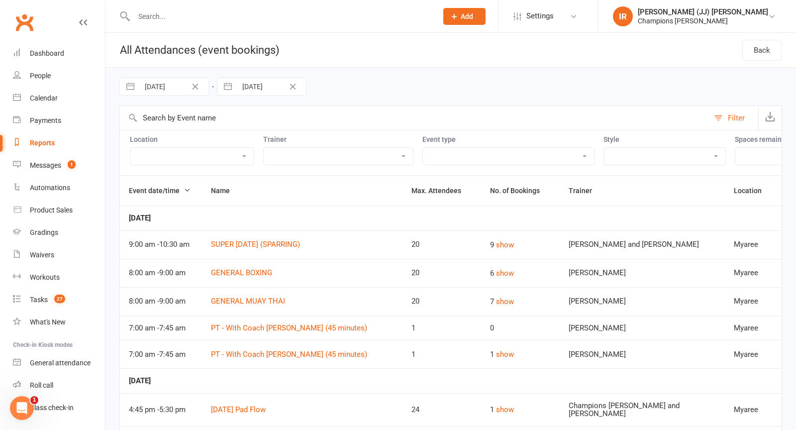
click at [426, 171] on div "Location Check Event Description Highgate Mats Strength and Conditioning area M…" at bounding box center [450, 152] width 662 height 45
click at [425, 153] on select "Boxing Day Special Class Member Event PT - With Coach Duran (45 minutes) PT - W…" at bounding box center [508, 156] width 171 height 17
select select "11202"
click at [423, 148] on select "Boxing Day Special Class Member Event PT - With Coach Duran (45 minutes) PT - W…" at bounding box center [508, 156] width 171 height 17
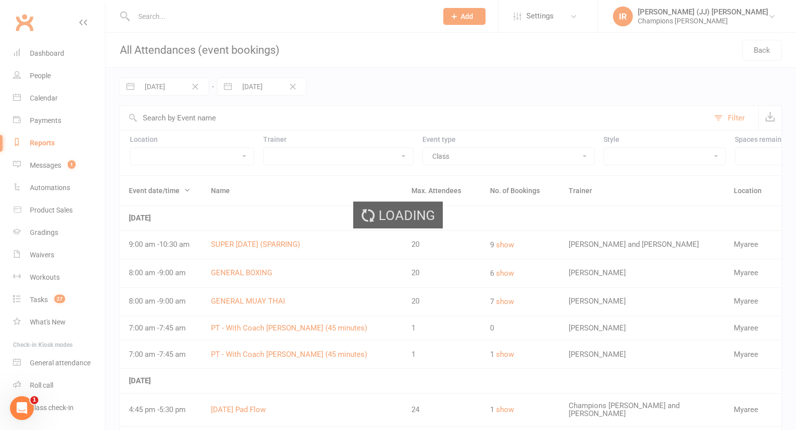
click at [764, 115] on div "Loading" at bounding box center [398, 215] width 796 height 430
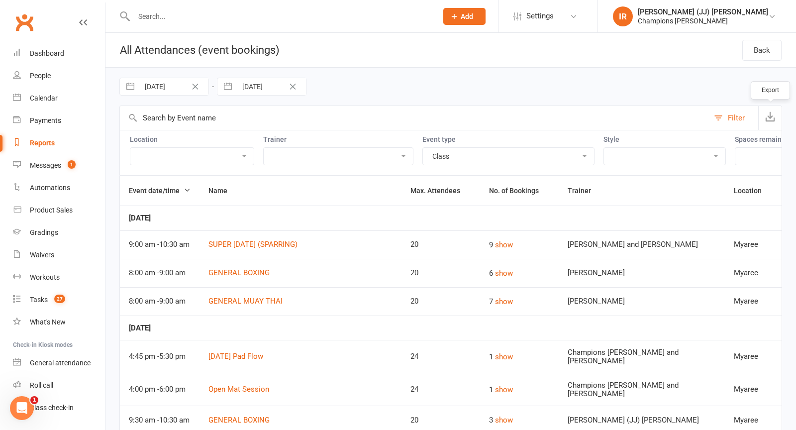
click at [775, 115] on button "button" at bounding box center [769, 118] width 23 height 24
click at [34, 144] on div "Reports" at bounding box center [42, 143] width 25 height 8
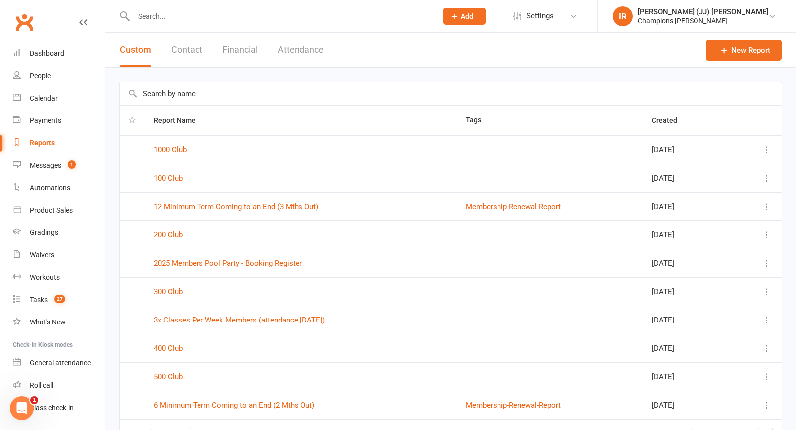
click at [215, 94] on input "text" at bounding box center [450, 93] width 661 height 23
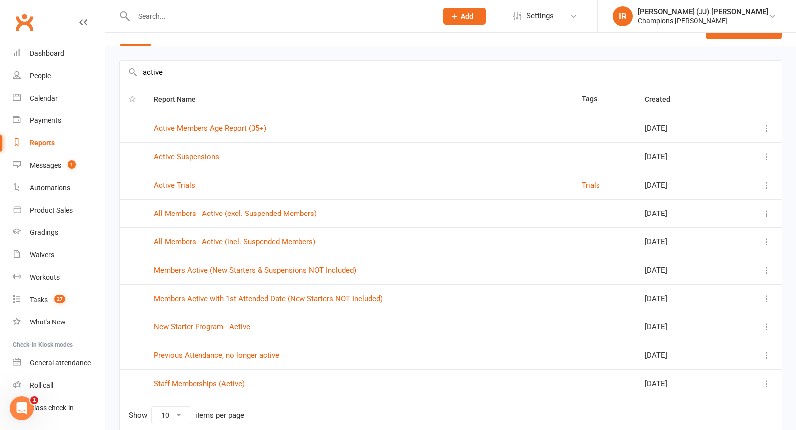
scroll to position [23, 0]
type input "active"
click at [248, 238] on link "All Members - Active (incl. Suspended Members)" at bounding box center [235, 240] width 162 height 9
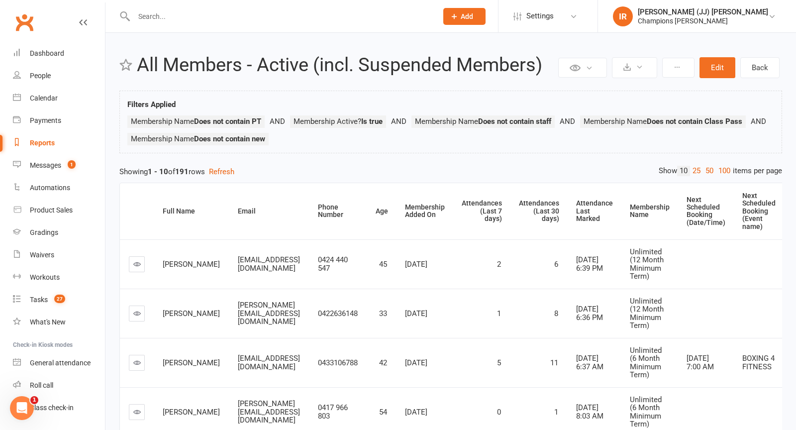
click at [228, 18] on input "text" at bounding box center [280, 16] width 299 height 14
click at [42, 137] on link "Reports" at bounding box center [59, 143] width 92 height 22
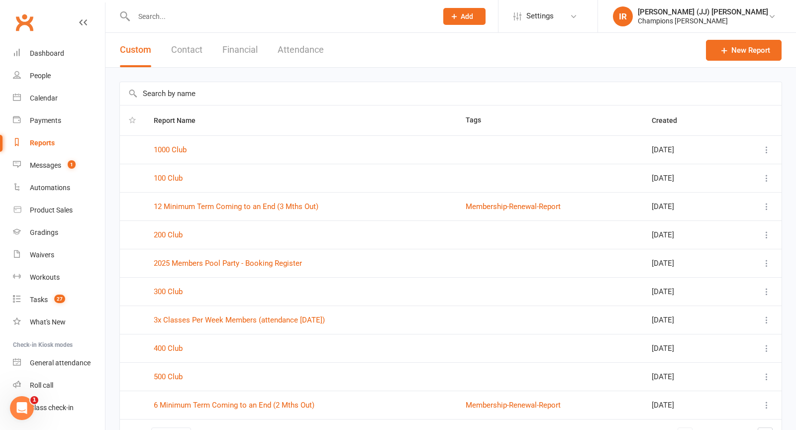
click at [259, 91] on input "text" at bounding box center [450, 93] width 661 height 23
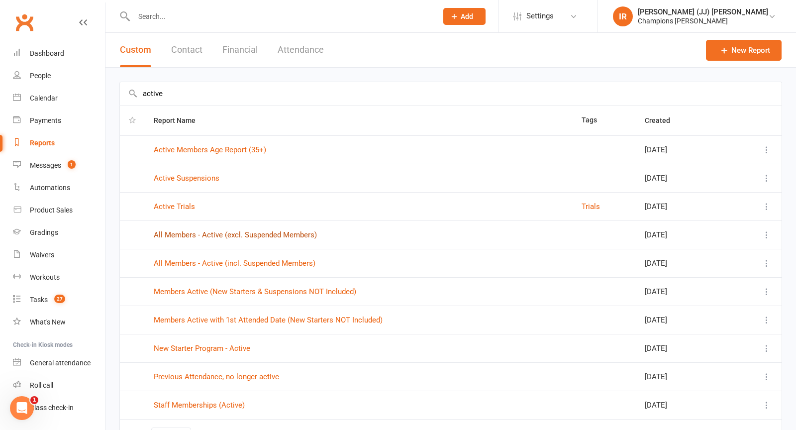
type input "active"
click at [253, 231] on link "All Members - Active (excl. Suspended Members)" at bounding box center [235, 234] width 163 height 9
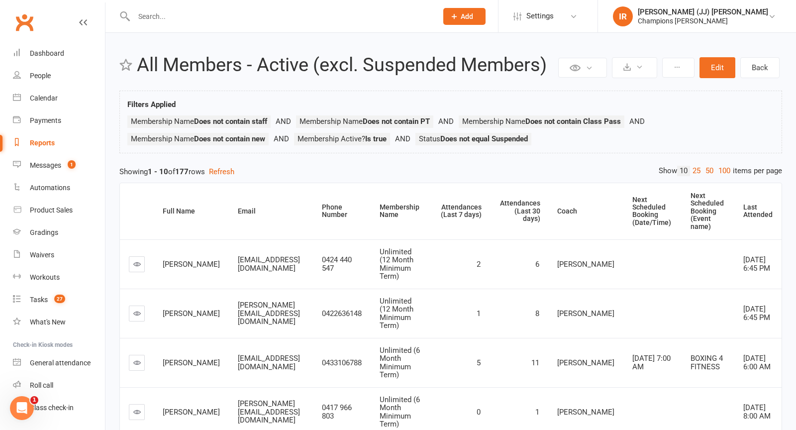
click at [49, 135] on link "Reports" at bounding box center [59, 143] width 92 height 22
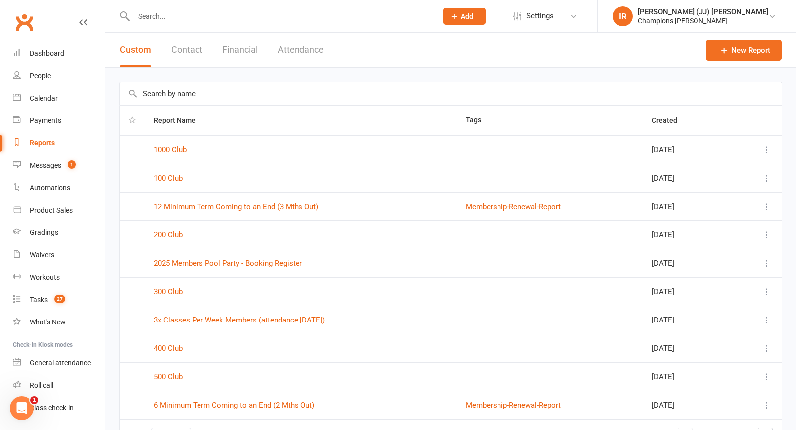
click at [196, 94] on input "text" at bounding box center [450, 93] width 661 height 23
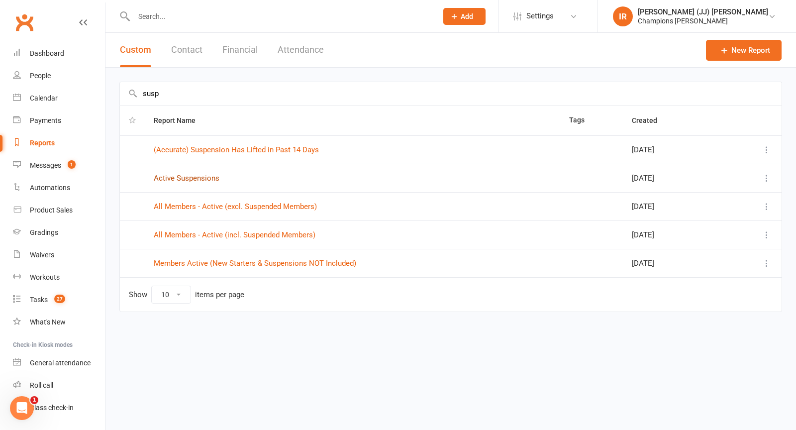
type input "susp"
click at [198, 174] on link "Active Suspensions" at bounding box center [187, 178] width 66 height 9
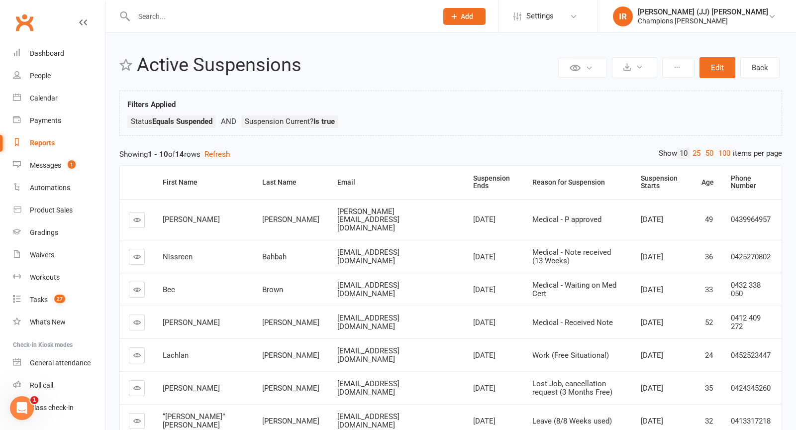
click at [473, 181] on div "Suspension Ends" at bounding box center [494, 182] width 42 height 15
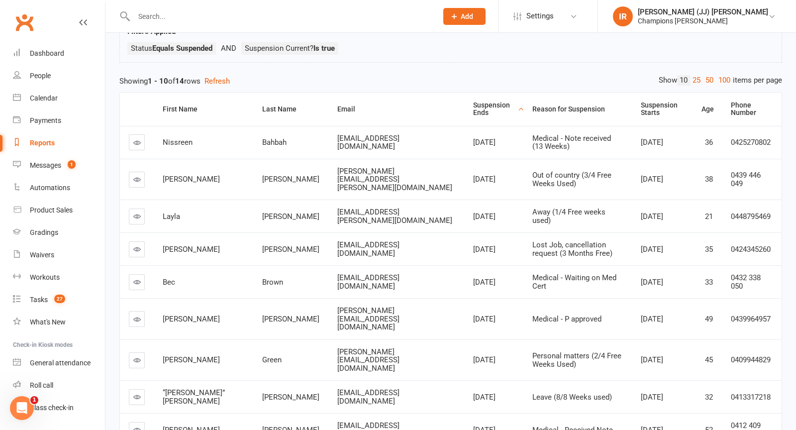
scroll to position [84, 0]
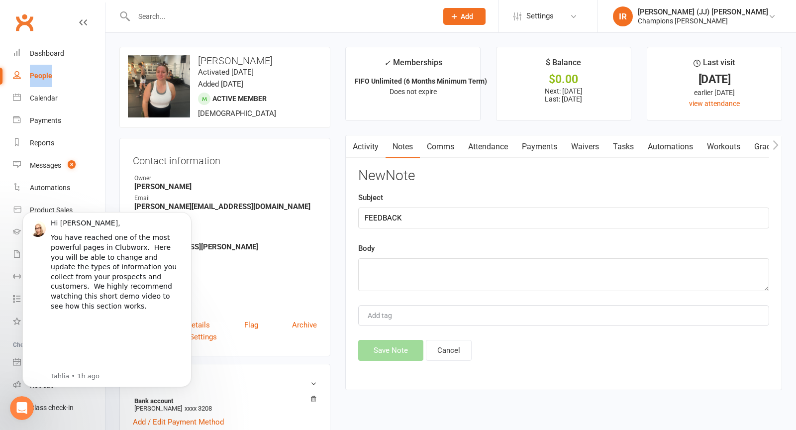
scroll to position [26, 0]
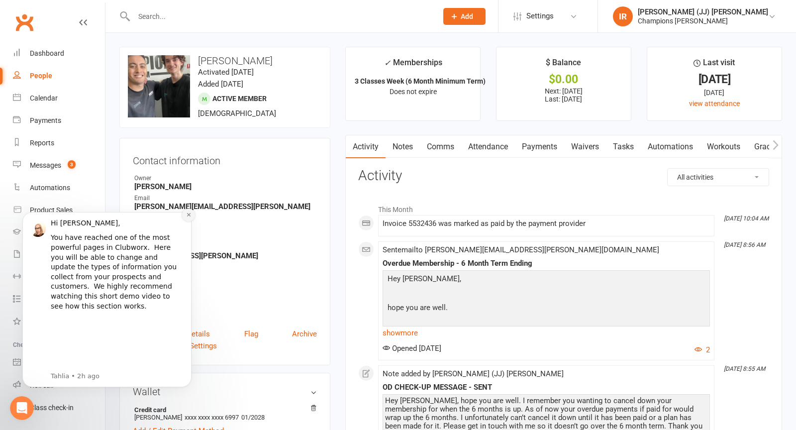
drag, startPoint x: 189, startPoint y: 212, endPoint x: 197, endPoint y: 412, distance: 200.1
click at [189, 212] on icon "Dismiss notification" at bounding box center [188, 214] width 5 height 5
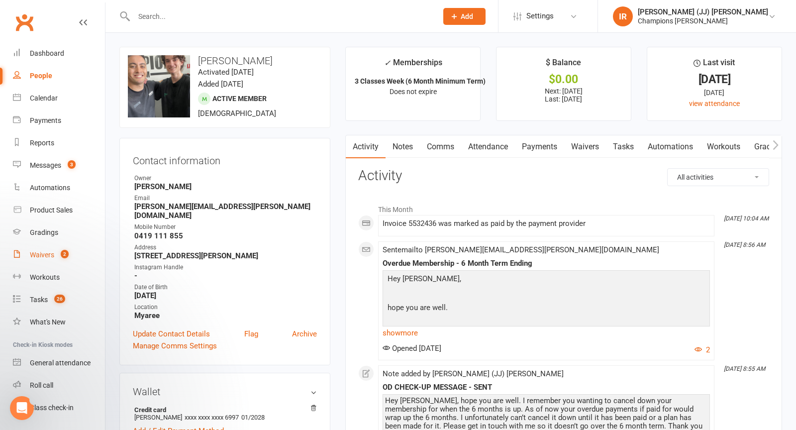
scroll to position [26, 0]
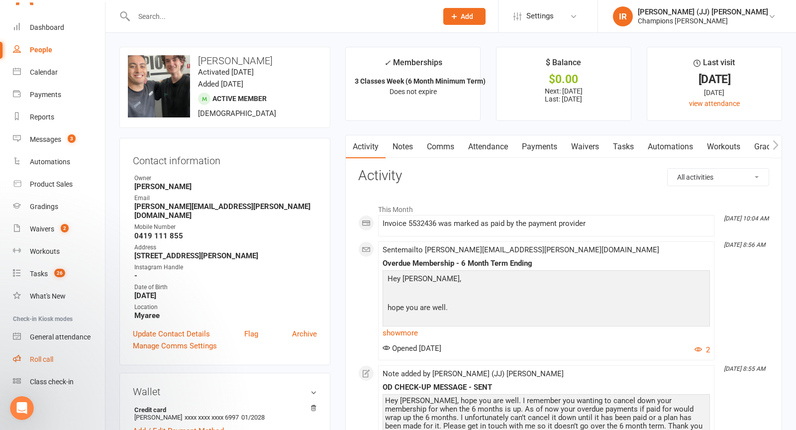
click at [45, 357] on div "Roll call" at bounding box center [41, 359] width 23 height 8
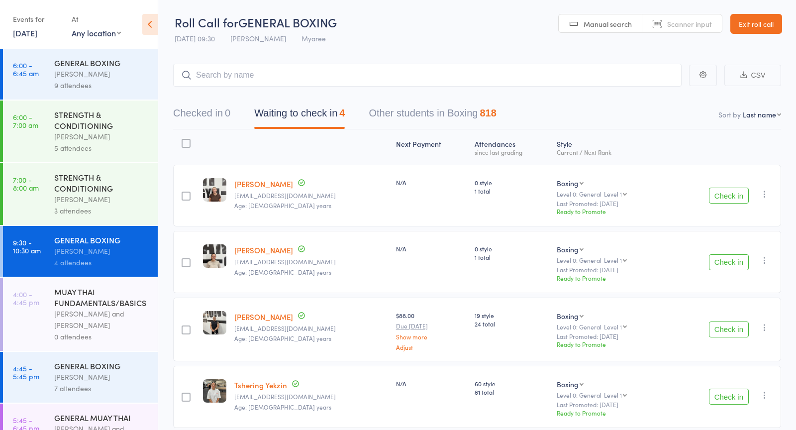
click at [30, 33] on link "[DATE]" at bounding box center [25, 32] width 24 height 11
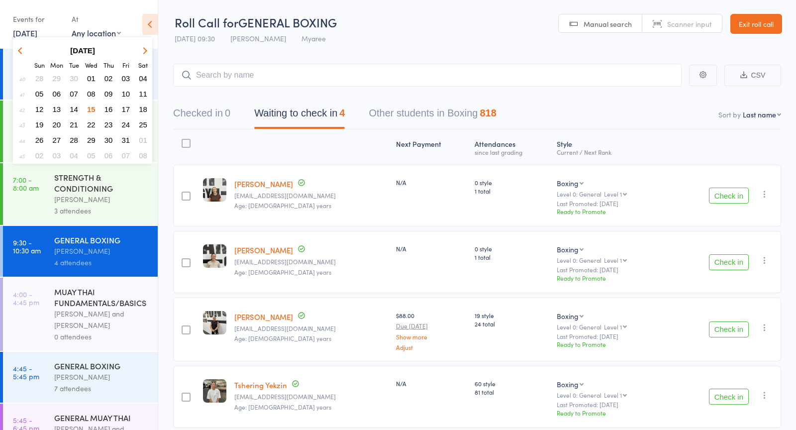
click at [91, 110] on span "15" at bounding box center [91, 109] width 8 height 8
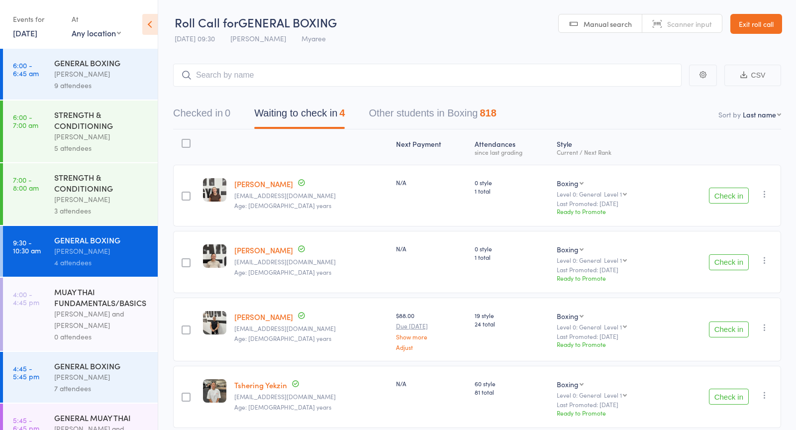
scroll to position [36, 0]
